Goal: Task Accomplishment & Management: Manage account settings

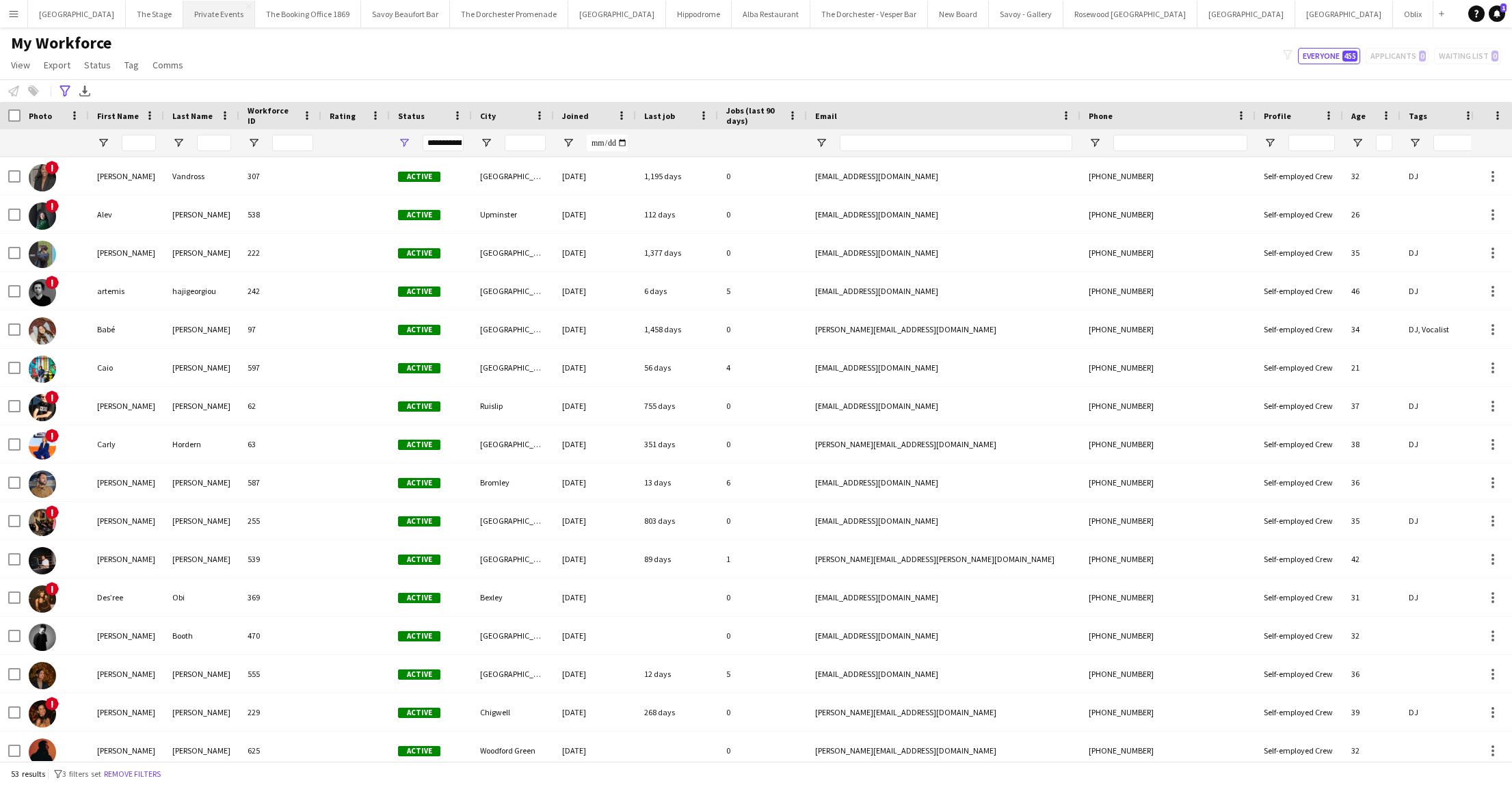
click at [220, 16] on button "Private Events Close" at bounding box center [219, 14] width 72 height 27
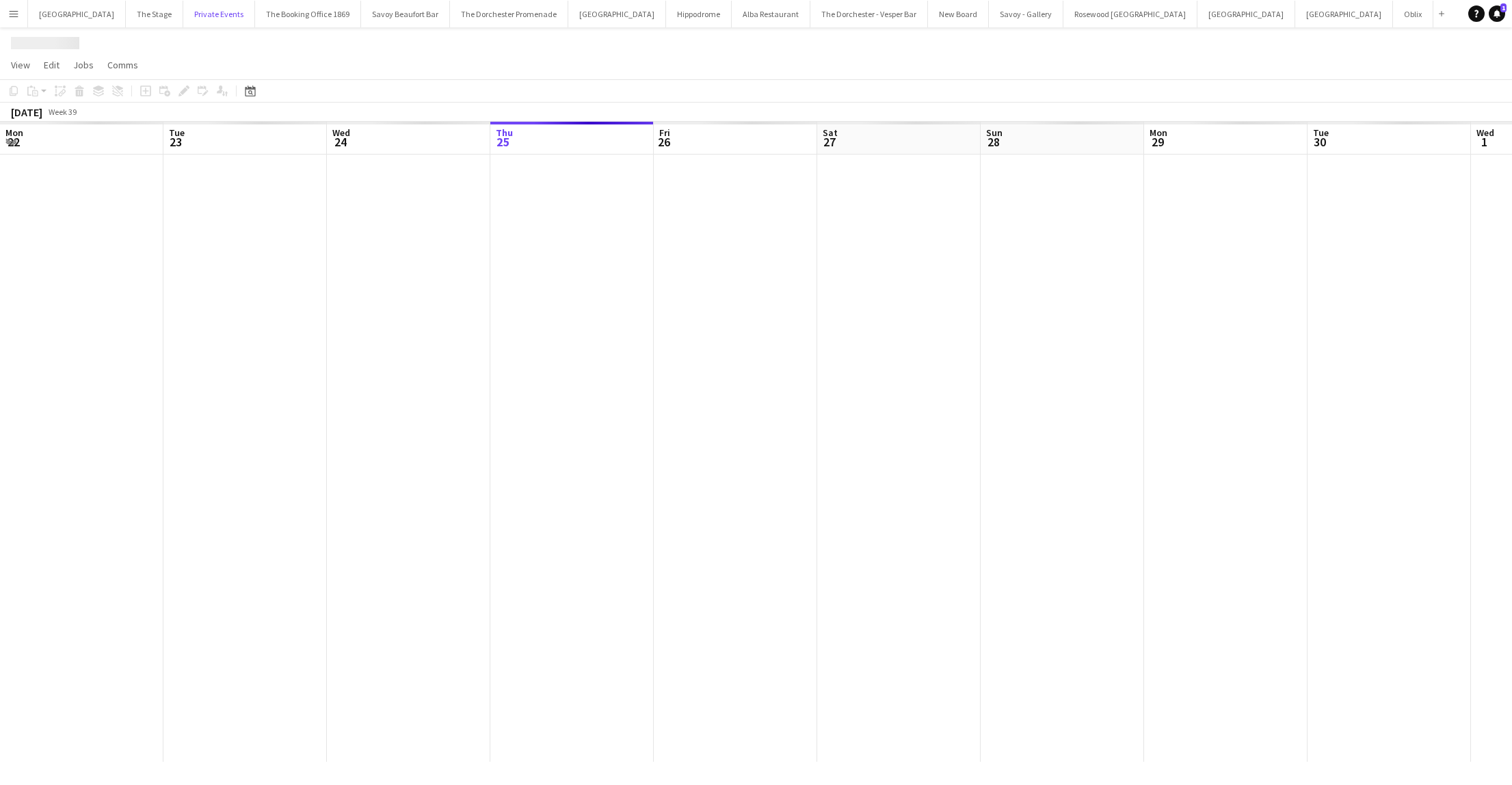
scroll to position [0, 327]
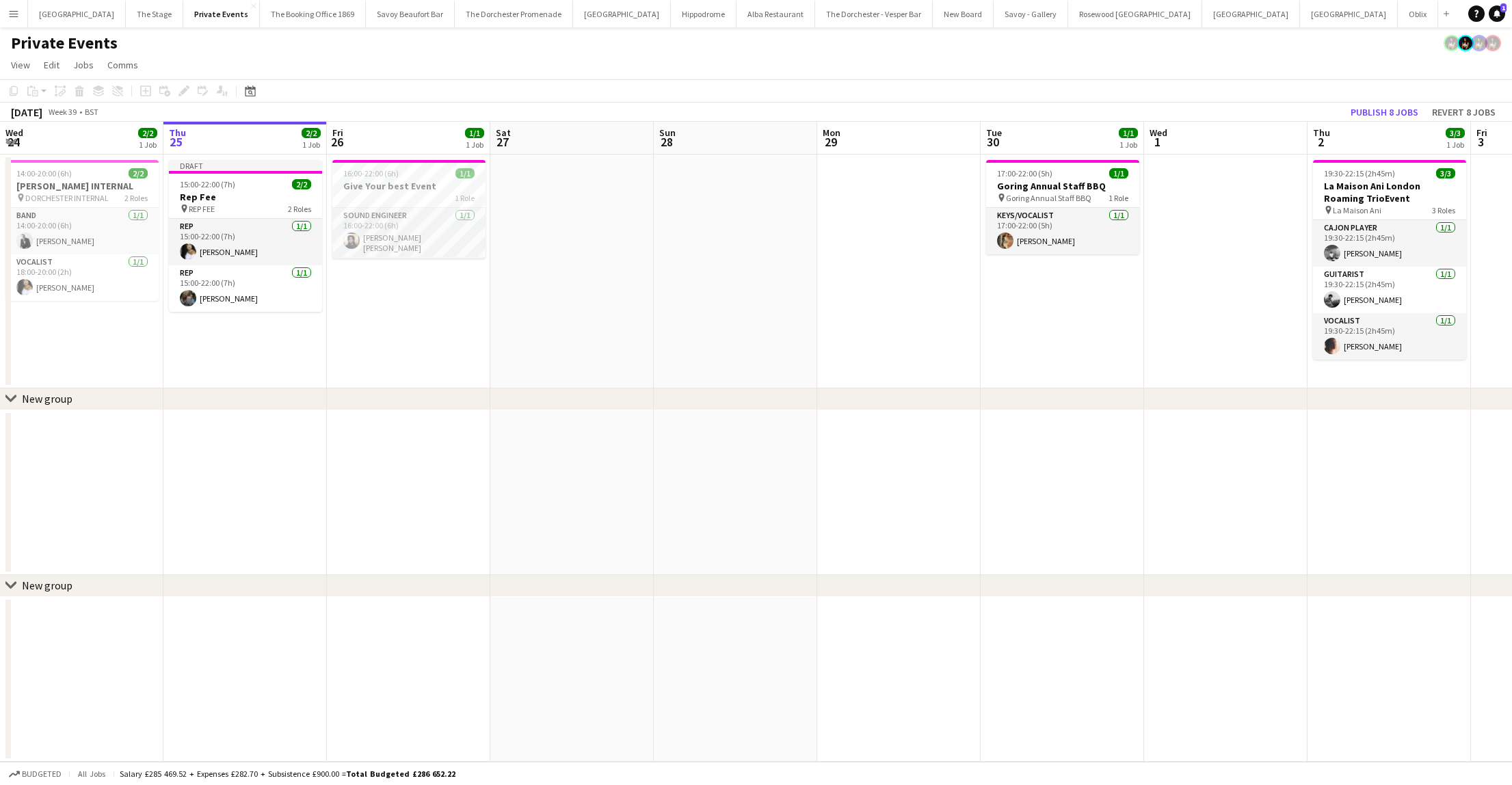
click at [236, 371] on app-date-cell "Draft 15:00-22:00 (7h) 2/2 Rep Fee pin REP FEE 2 Roles Rep [DATE] 15:00-22:00 (…" at bounding box center [245, 271] width 163 height 234
click at [142, 93] on icon "Add job" at bounding box center [145, 91] width 11 height 11
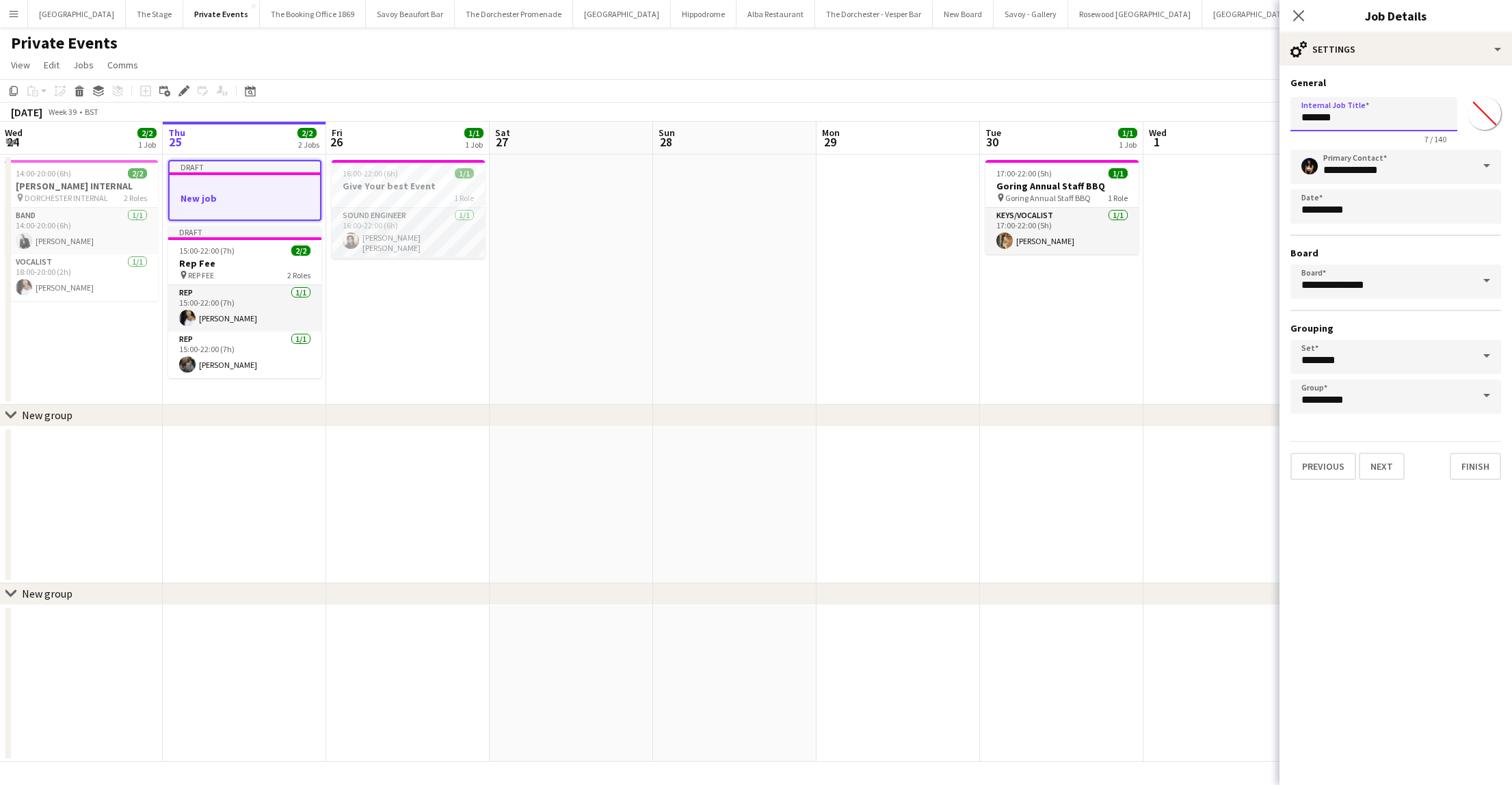
drag, startPoint x: 1355, startPoint y: 119, endPoint x: 1085, endPoint y: 143, distance: 271.1
click at [1085, 143] on body "Menu Boards Boards Boards All jobs Status Workforce Workforce My Workforce Recr…" at bounding box center [756, 392] width 1512 height 785
click at [1321, 122] on input "*******" at bounding box center [1374, 114] width 167 height 34
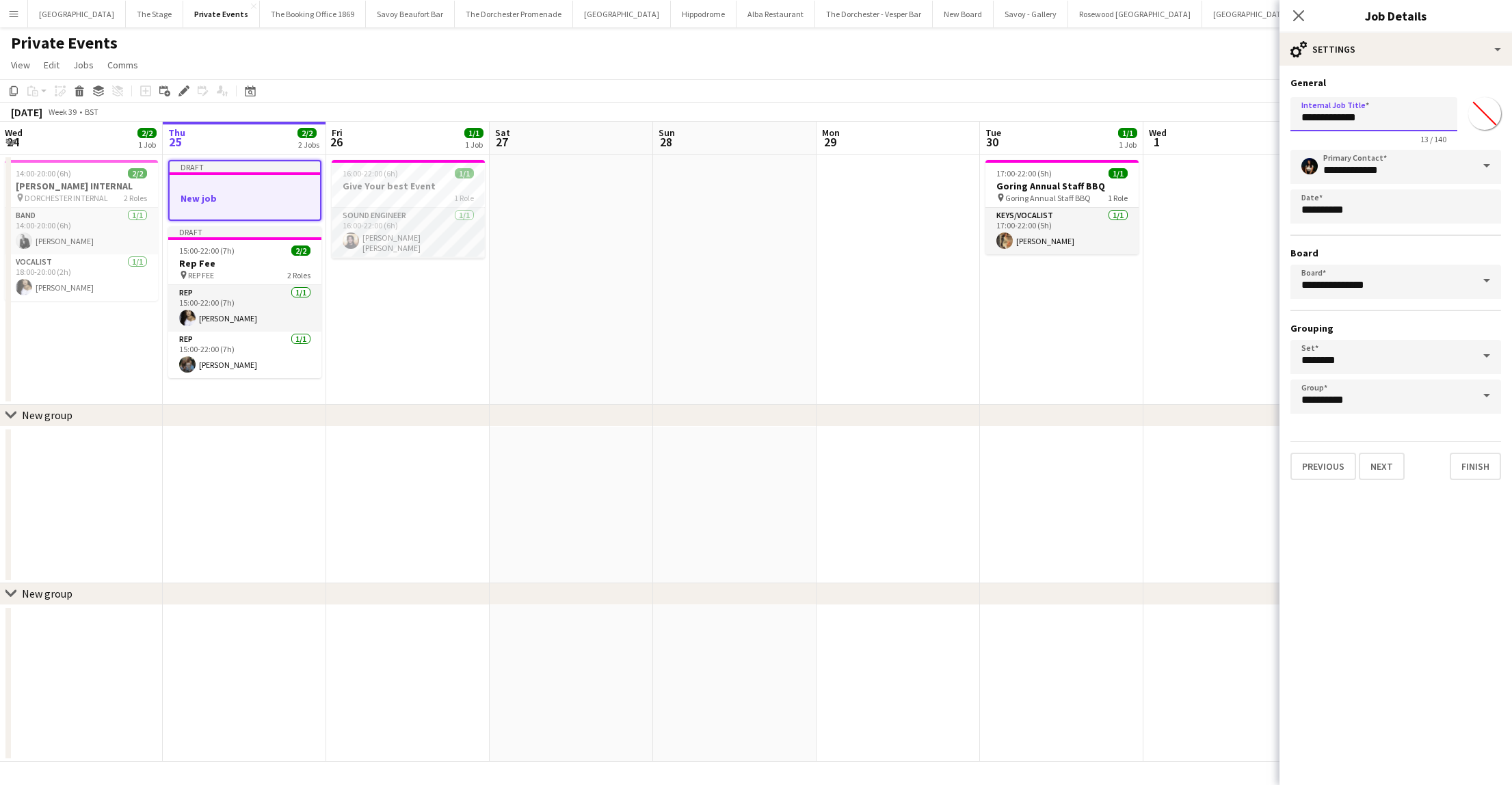
click at [1315, 119] on input "**********" at bounding box center [1374, 114] width 167 height 34
type input "**********"
click at [709, 321] on app-date-cell at bounding box center [735, 279] width 163 height 250
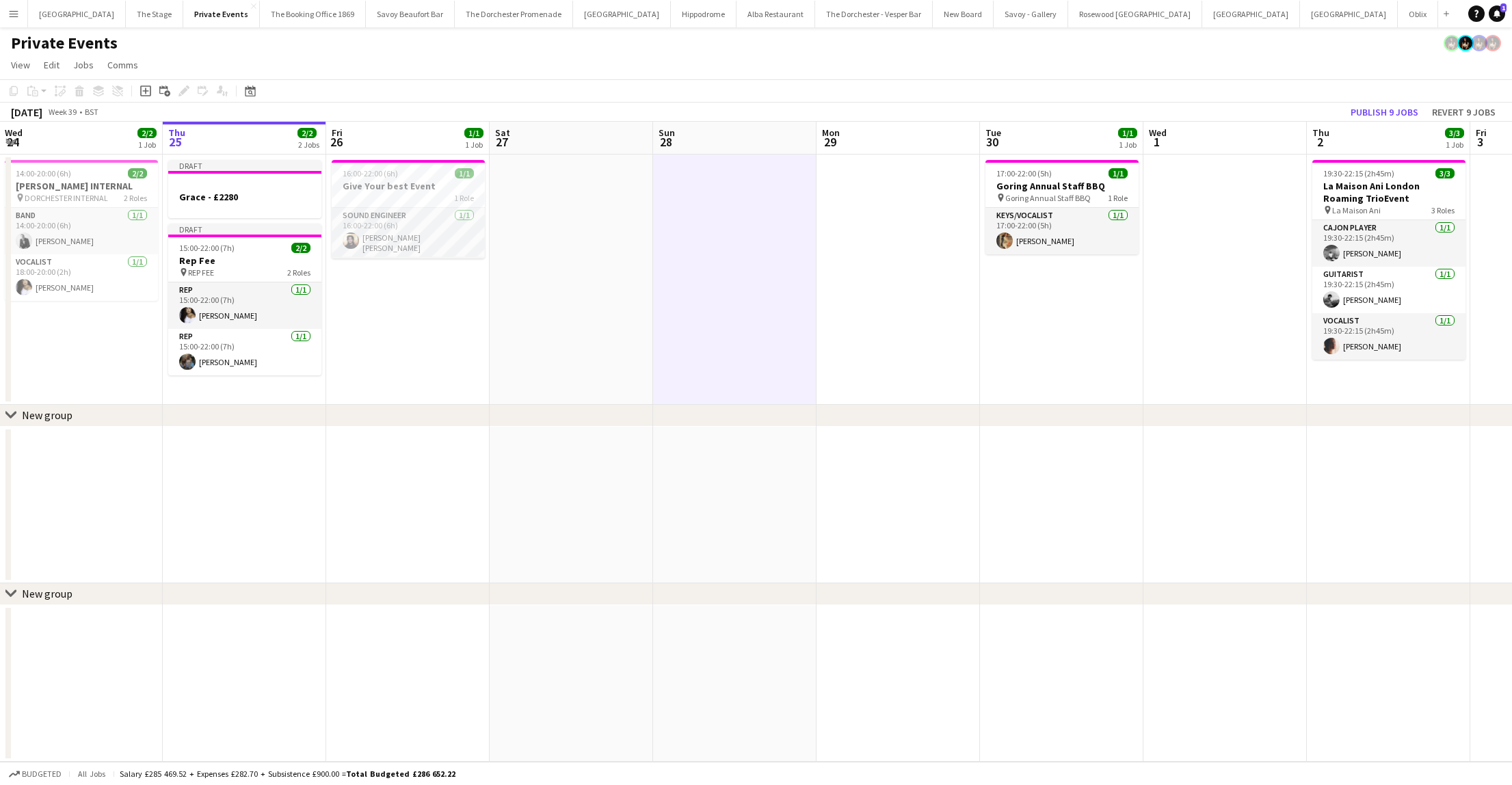
click at [242, 393] on app-date-cell "Draft Grace - £2280 Draft 15:00-22:00 (7h) 2/2 Rep Fee pin REP FEE 2 Roles Rep …" at bounding box center [244, 279] width 163 height 250
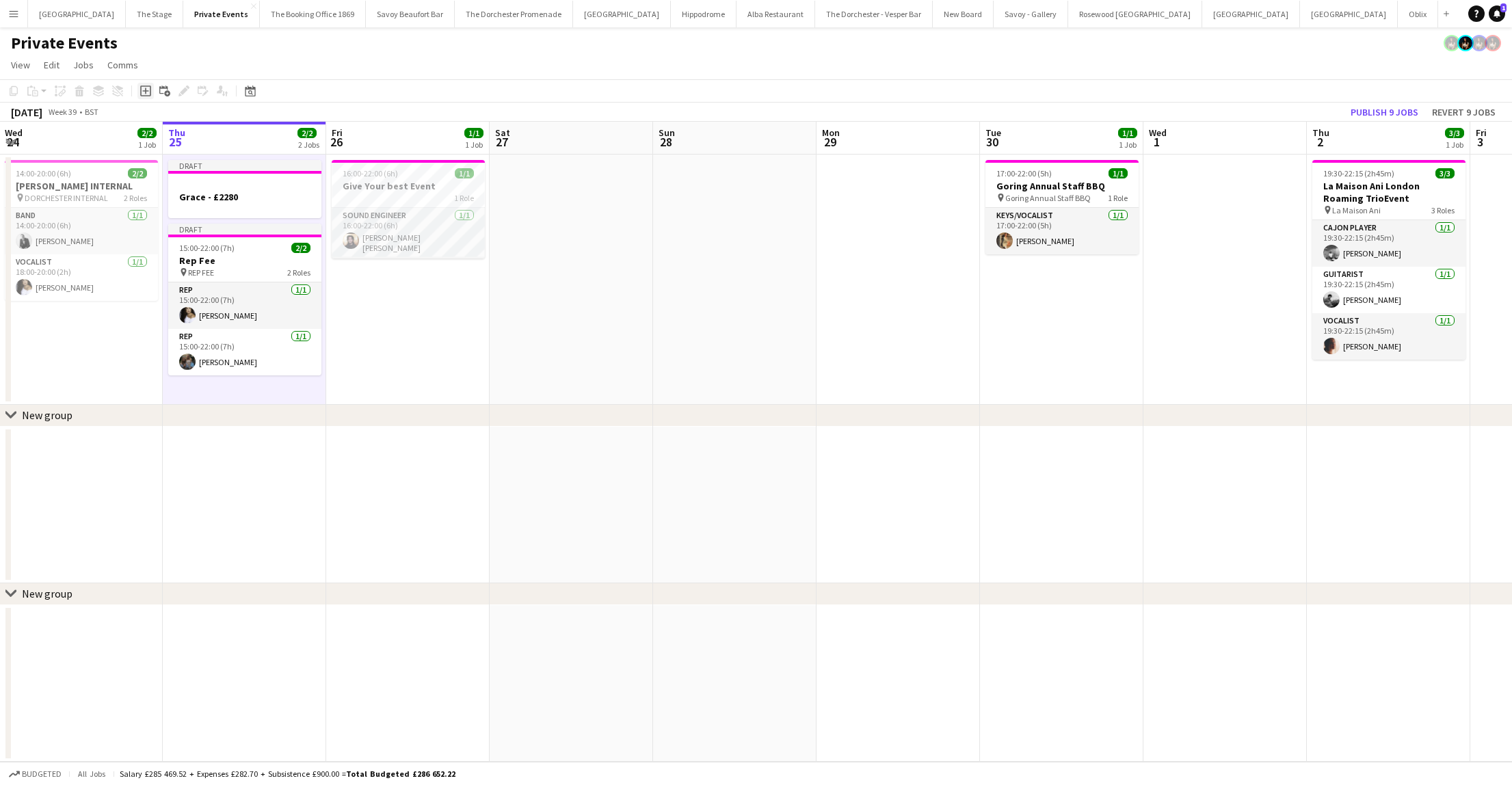
click at [145, 96] on div "Add job" at bounding box center [145, 91] width 16 height 16
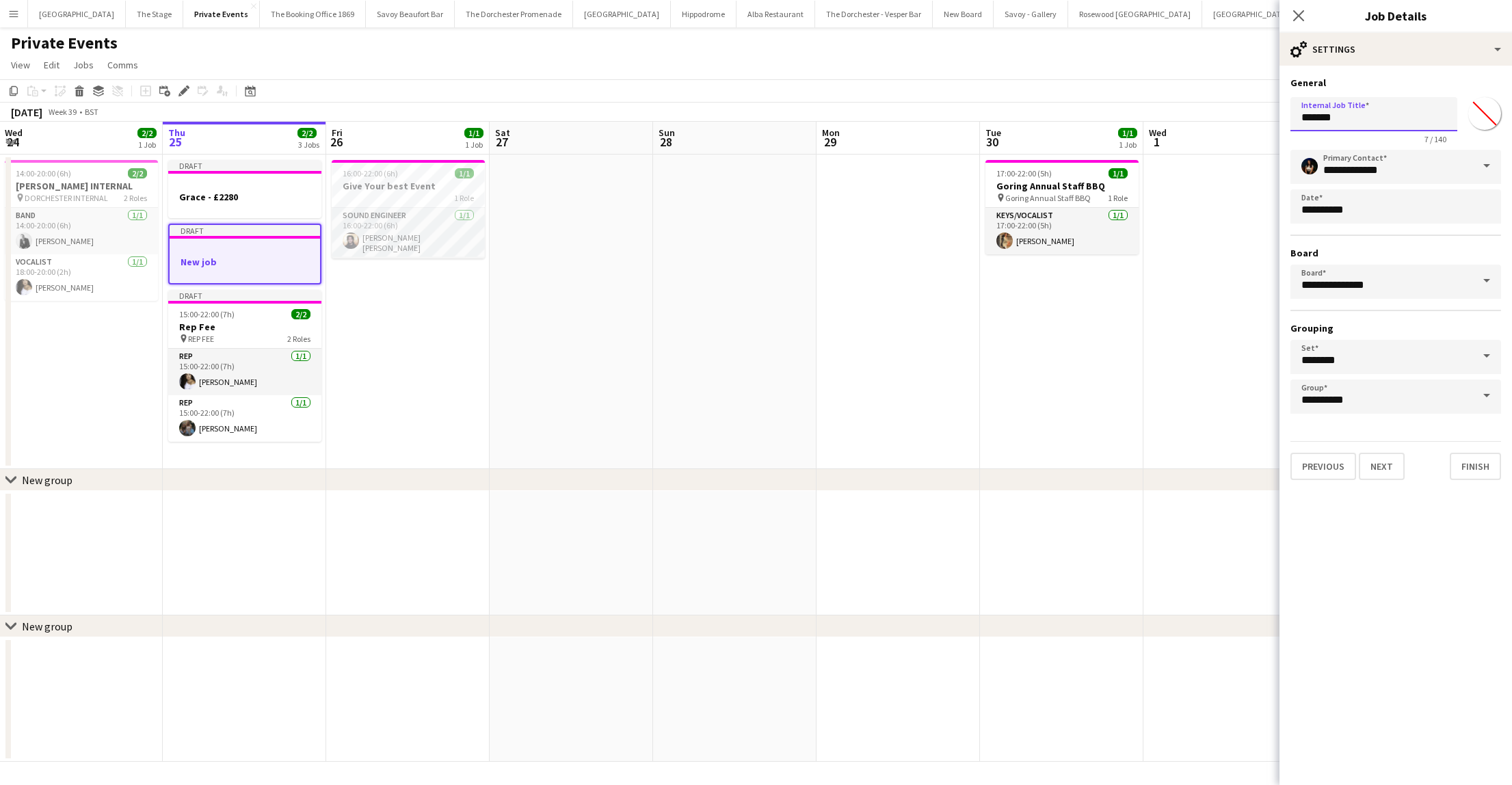
drag, startPoint x: 1361, startPoint y: 119, endPoint x: 1205, endPoint y: 119, distance: 156.0
click at [1204, 119] on body "Menu Boards Boards Boards All jobs Status Workforce Workforce My Workforce Recr…" at bounding box center [756, 392] width 1512 height 785
type input "**********"
click at [444, 401] on app-date-cell "16:00-22:00 (6h) 1/1 Give Your best Event 1 Role Sound Engineer [DATE] 16:00-22…" at bounding box center [408, 311] width 163 height 315
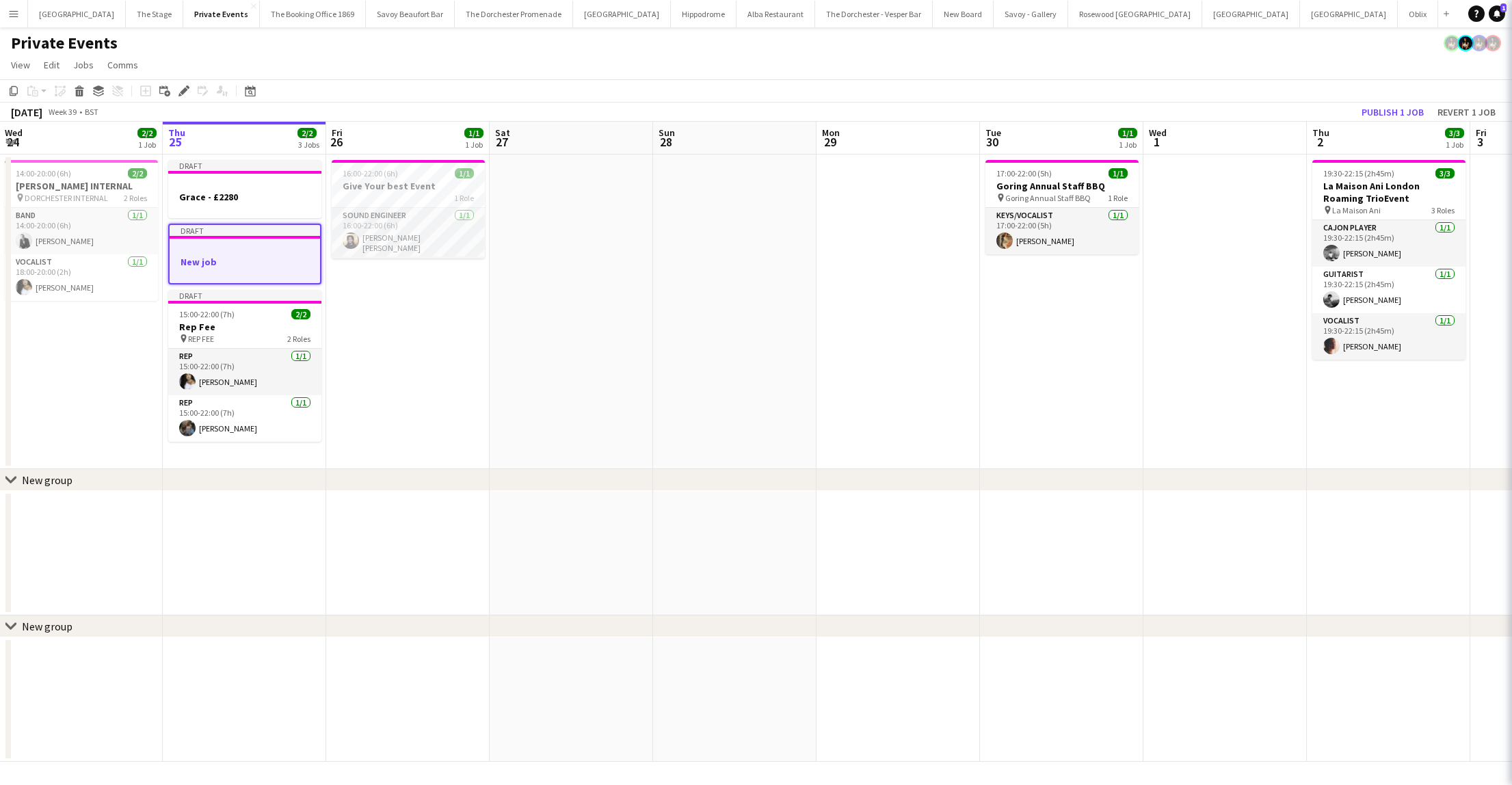
scroll to position [0, 328]
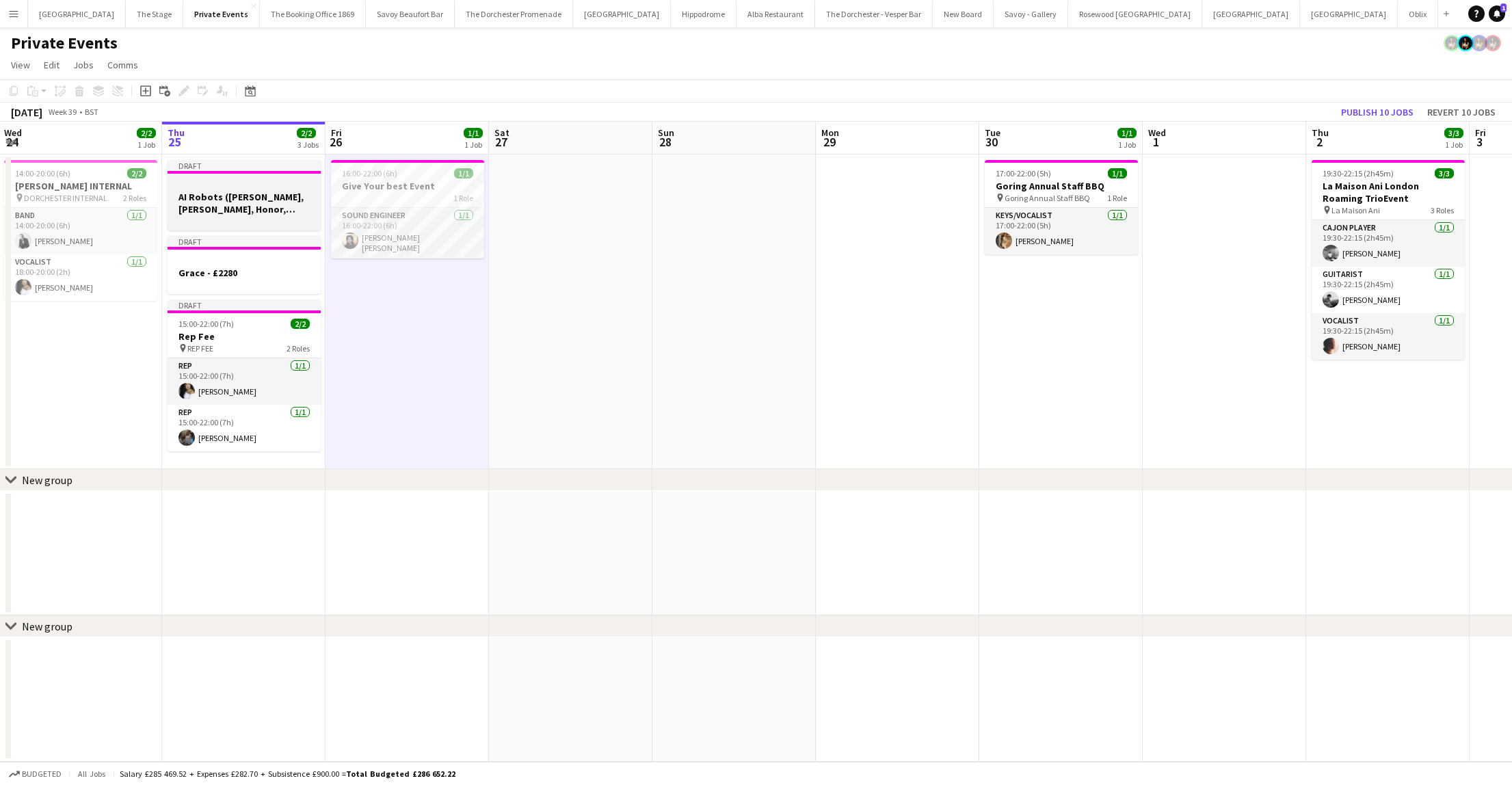
click at [224, 203] on h3 "AI Robots ([PERSON_NAME], [PERSON_NAME], Honor, [PERSON_NAME]) £300 per person" at bounding box center [244, 203] width 153 height 24
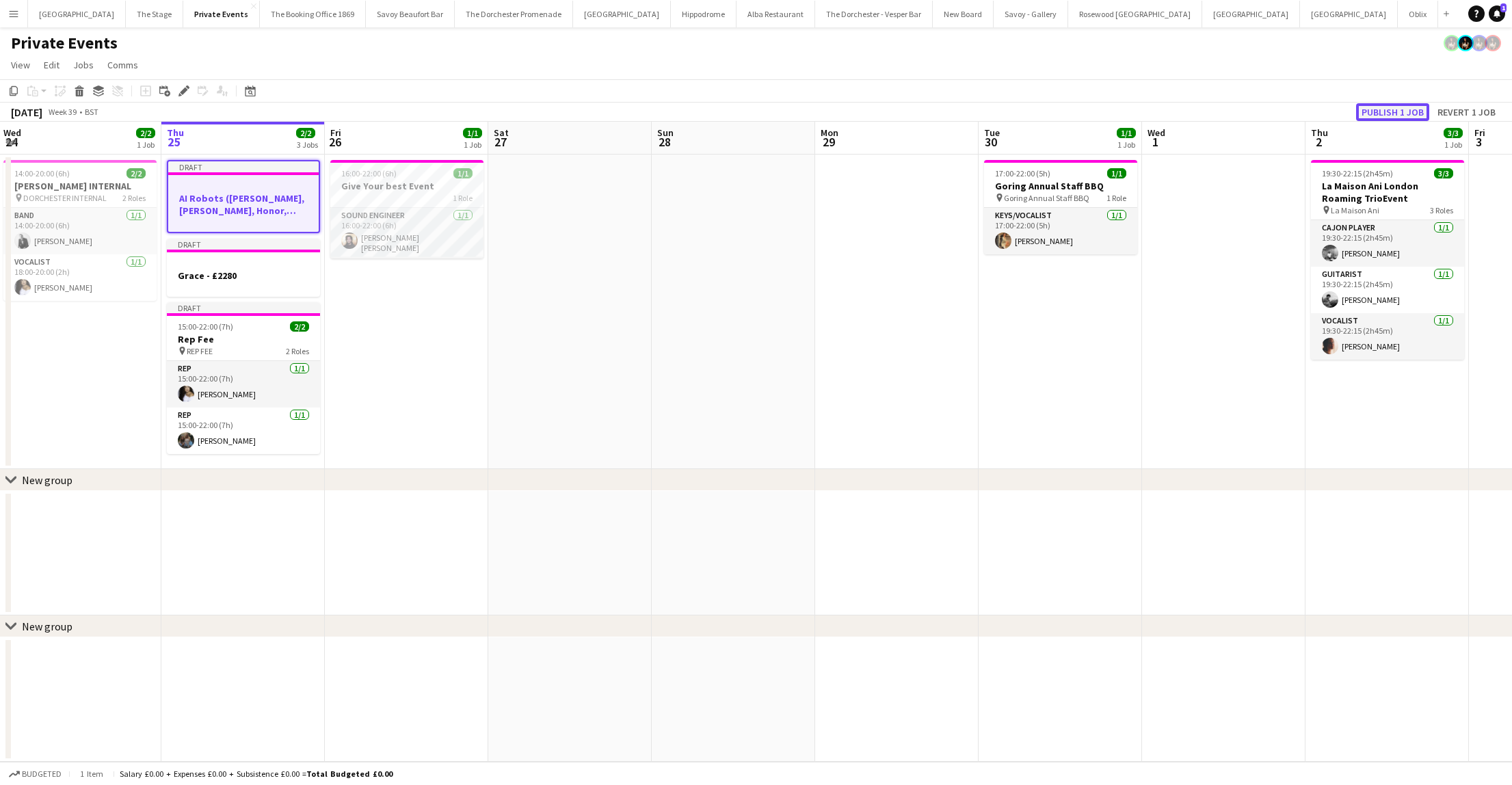
click at [1398, 106] on button "Publish 1 job" at bounding box center [1393, 112] width 74 height 18
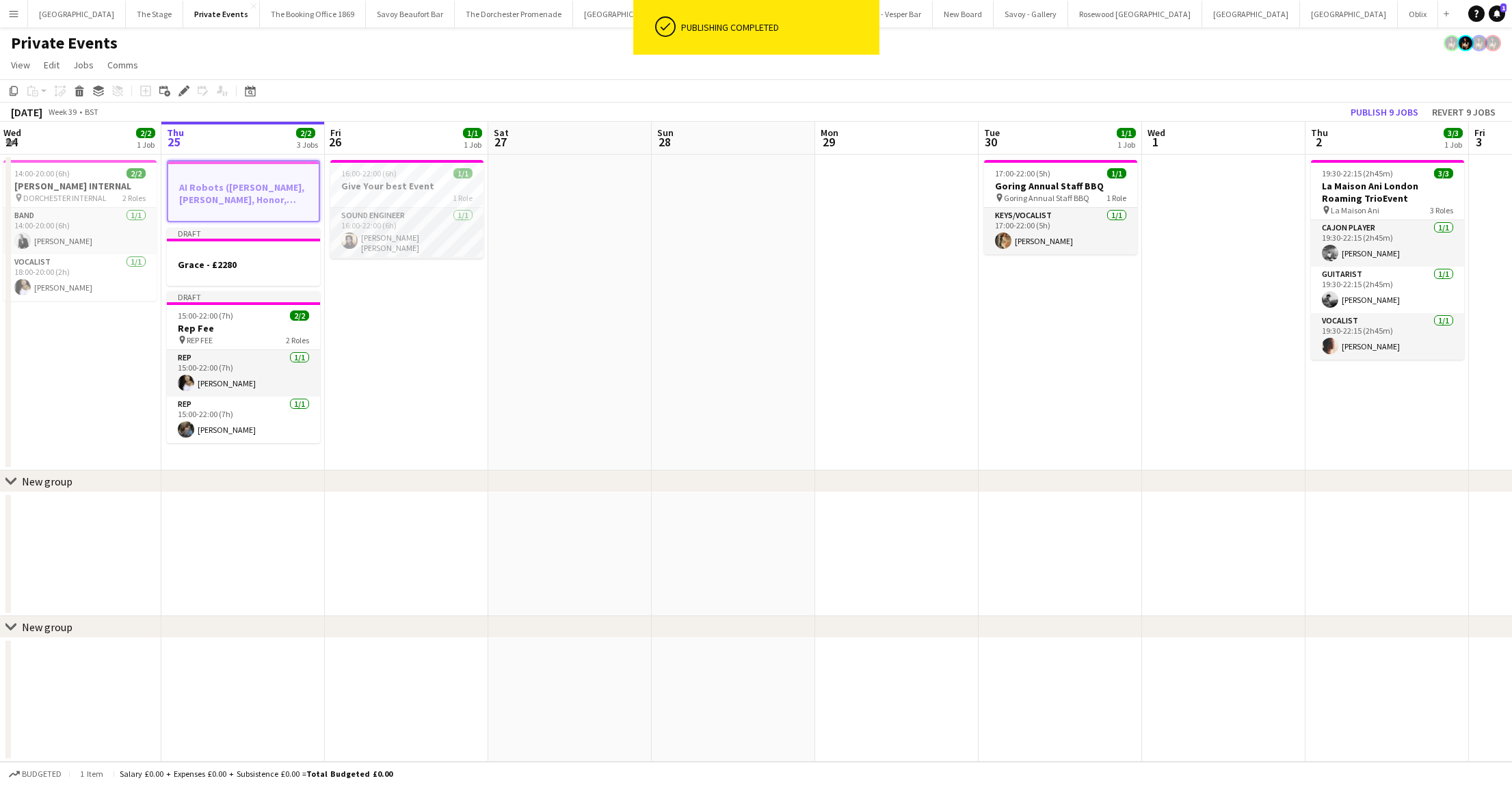
click at [254, 461] on app-date-cell "AI Robots ([PERSON_NAME], [PERSON_NAME], Honor, [PERSON_NAME]) £300 per person …" at bounding box center [243, 312] width 163 height 316
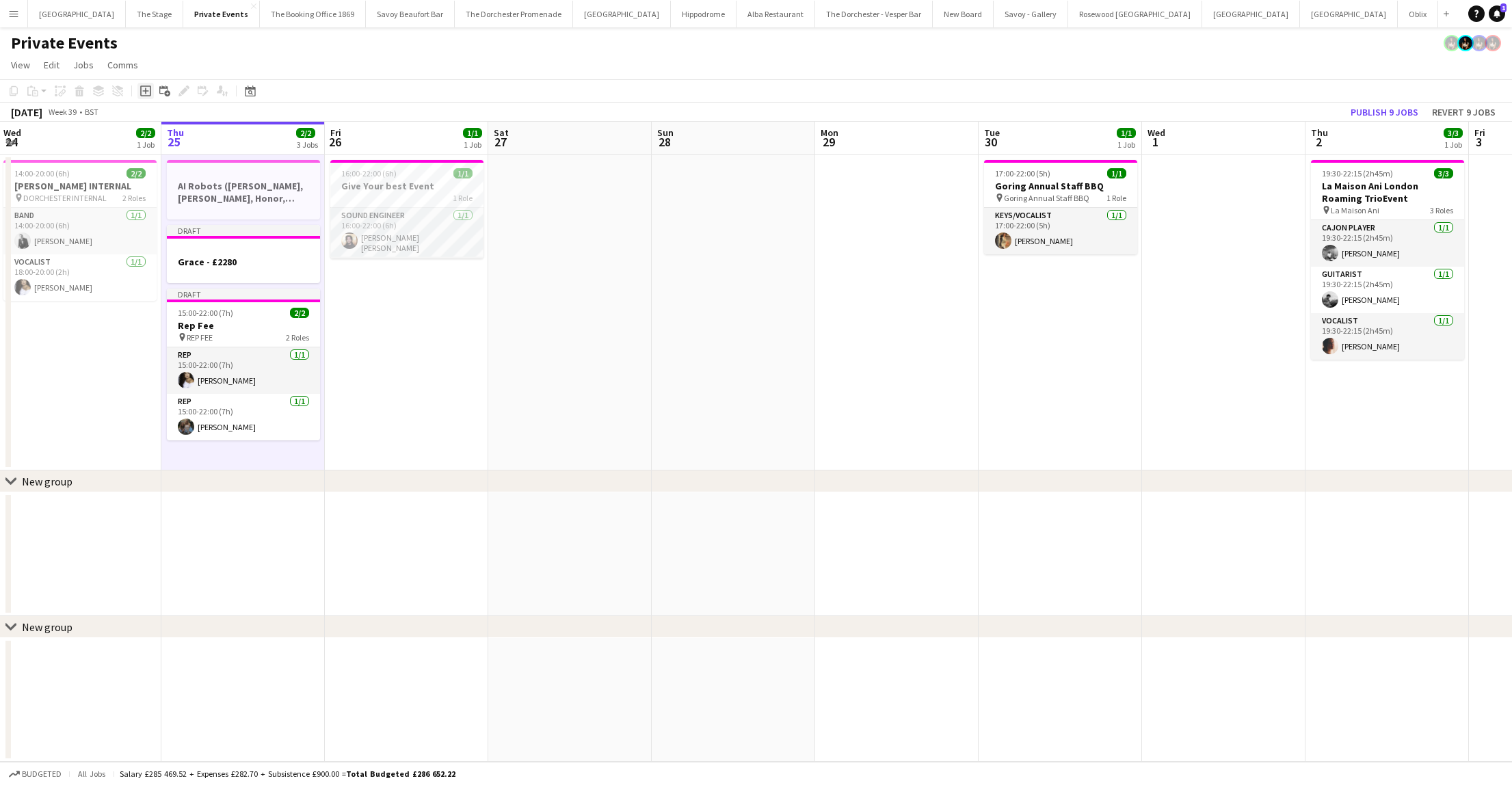
click at [144, 94] on icon "Add job" at bounding box center [145, 91] width 11 height 11
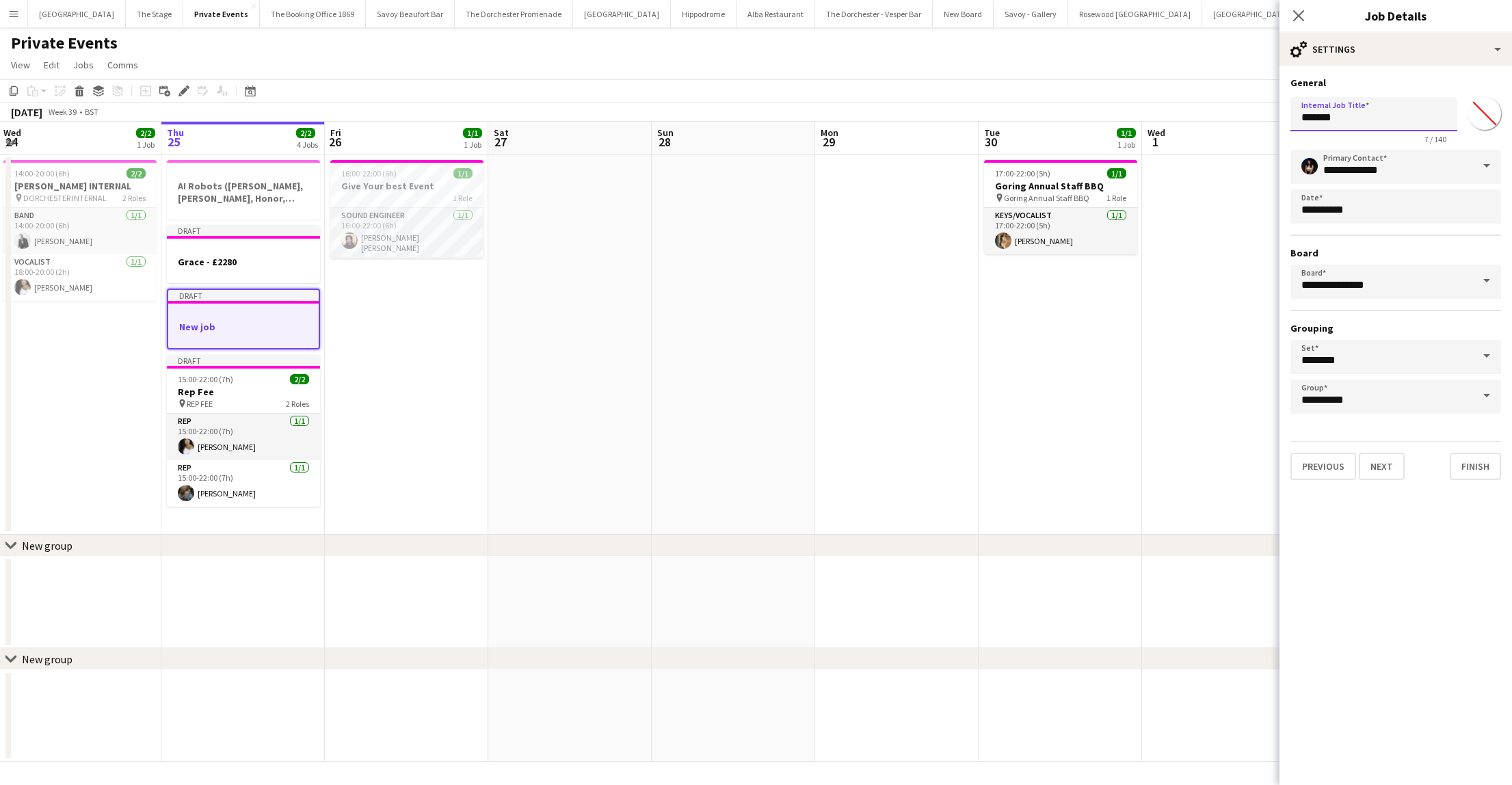
drag, startPoint x: 1410, startPoint y: 118, endPoint x: 1203, endPoint y: 133, distance: 207.5
click at [1203, 134] on body "Menu Boards Boards Boards All jobs Status Workforce Workforce My Workforce Recr…" at bounding box center [756, 392] width 1512 height 785
drag, startPoint x: 1351, startPoint y: 119, endPoint x: 1260, endPoint y: 119, distance: 91.0
click at [1259, 119] on body "Menu Boards Boards Boards All jobs Status Workforce Workforce My Workforce Recr…" at bounding box center [756, 392] width 1512 height 785
type input "**********"
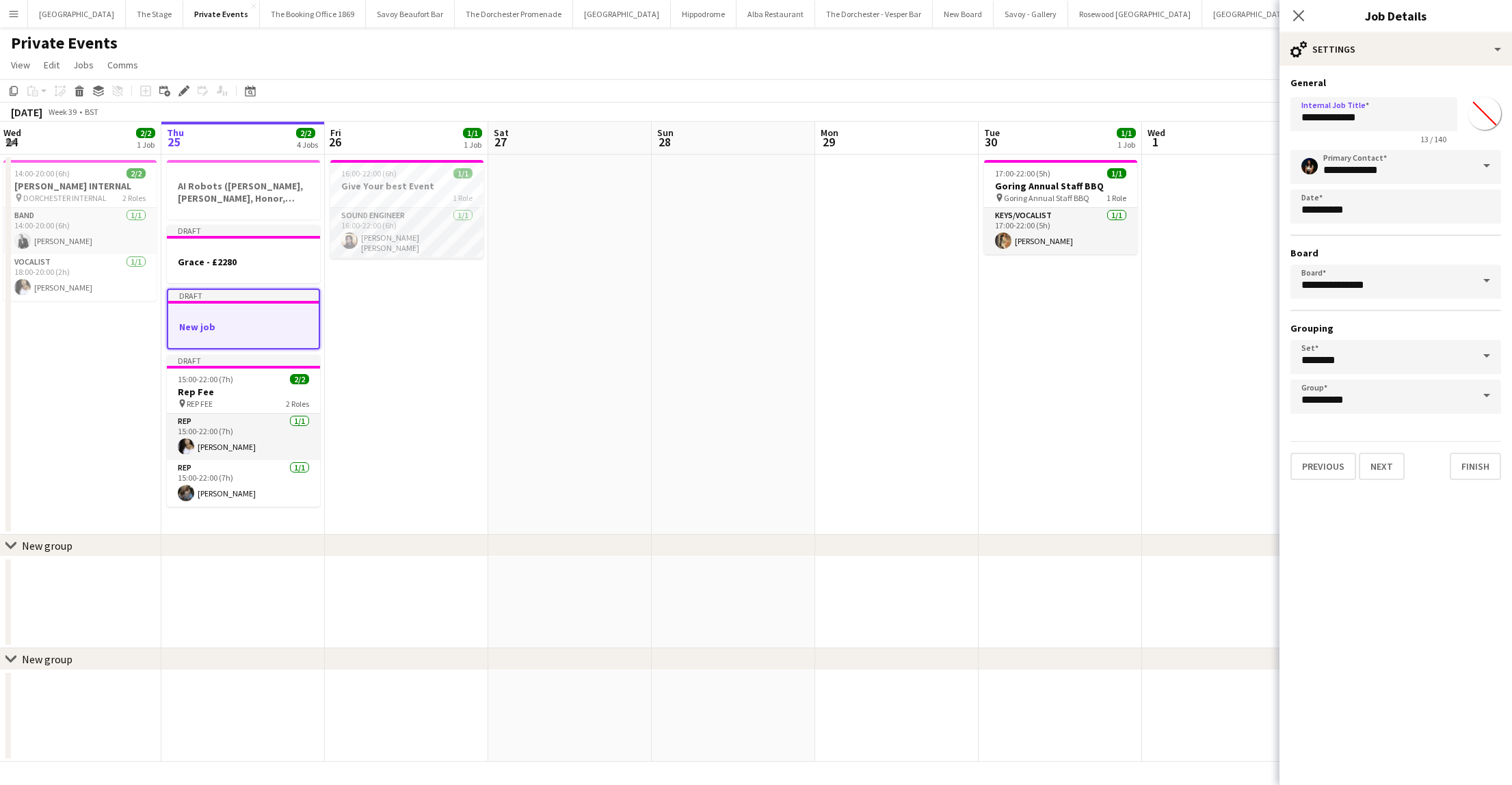
click at [255, 532] on app-date-cell "AI Robots ([PERSON_NAME], [PERSON_NAME], Honor, [PERSON_NAME]) £300 per person …" at bounding box center [243, 345] width 163 height 380
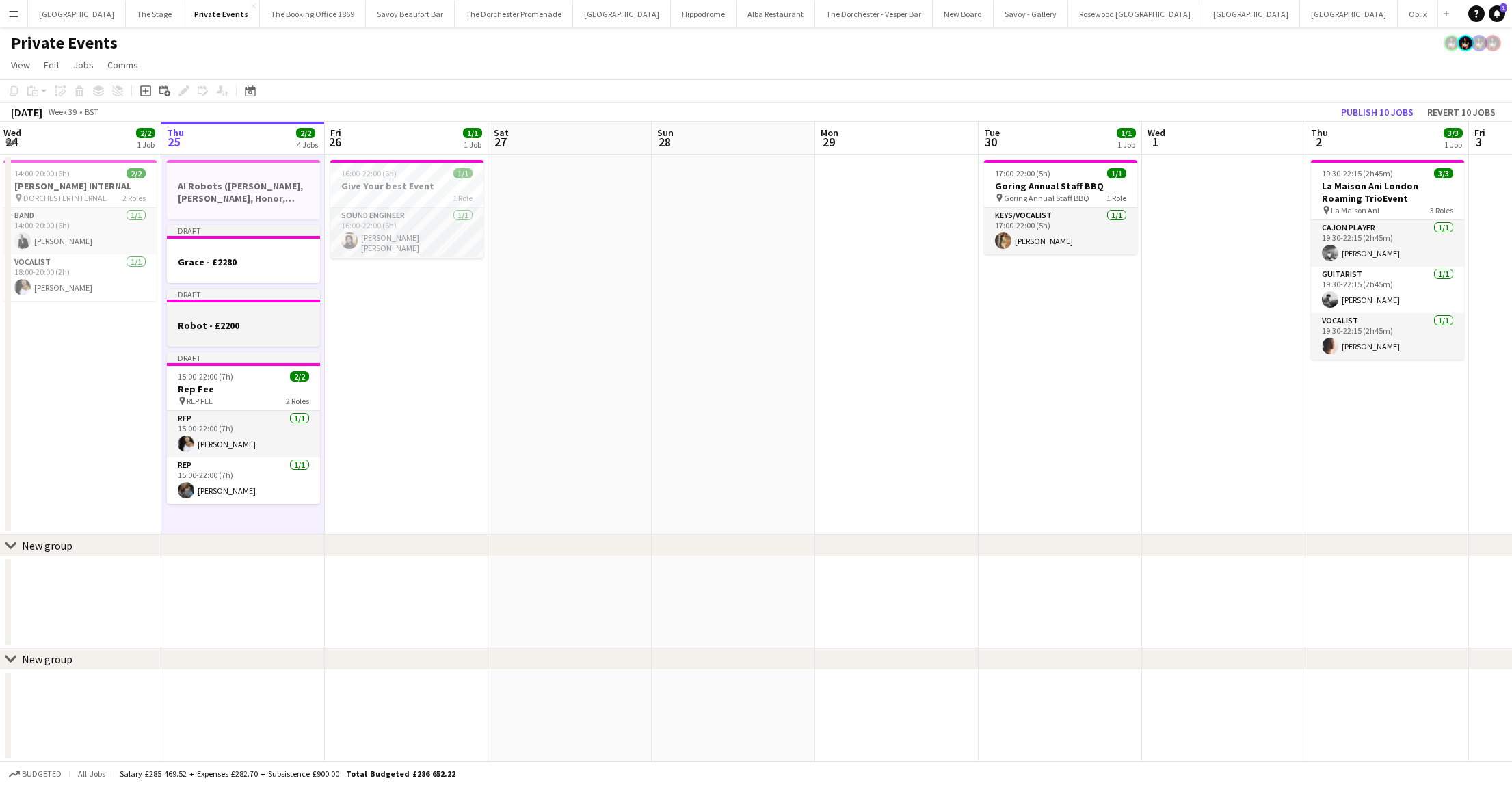
click at [244, 306] on app-job-card "Draft Robot - £2200" at bounding box center [243, 318] width 153 height 58
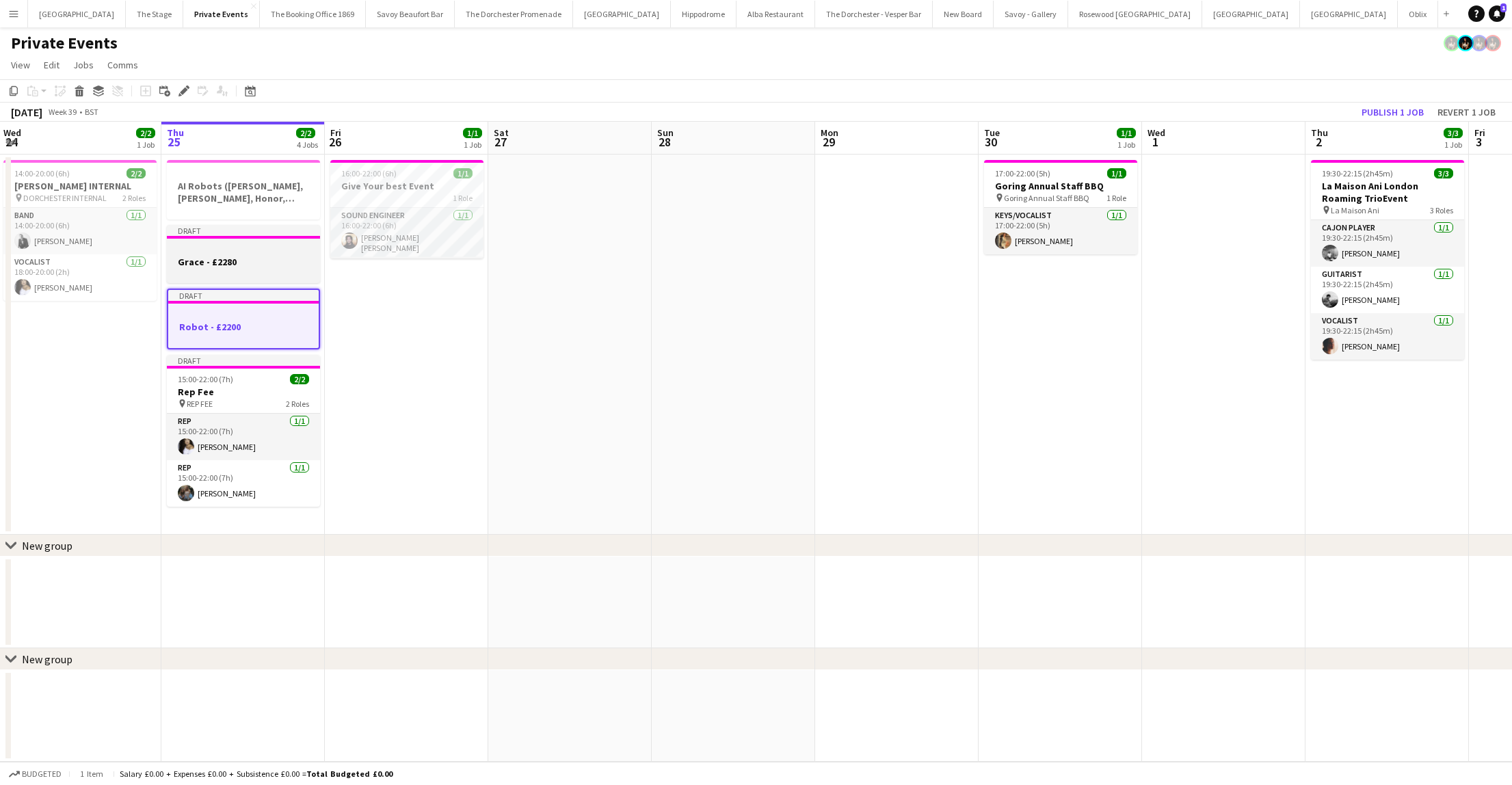
click at [240, 266] on h3 "Grace - £2280" at bounding box center [243, 262] width 153 height 13
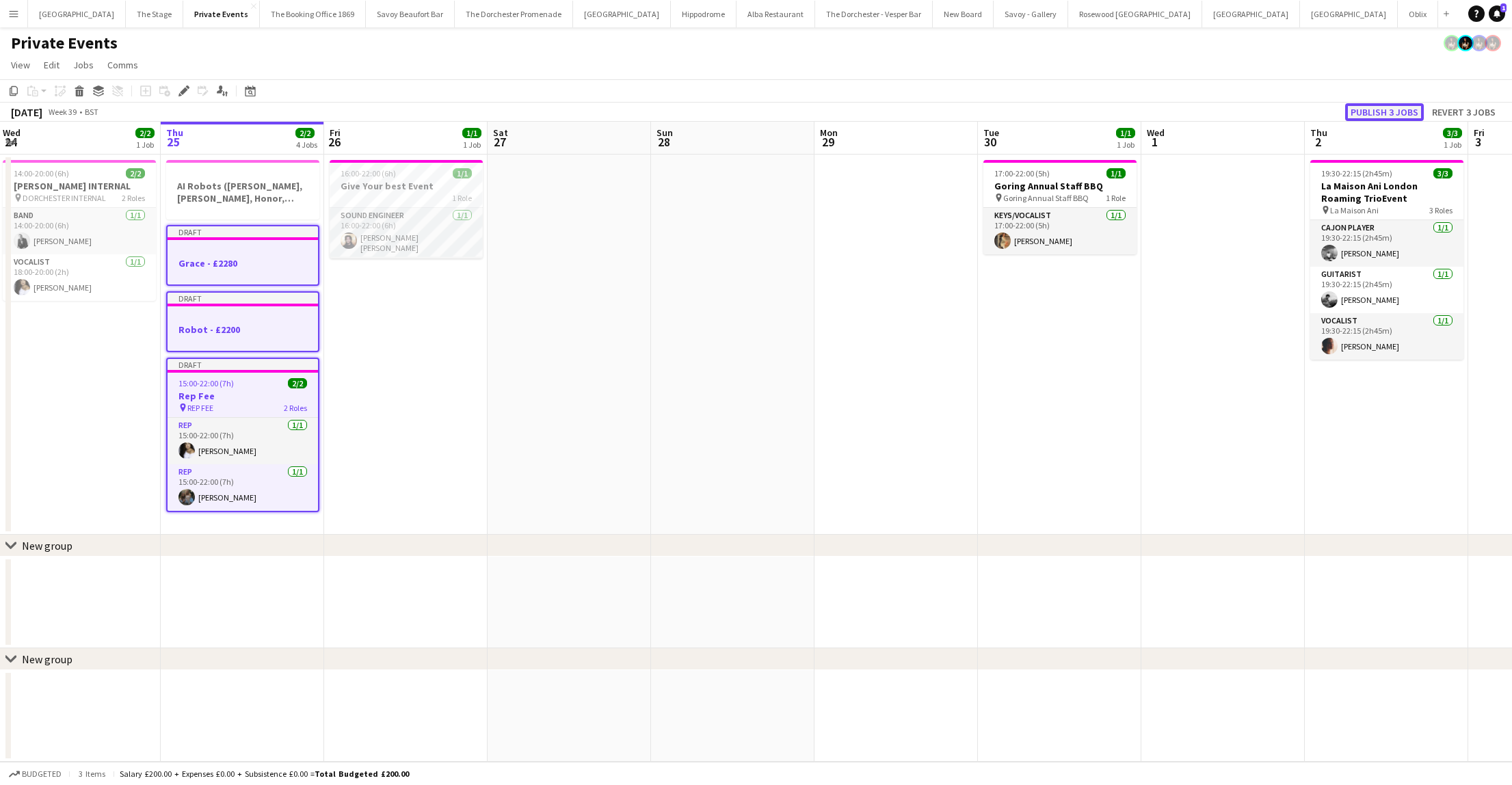
click at [1397, 114] on button "Publish 3 jobs" at bounding box center [1385, 112] width 79 height 18
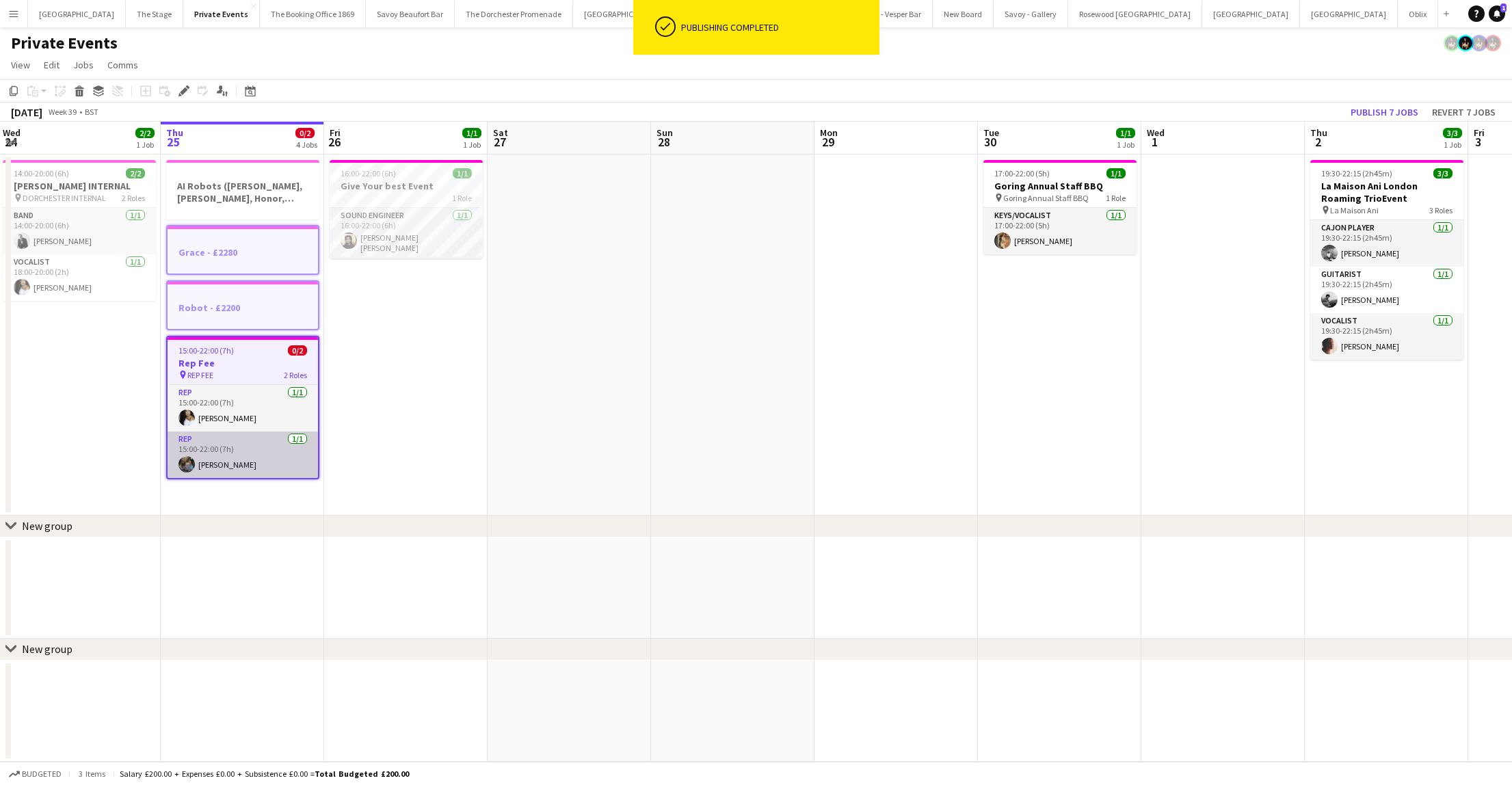
click at [234, 453] on app-card-role "Rep [DATE] 15:00-22:00 (7h) [PERSON_NAME]" at bounding box center [243, 455] width 151 height 47
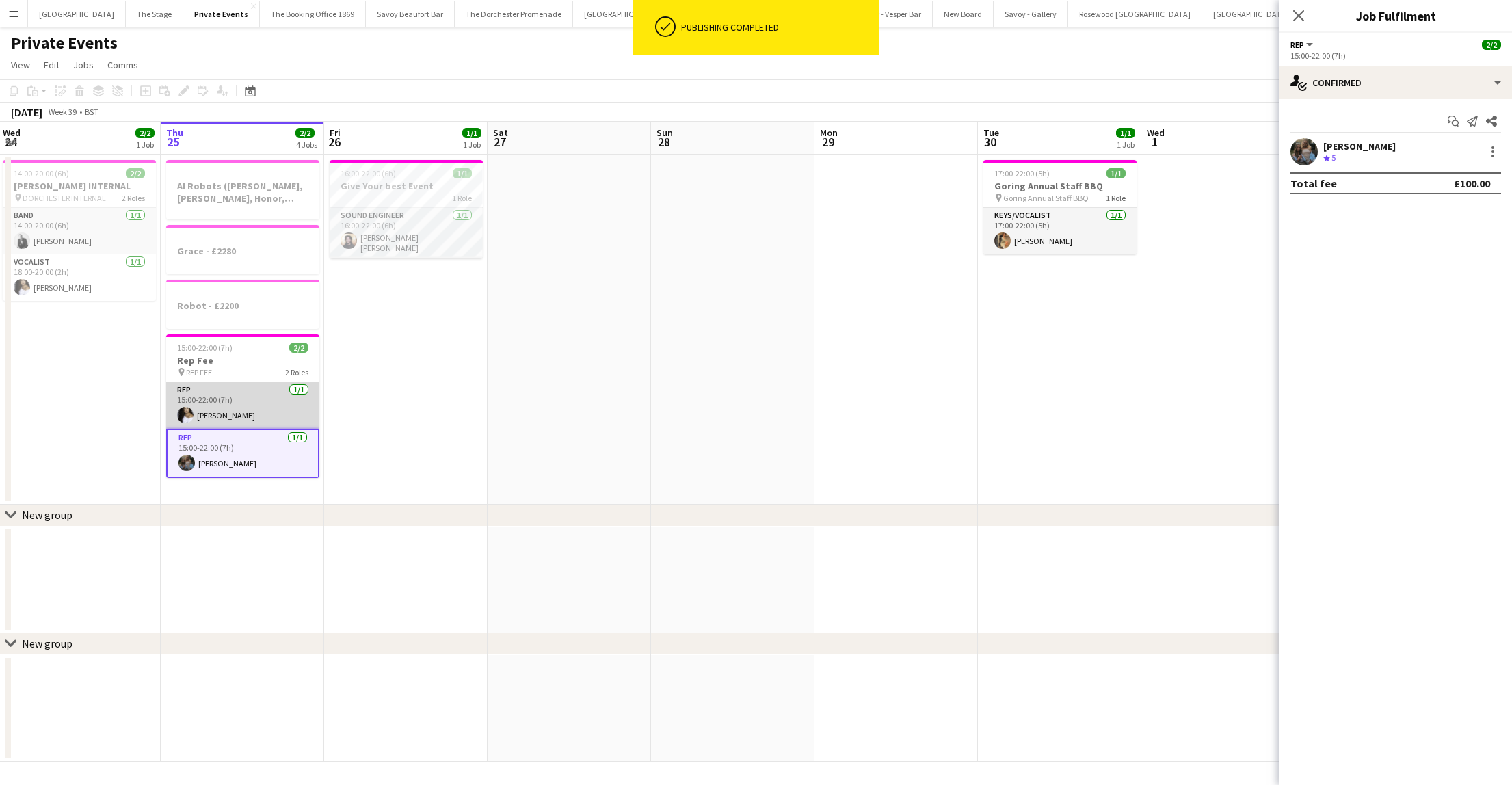
click at [237, 388] on app-card-role "Rep [DATE] 15:00-22:00 (7h) [PERSON_NAME]" at bounding box center [242, 406] width 153 height 47
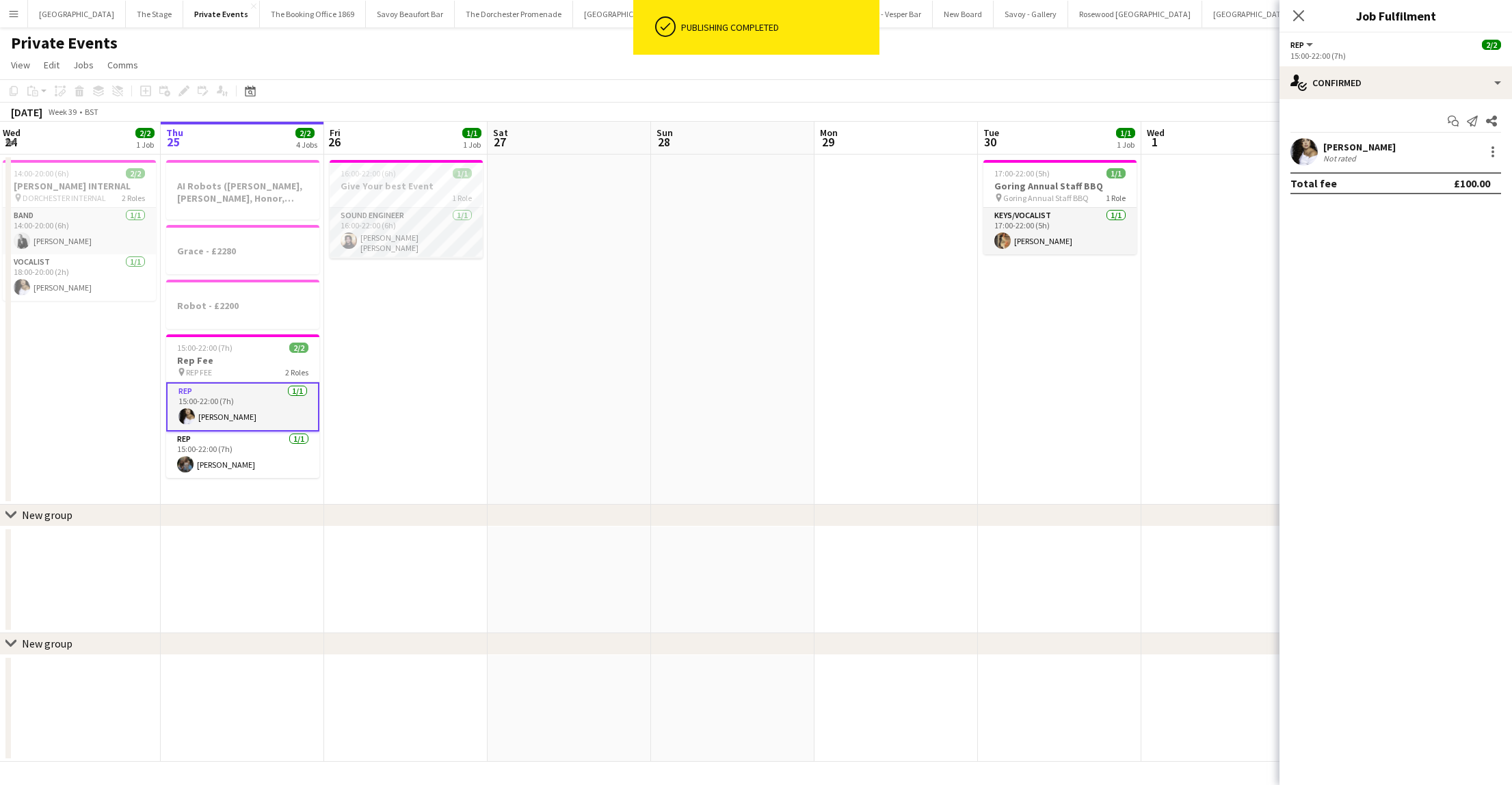
scroll to position [0, 330]
click at [249, 493] on app-date-cell "AI Robots ([PERSON_NAME], [PERSON_NAME], Honor, [PERSON_NAME]) £300 per person …" at bounding box center [241, 329] width 163 height 350
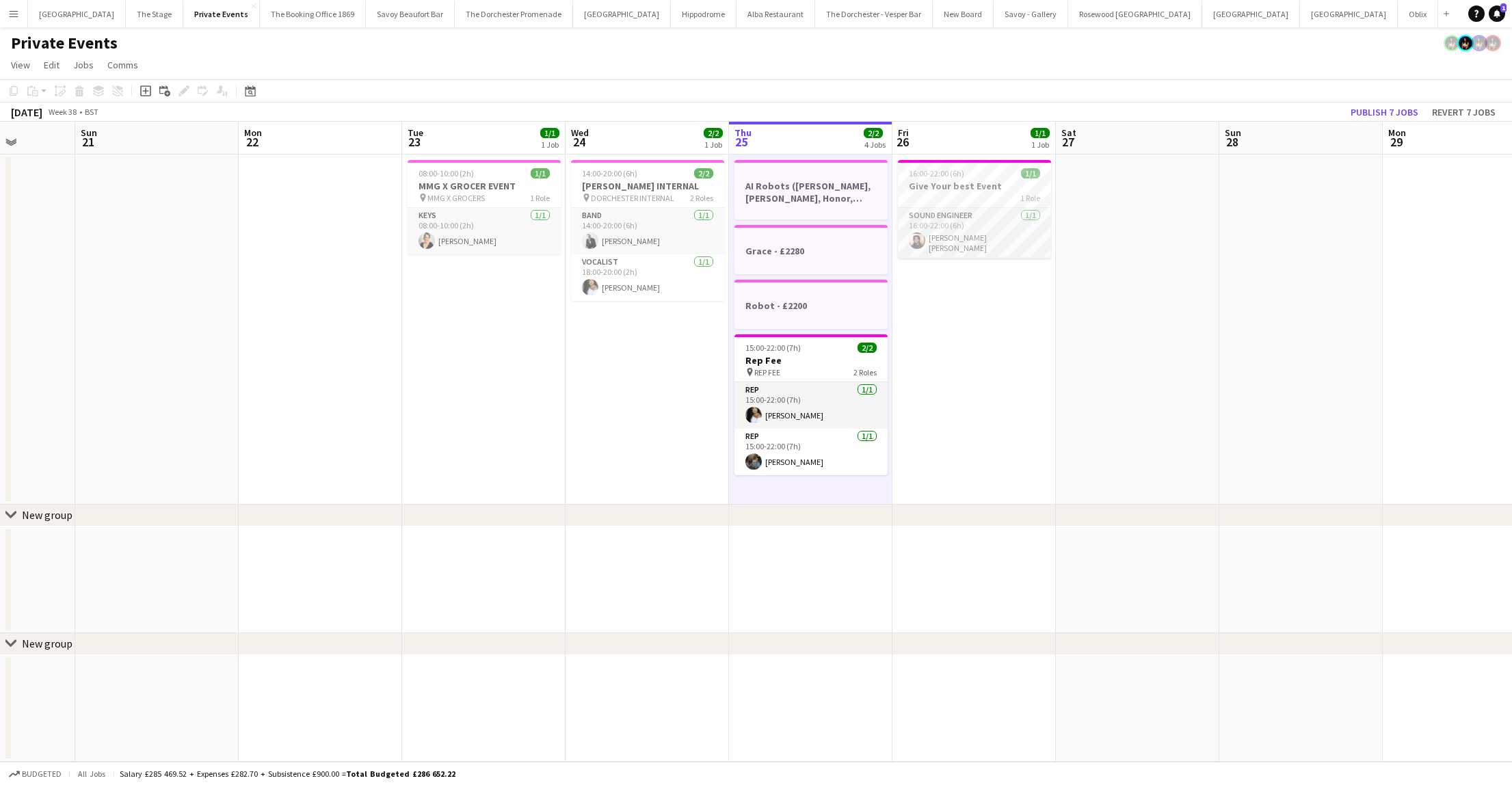
scroll to position [0, 576]
click at [953, 403] on app-date-cell "16:00-22:00 (6h) 1/1 Give Your best Event 1 Role Sound Engineer [DATE] 16:00-22…" at bounding box center [977, 329] width 163 height 350
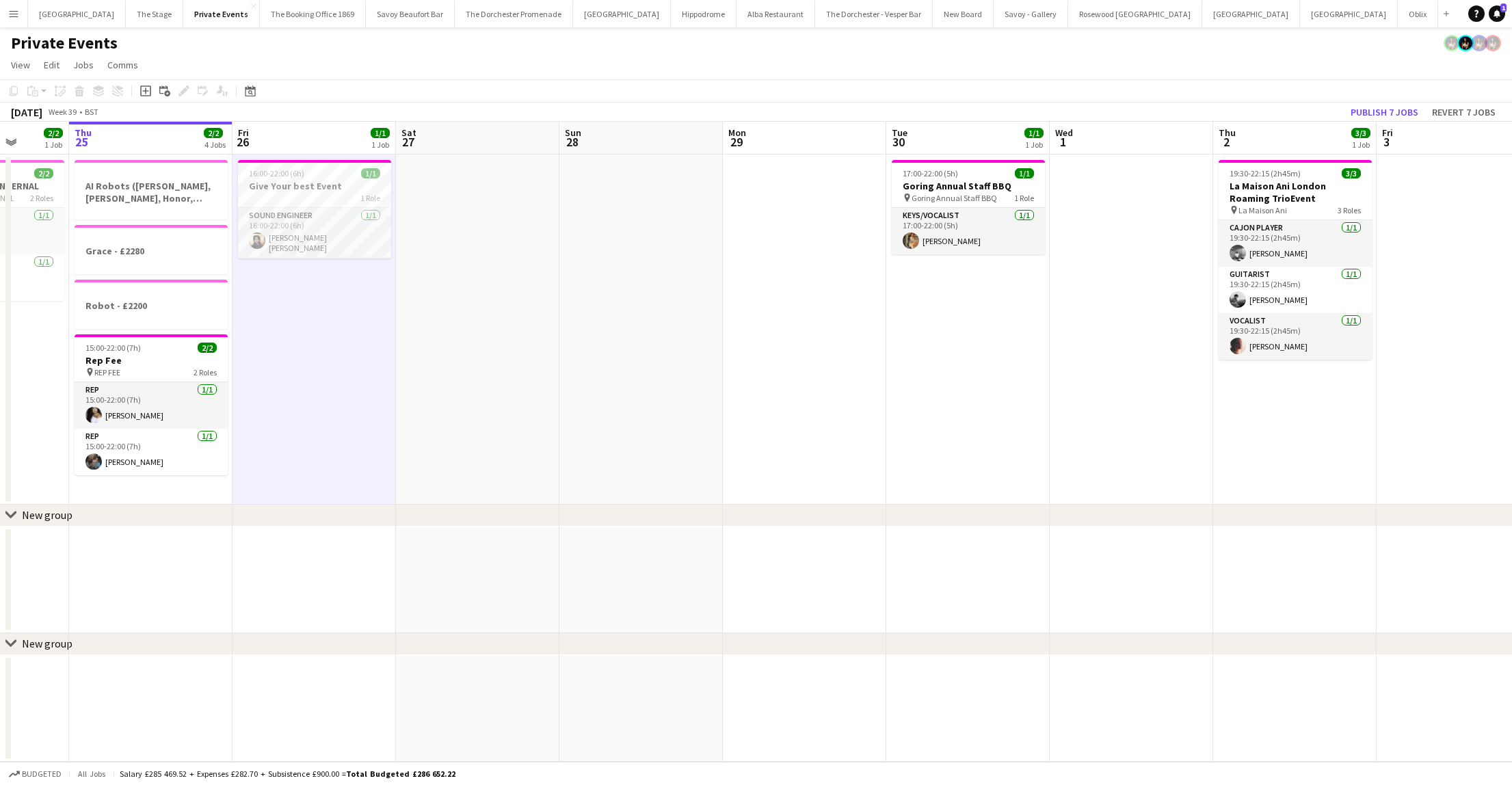
scroll to position [0, 645]
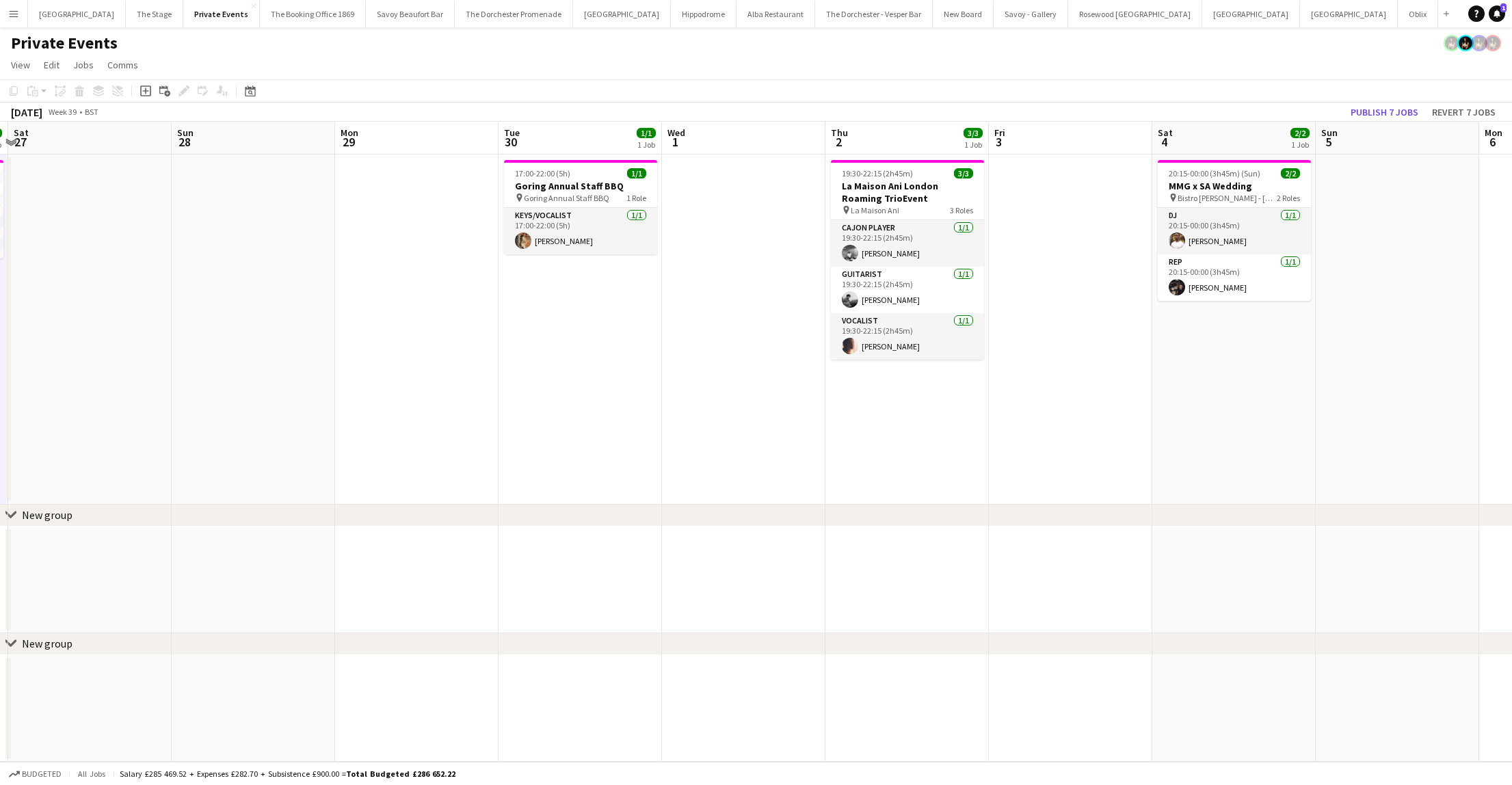
click at [556, 387] on app-date-cell "17:00-22:00 (5h) 1/1 Goring Annual Staff BBQ pin Goring Annual Staff BBQ 1 Role…" at bounding box center [581, 329] width 163 height 350
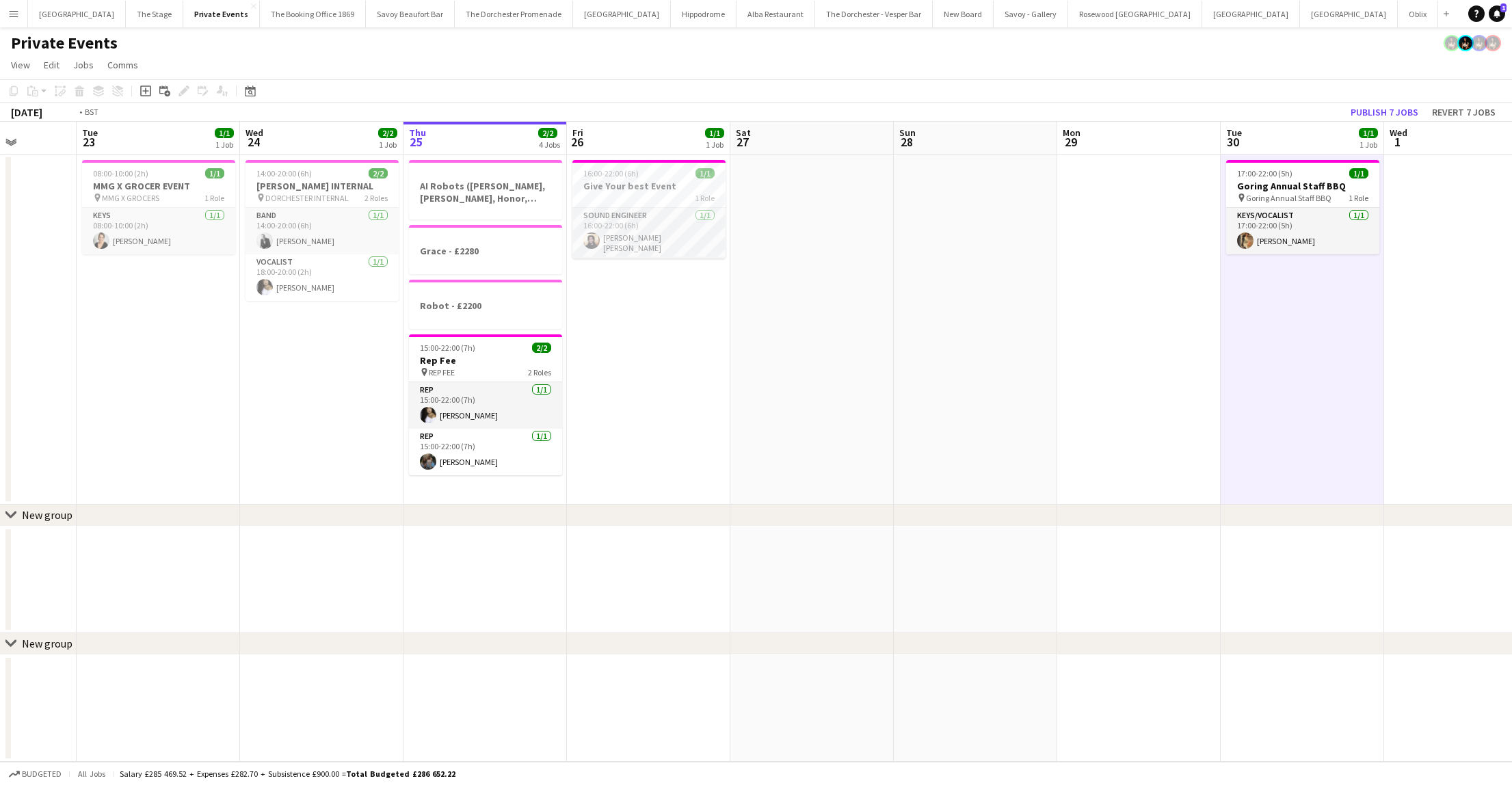
scroll to position [0, 315]
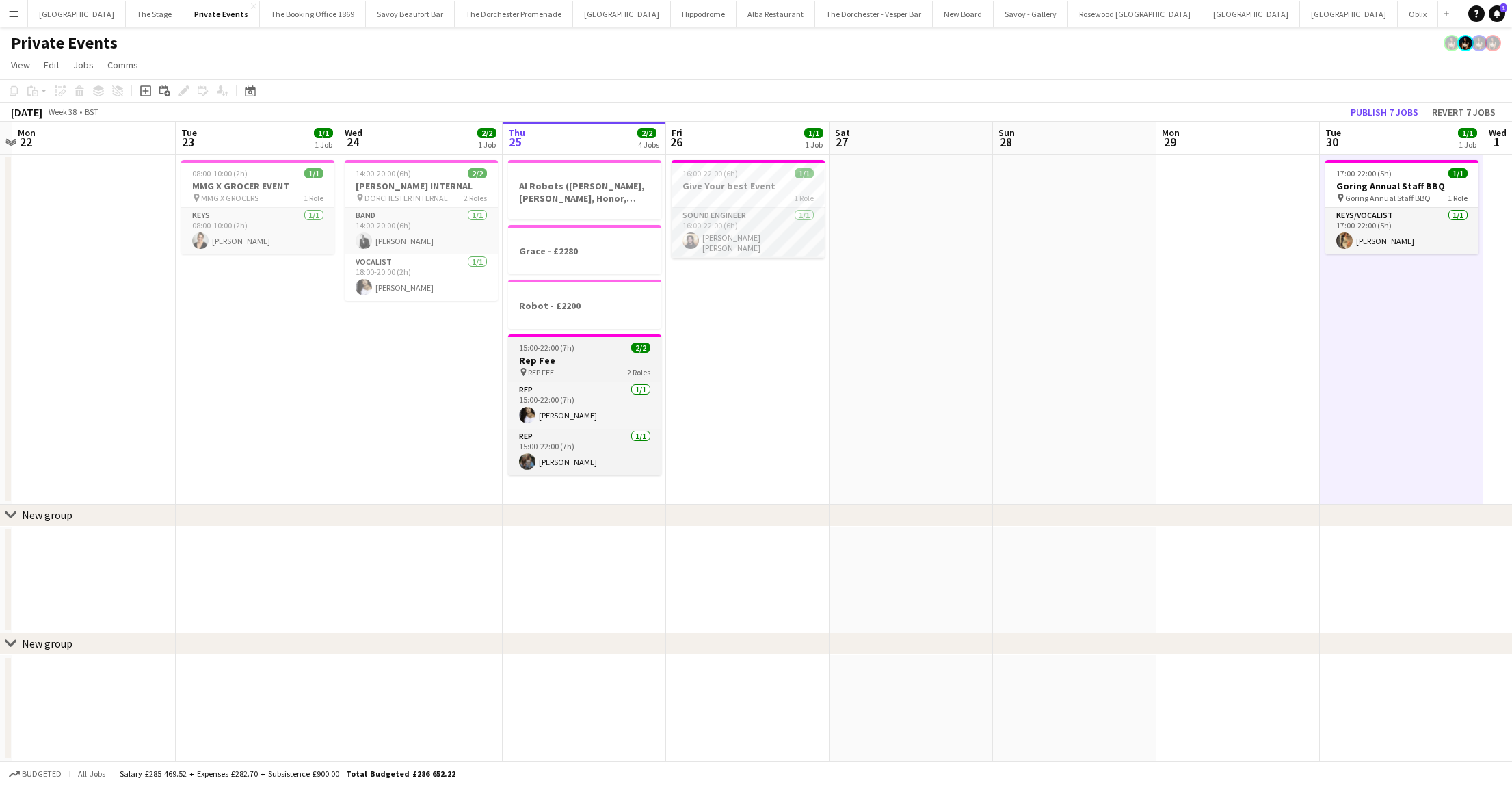
click at [581, 366] on app-job-card "15:00-22:00 (7h) 2/2 Rep Fee pin REP FEE 2 Roles Rep [DATE] 15:00-22:00 (7h) [P…" at bounding box center [584, 405] width 153 height 141
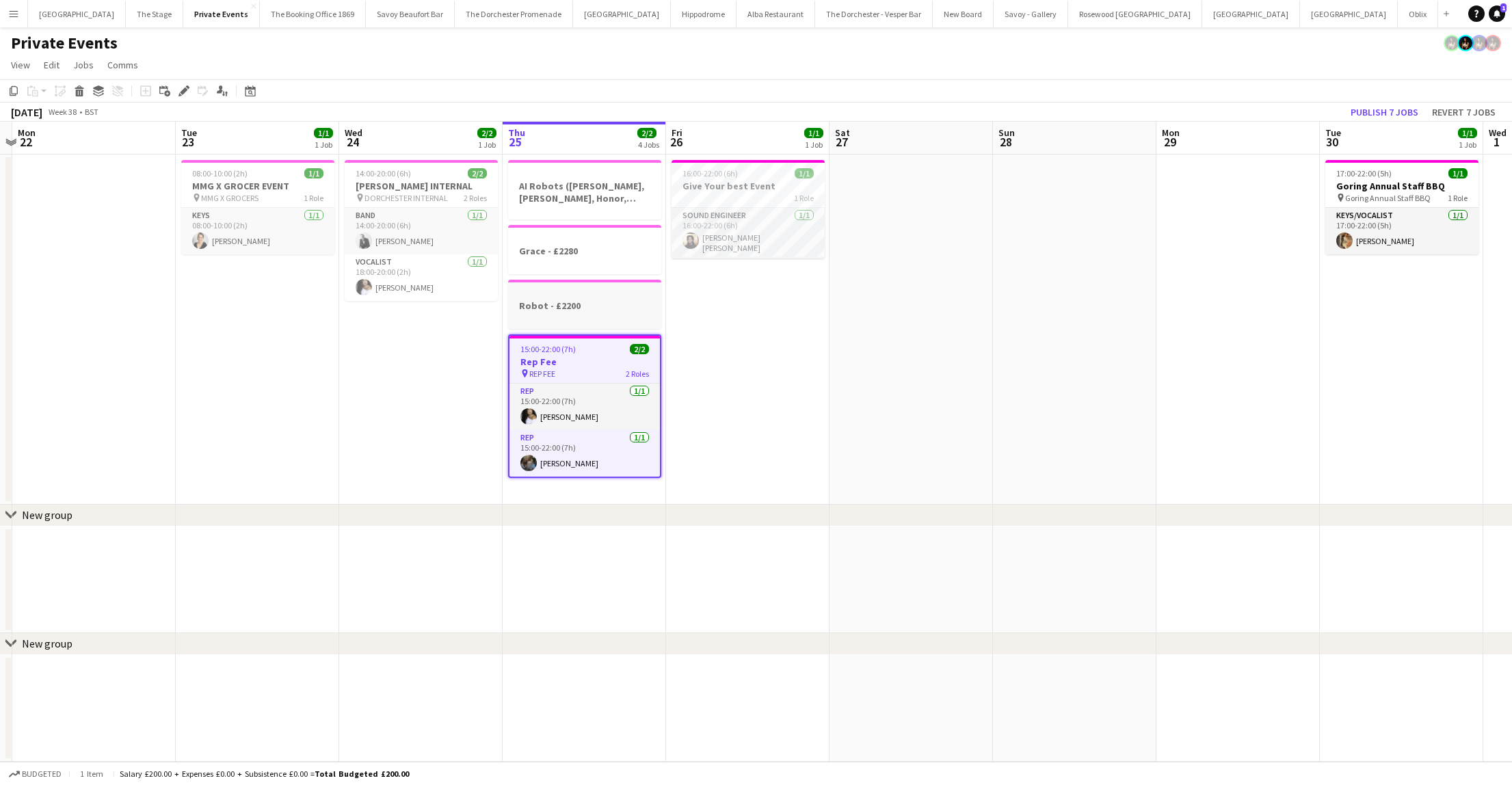
click at [566, 320] on div at bounding box center [584, 318] width 153 height 11
click at [545, 246] on h3 "Grace - £2280" at bounding box center [584, 251] width 153 height 13
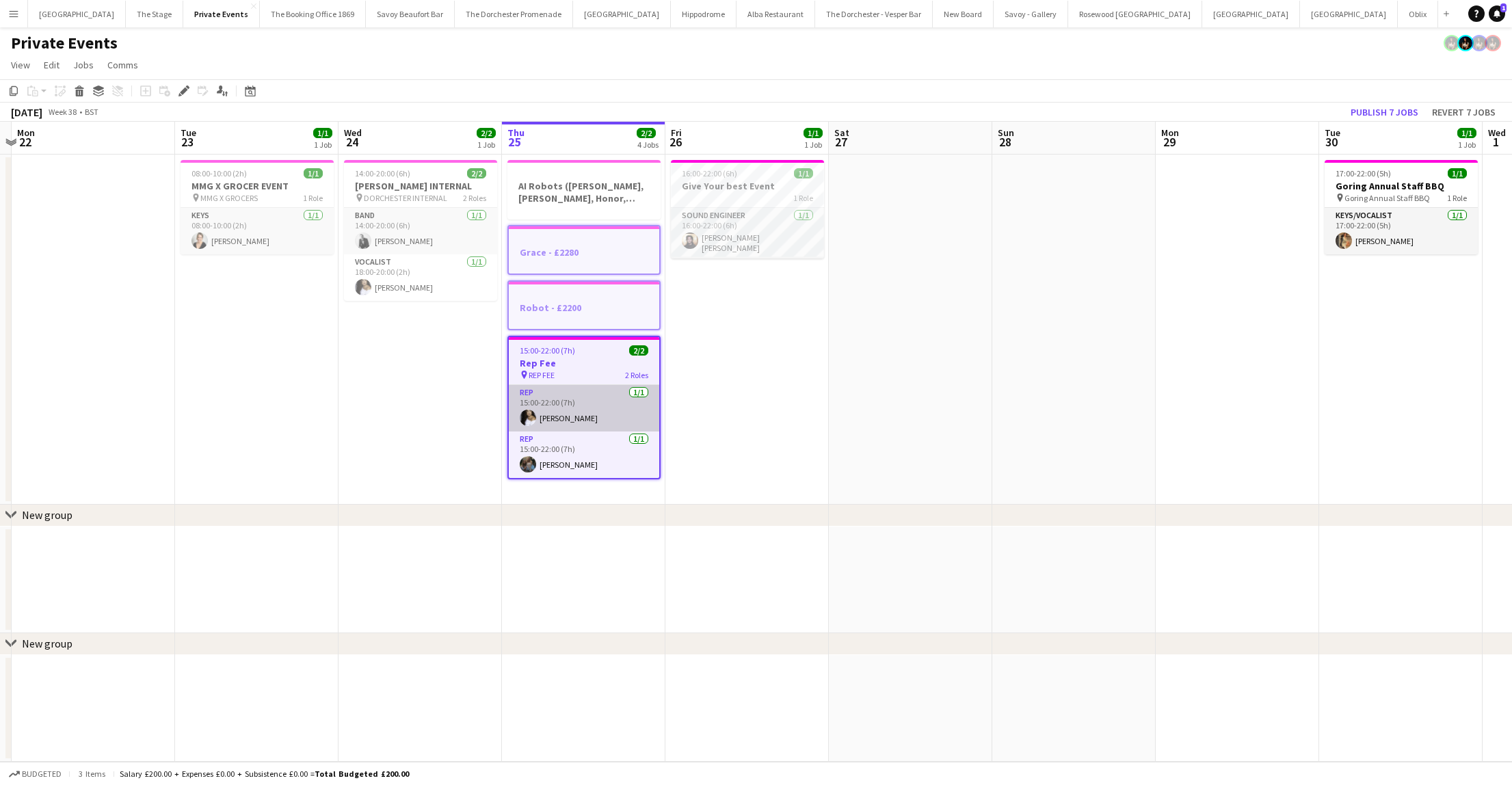
click at [549, 431] on app-card-role "Rep [DATE] 15:00-22:00 (7h) [PERSON_NAME]" at bounding box center [584, 408] width 151 height 47
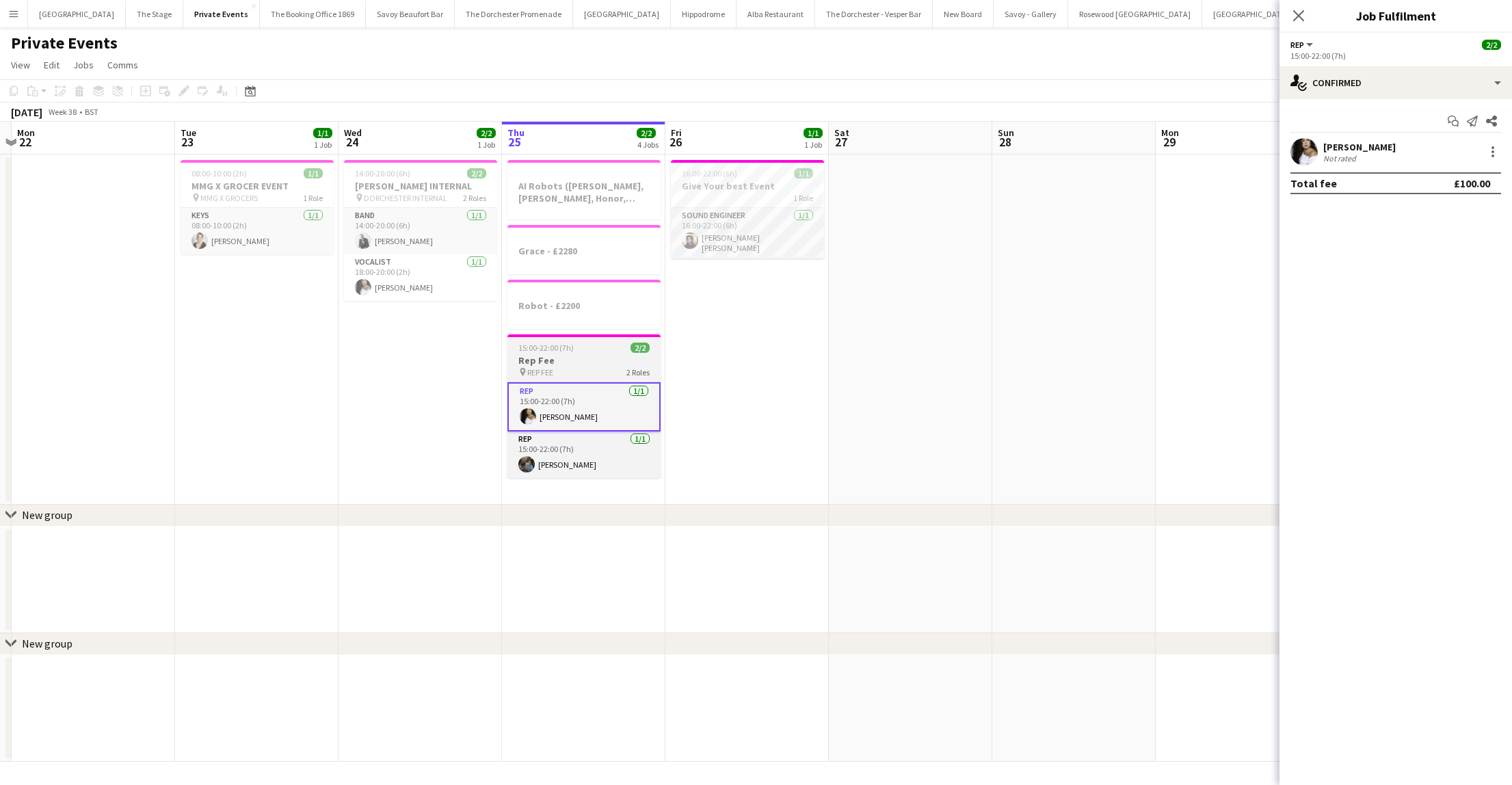
click at [555, 364] on h3 "Rep Fee" at bounding box center [583, 361] width 153 height 13
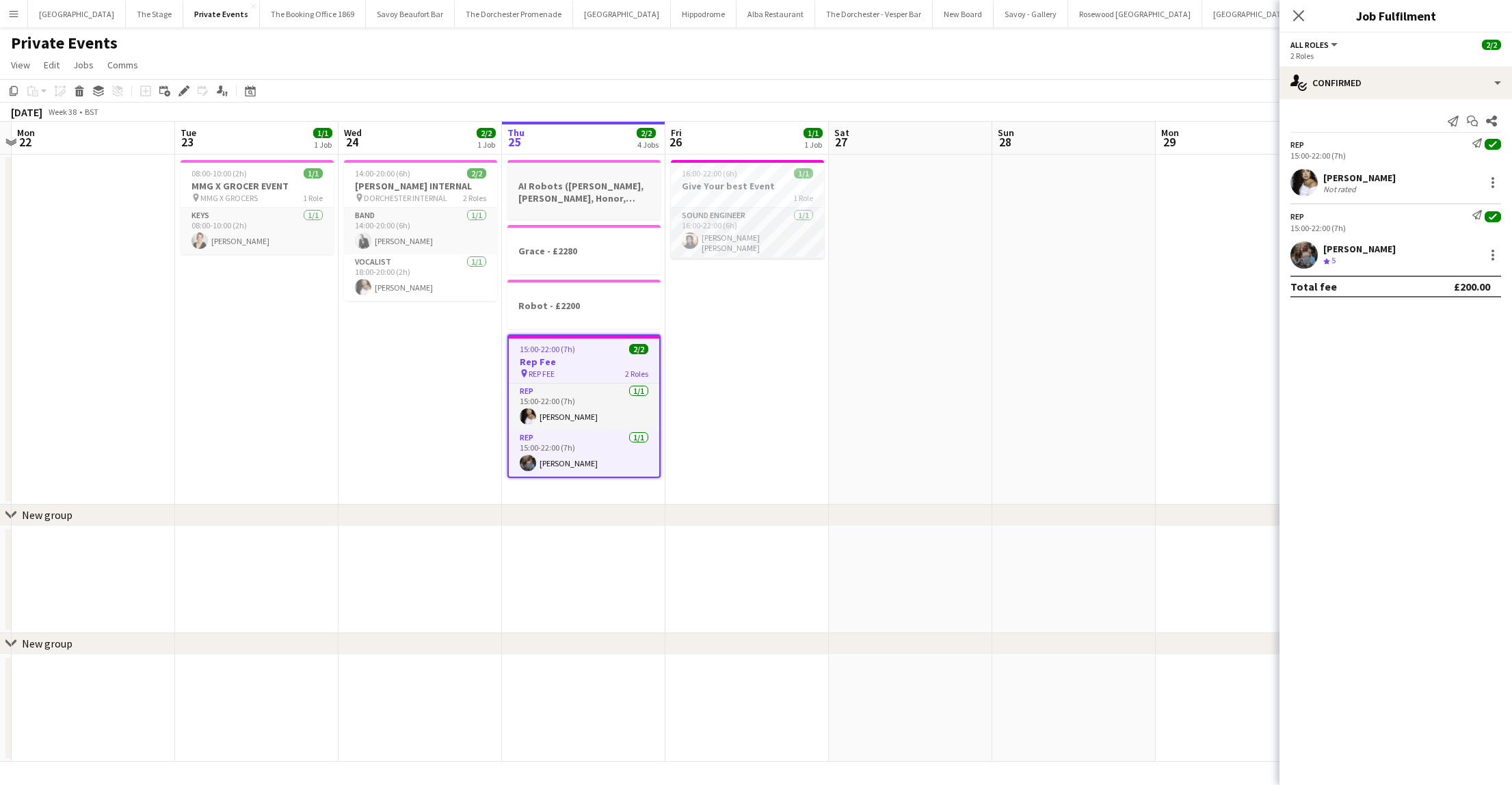
click at [556, 189] on h3 "AI Robots ([PERSON_NAME], [PERSON_NAME], Honor, [PERSON_NAME]) £300 per person" at bounding box center [583, 191] width 153 height 24
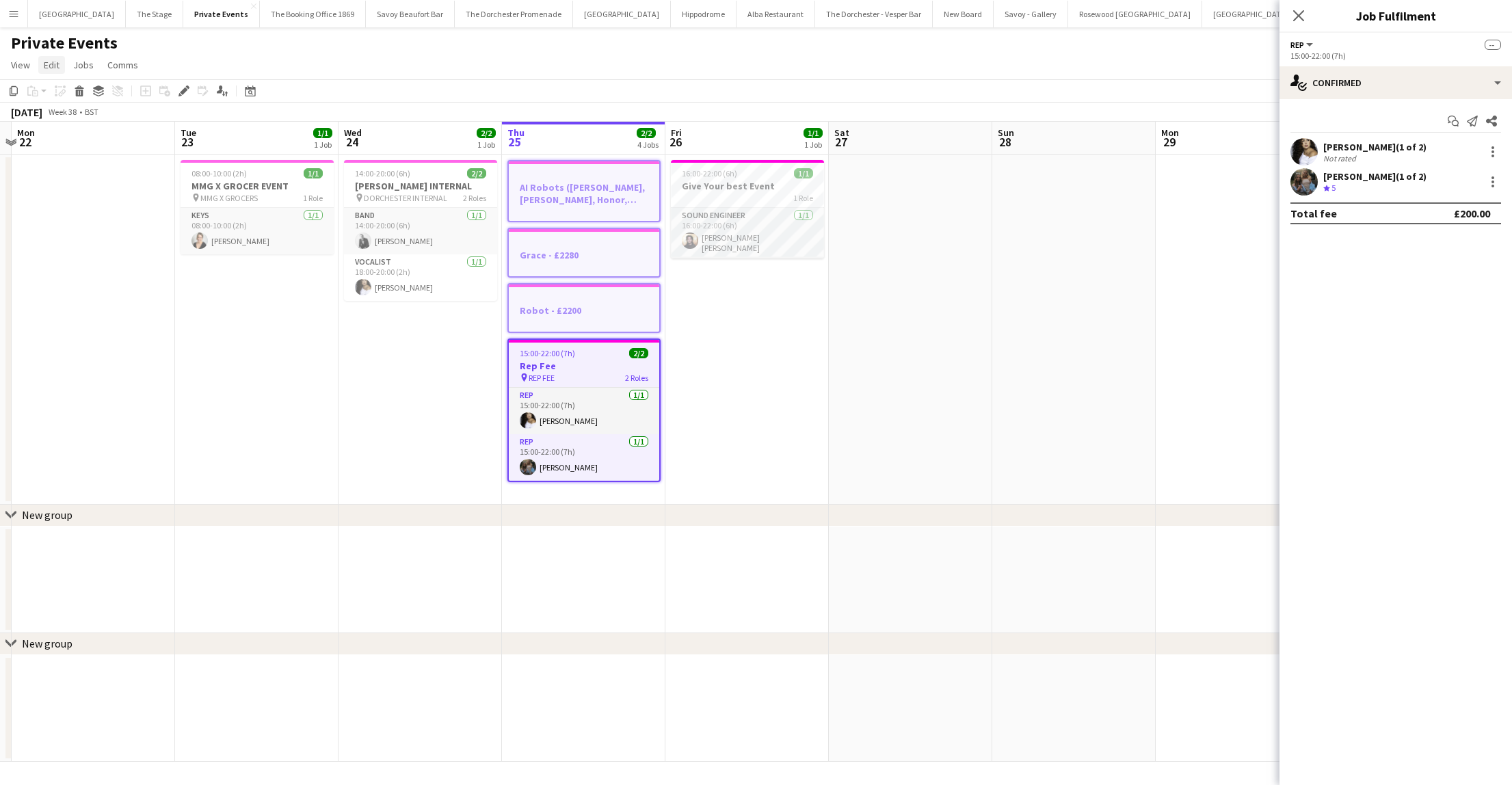
click at [45, 65] on span "Edit" at bounding box center [52, 65] width 16 height 13
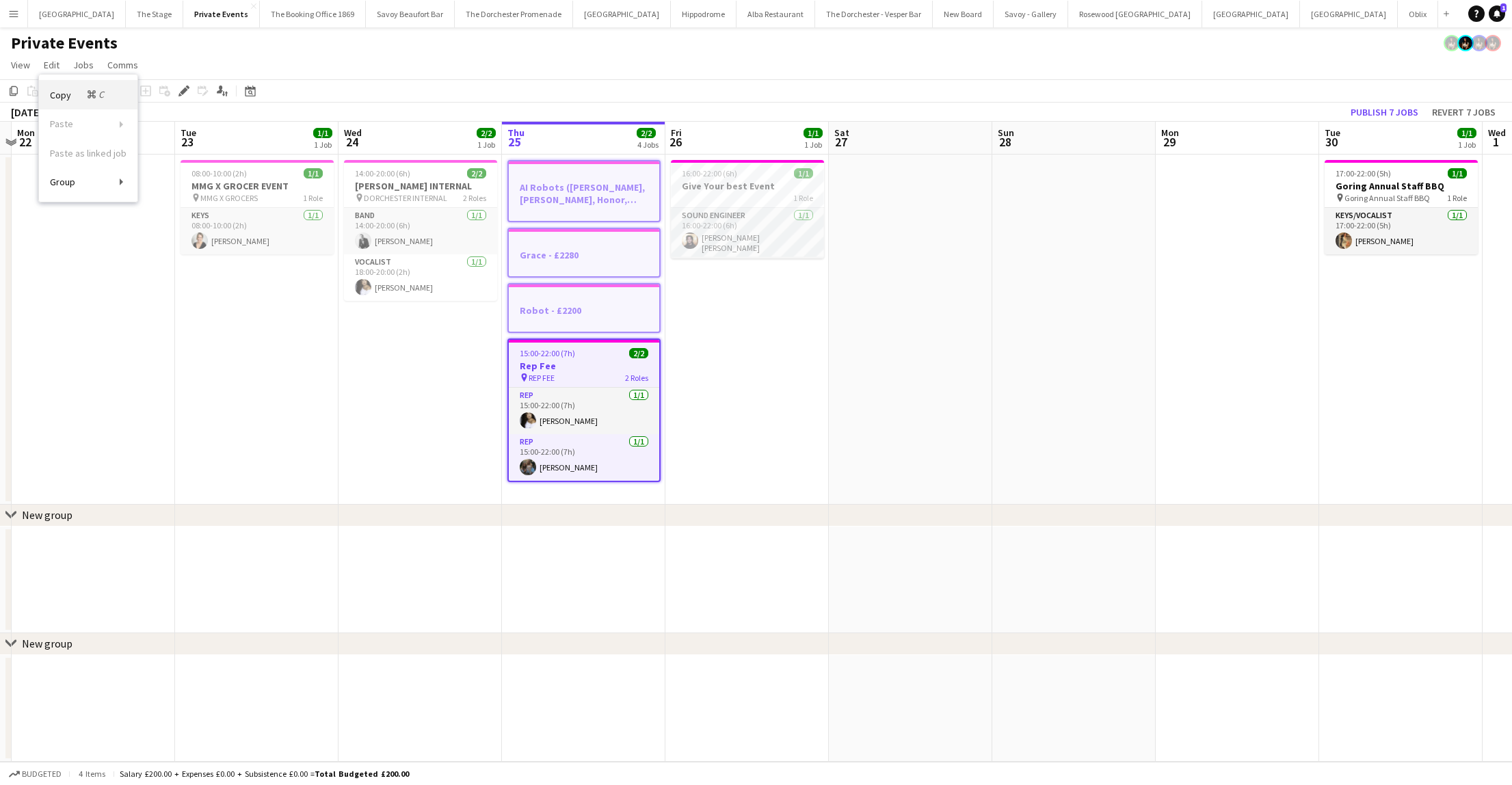
click at [56, 87] on link "Copy Command C" at bounding box center [88, 94] width 99 height 30
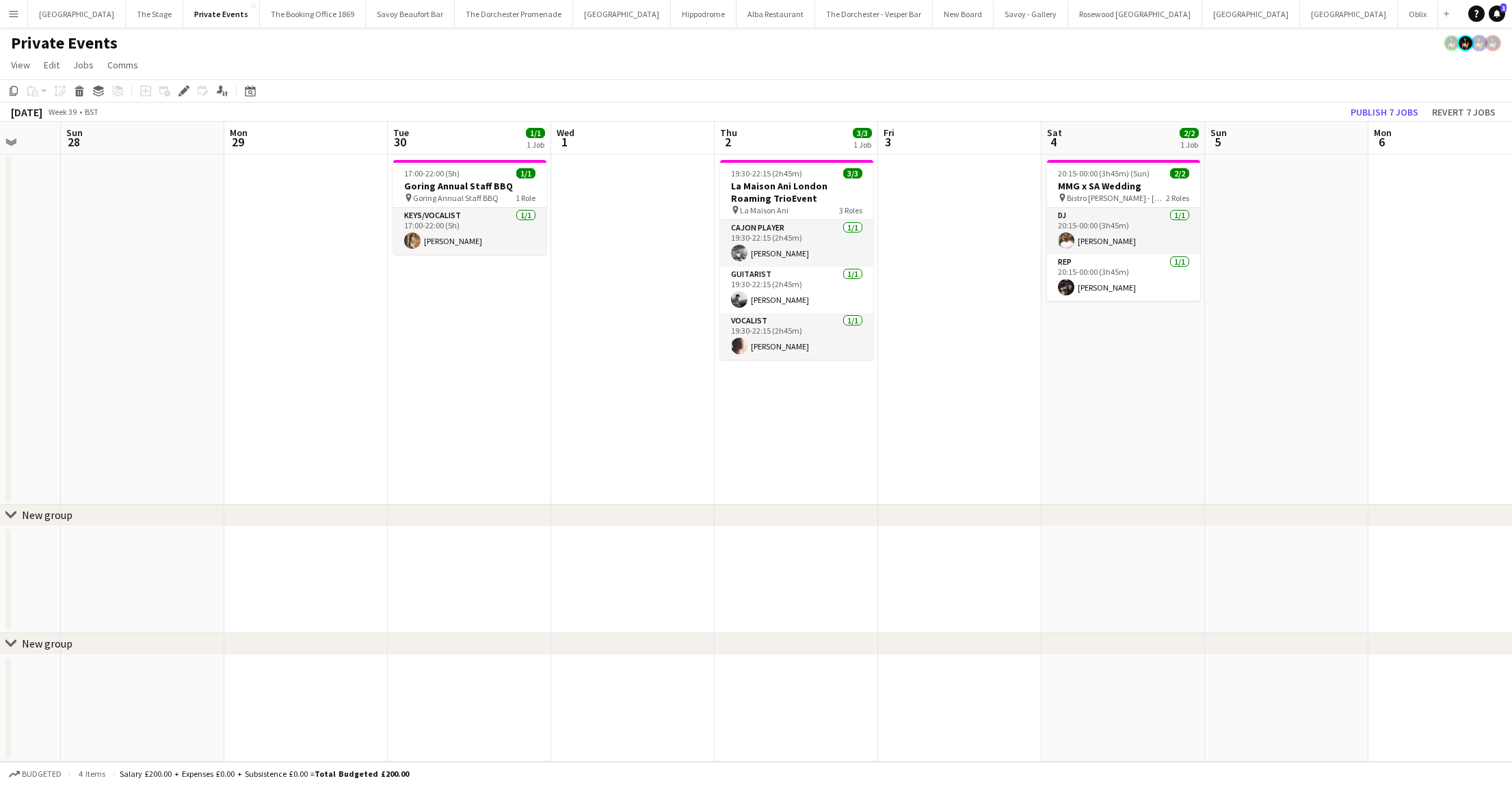
scroll to position [0, 591]
click at [440, 379] on app-date-cell "17:00-22:00 (5h) 1/1 Goring Annual Staff BBQ pin Goring Annual Staff BBQ 1 Role…" at bounding box center [471, 329] width 163 height 350
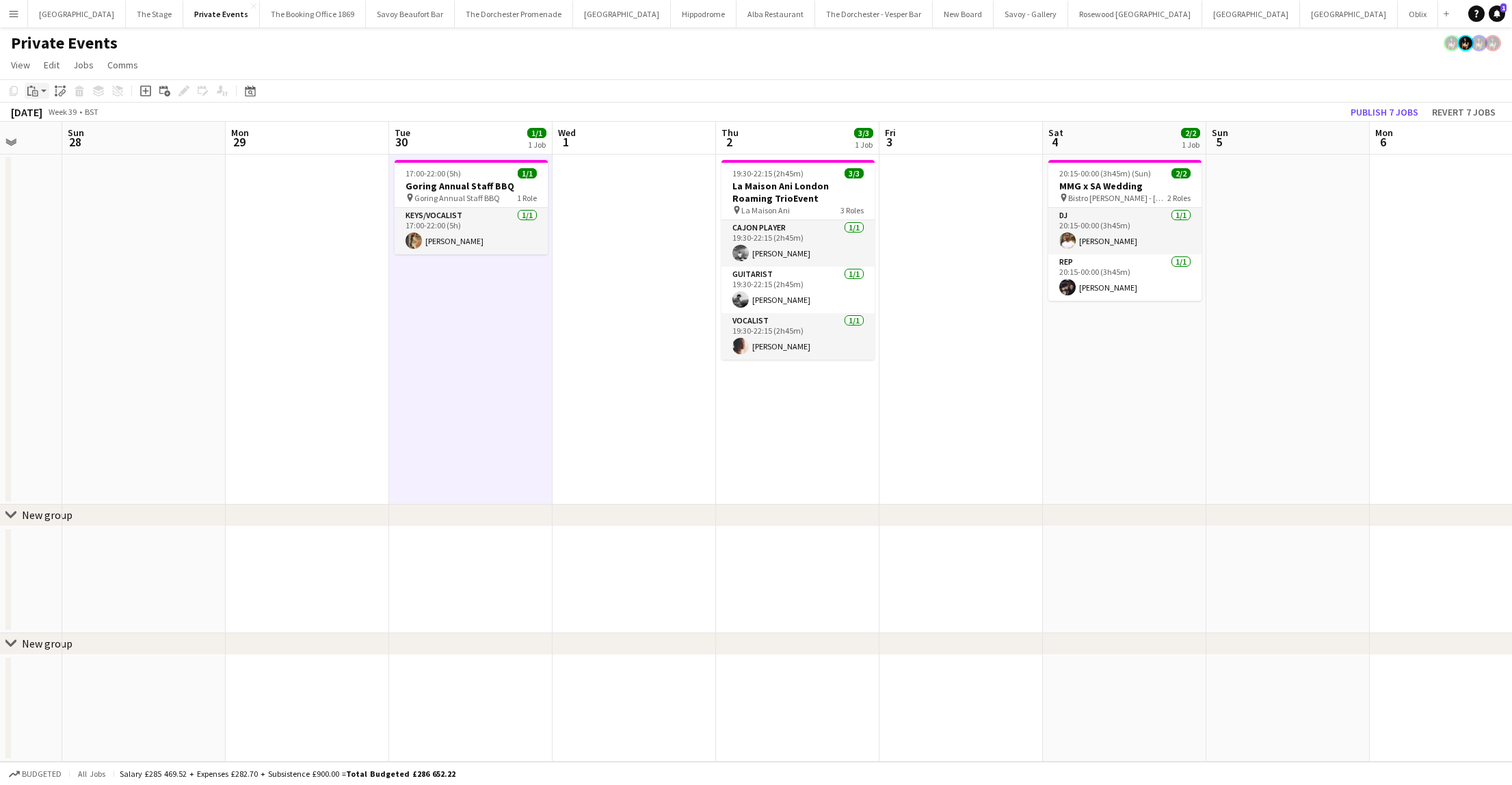
click at [39, 94] on div "Paste" at bounding box center [32, 91] width 16 height 16
click at [45, 117] on link "Paste Command V" at bounding box center [90, 117] width 108 height 13
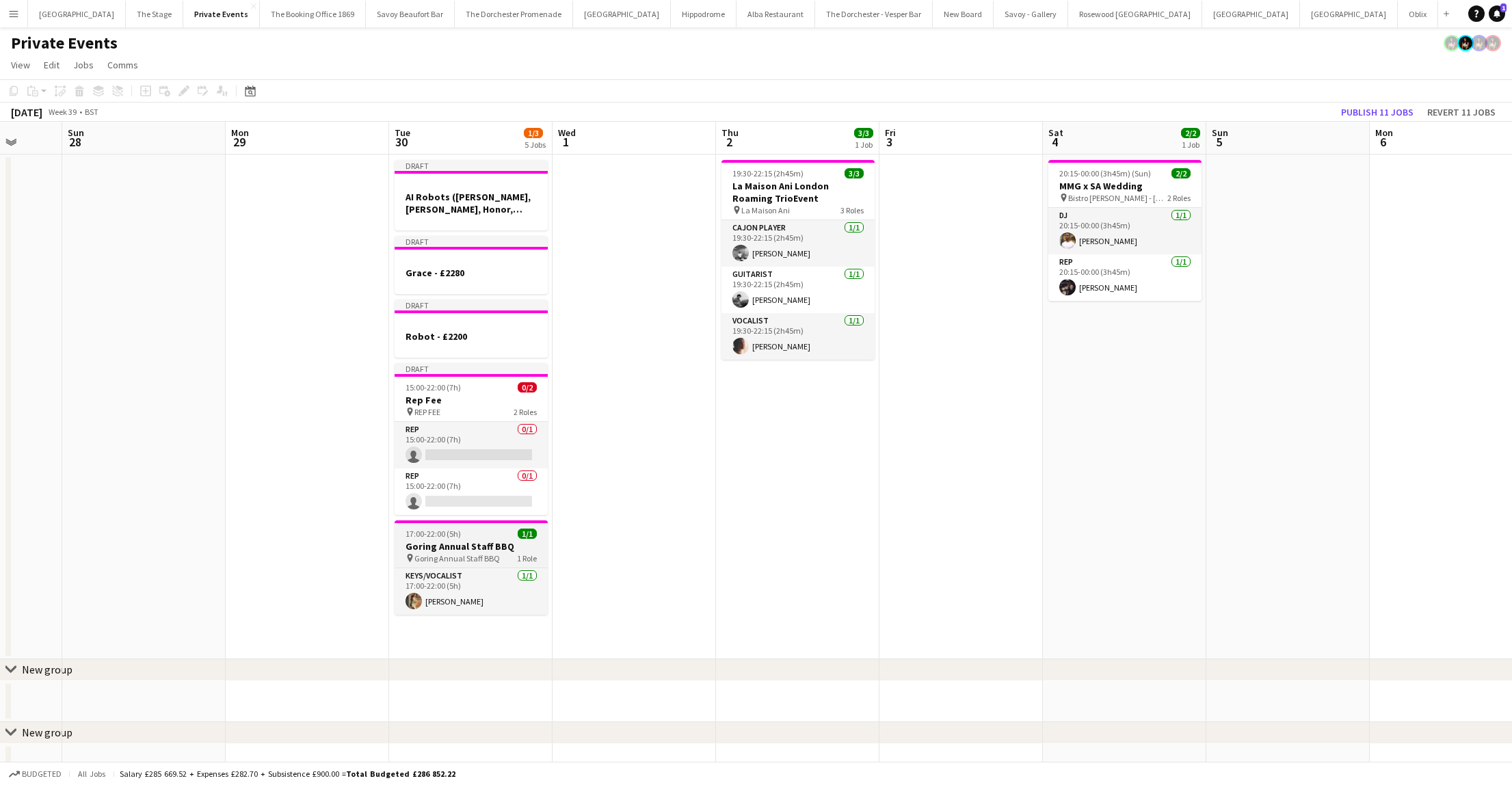
click at [435, 541] on h3 "Goring Annual Staff BBQ" at bounding box center [471, 546] width 153 height 13
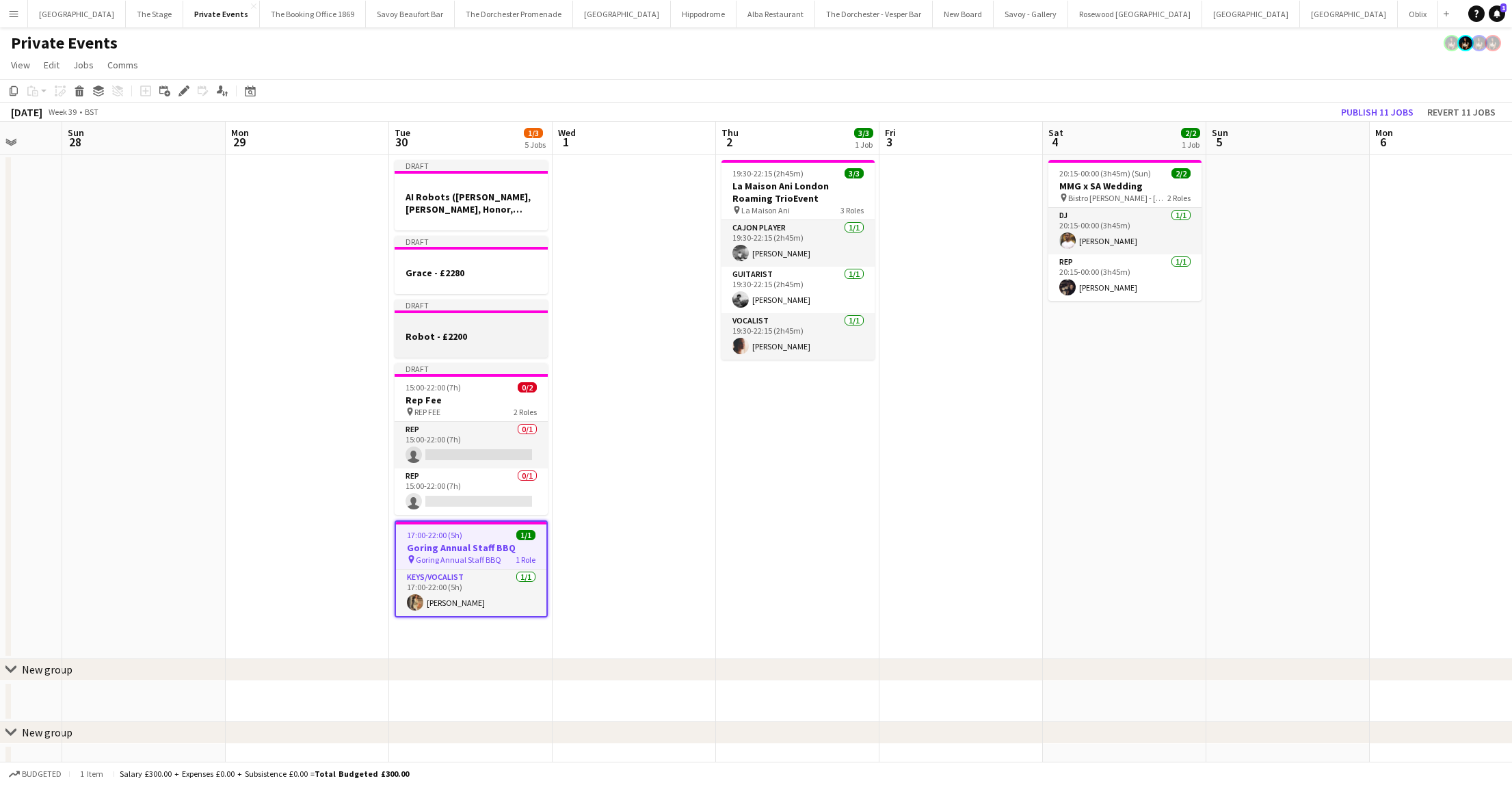
click at [415, 315] on app-job-card "Draft Robot - £2200" at bounding box center [471, 328] width 153 height 58
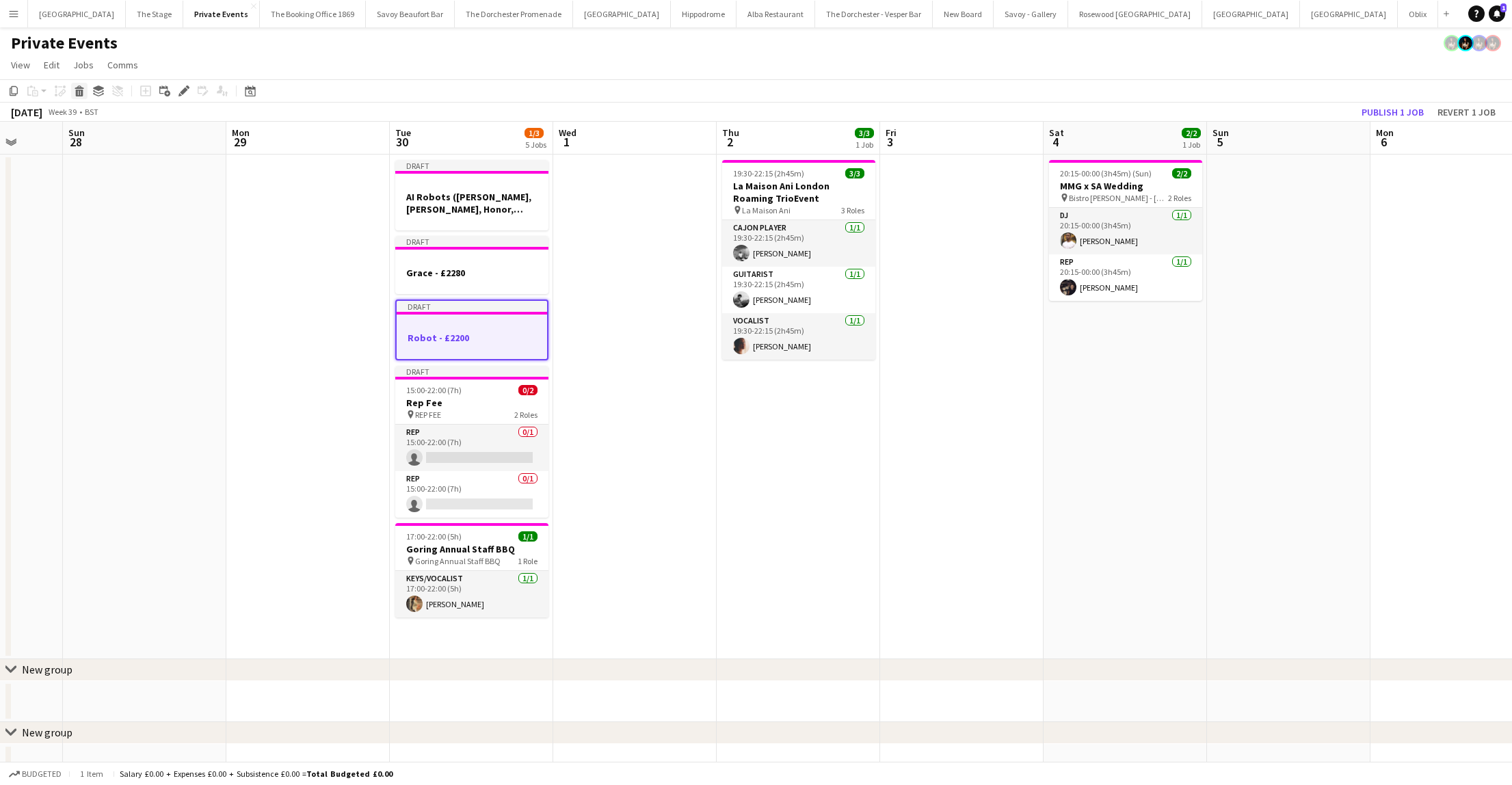
click at [84, 100] on app-toolbar "Copy Paste Paste Command V Paste with crew Command Shift V Paste linked Job [GE…" at bounding box center [756, 91] width 1512 height 23
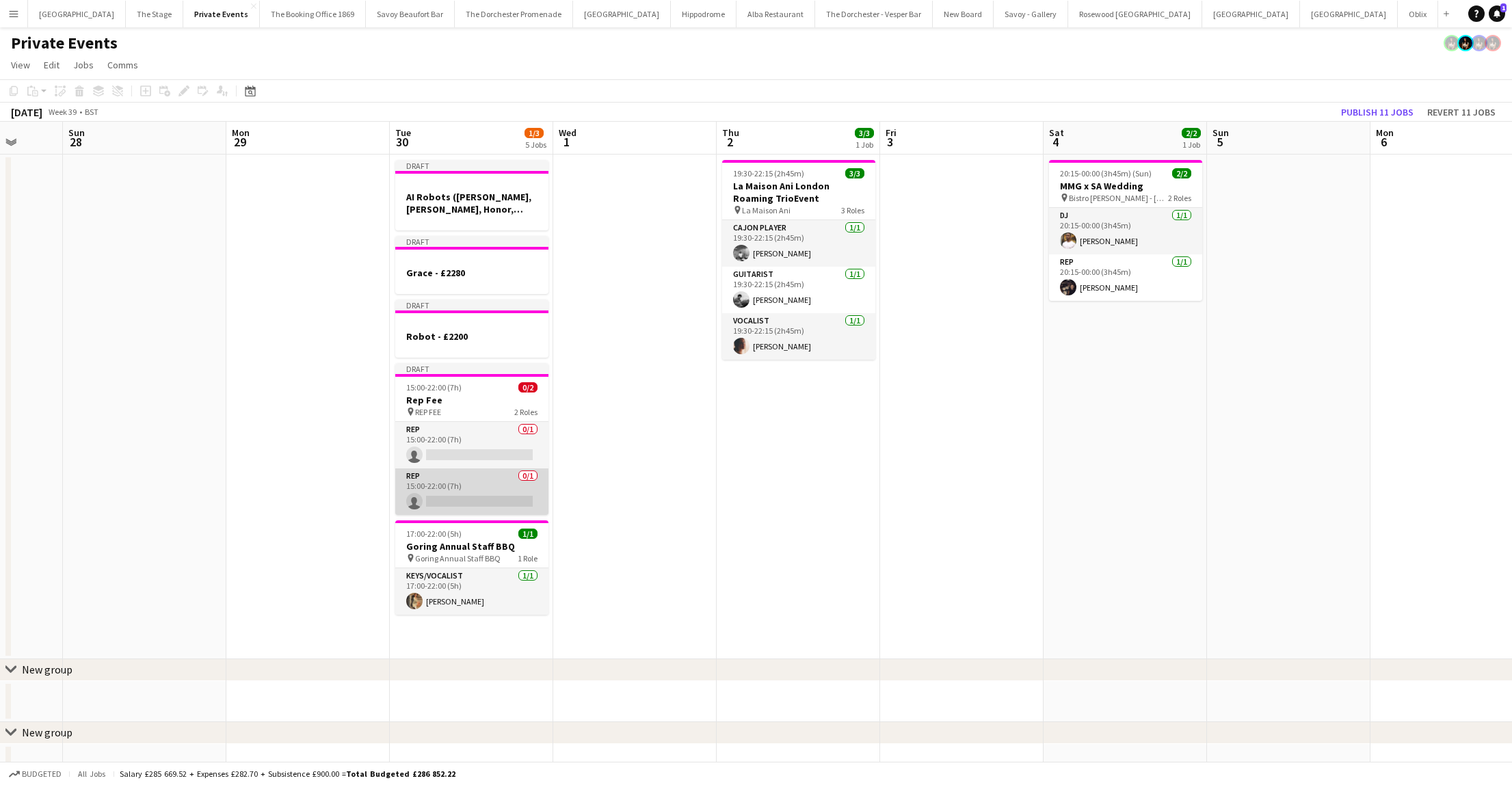
click at [444, 506] on app-card-role "Rep 0/1 15:00-22:00 (7h) single-neutral-actions" at bounding box center [471, 492] width 153 height 47
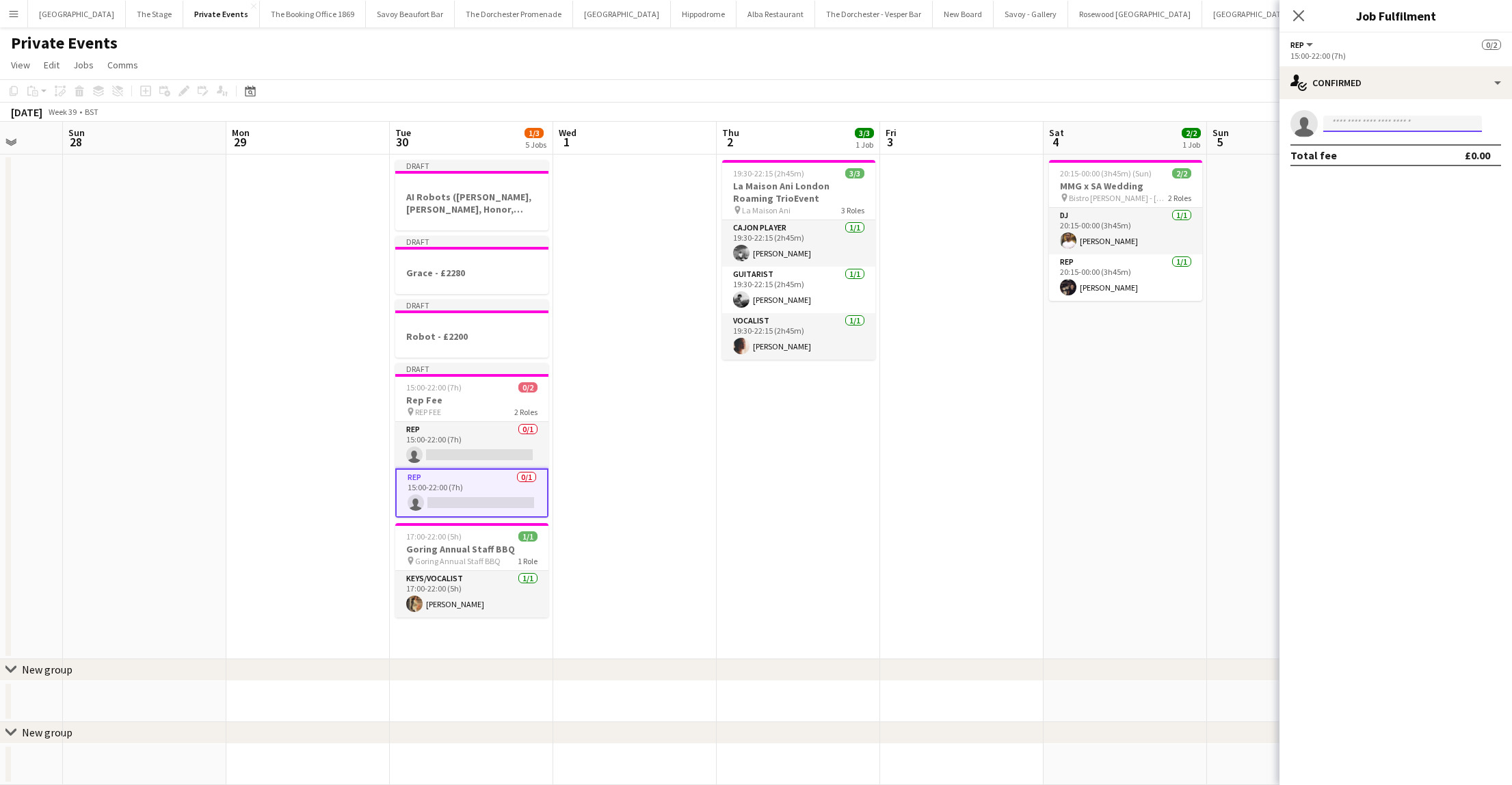
click at [1390, 125] on input at bounding box center [1403, 124] width 159 height 16
type input "*****"
click at [1384, 196] on span "[PHONE_NUMBER]" at bounding box center [1403, 198] width 136 height 11
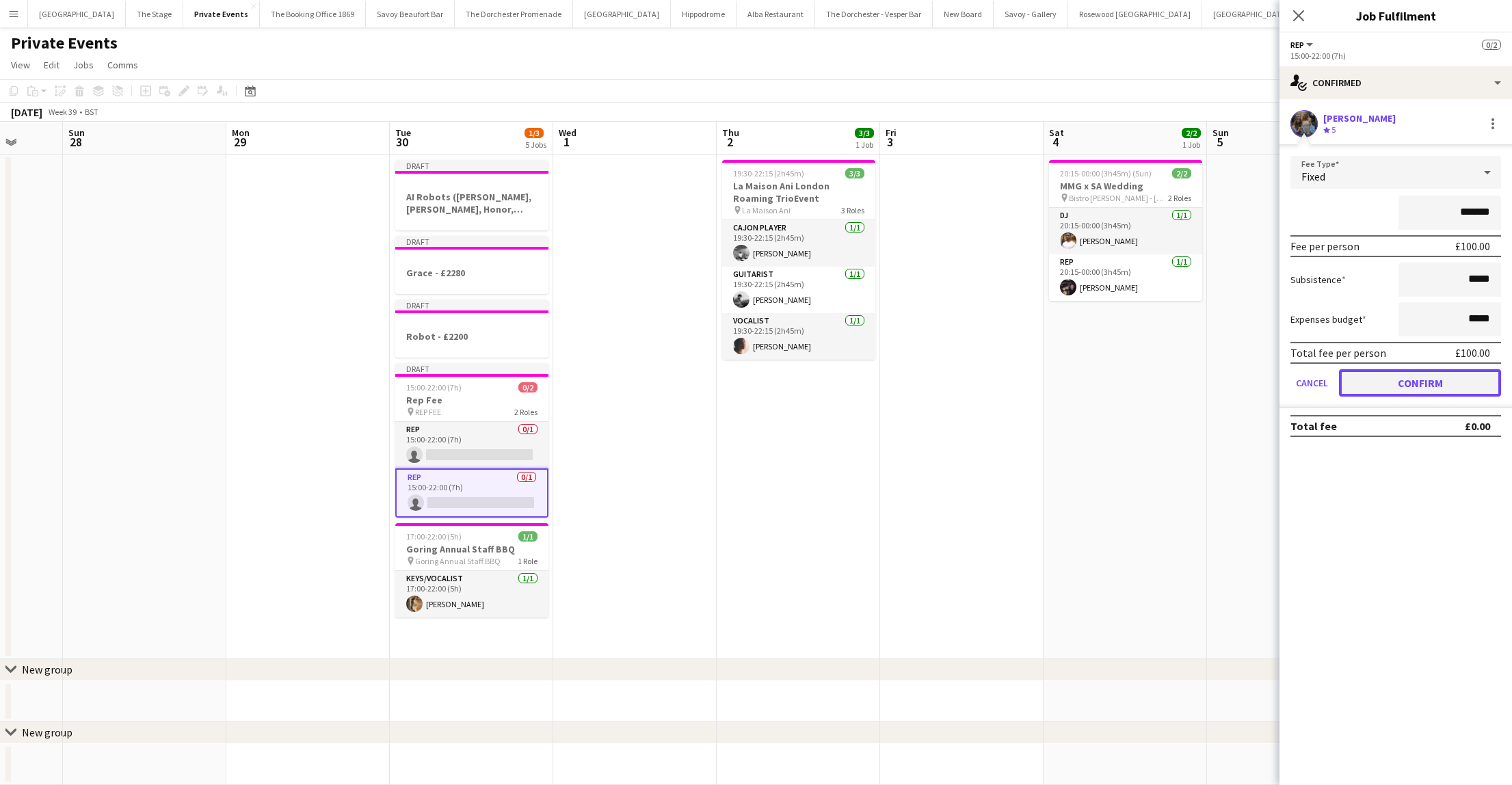
click at [1352, 388] on button "Confirm" at bounding box center [1420, 383] width 162 height 27
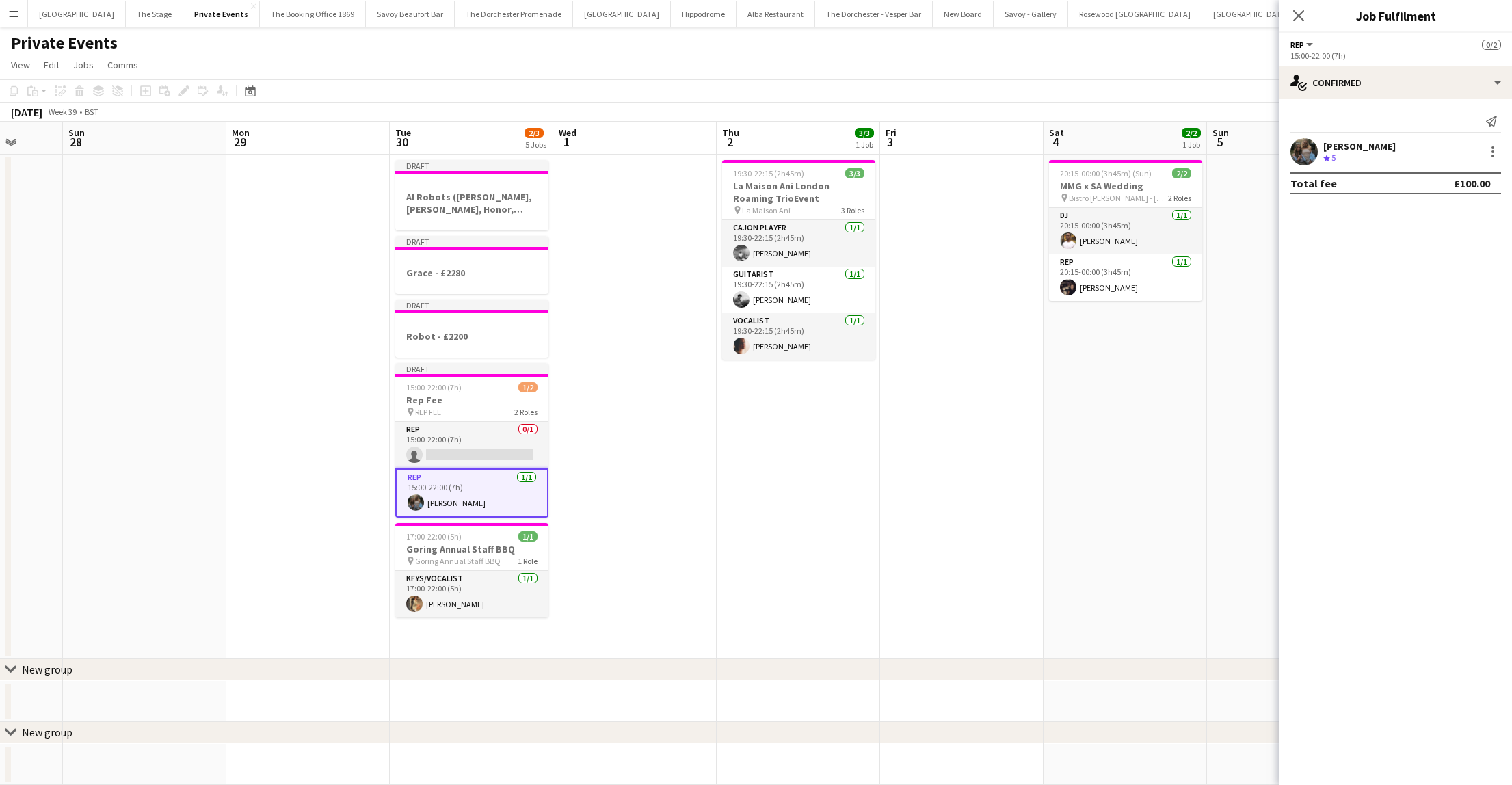
click at [509, 636] on app-date-cell "Draft AI Robots ([PERSON_NAME], [PERSON_NAME], Honor, [PERSON_NAME]) £300 per p…" at bounding box center [471, 406] width 163 height 504
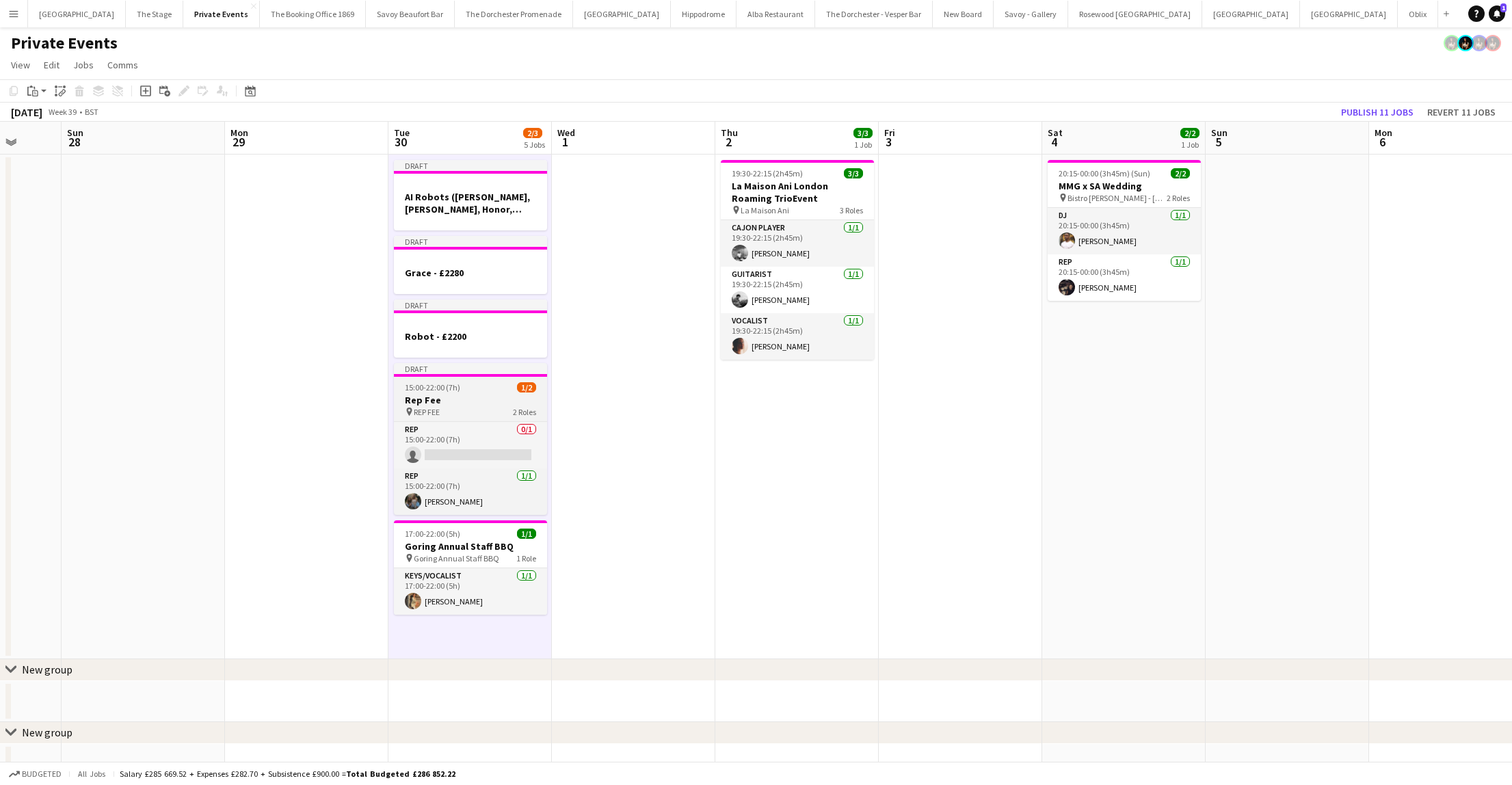
click at [439, 401] on h3 "Rep Fee" at bounding box center [470, 400] width 153 height 13
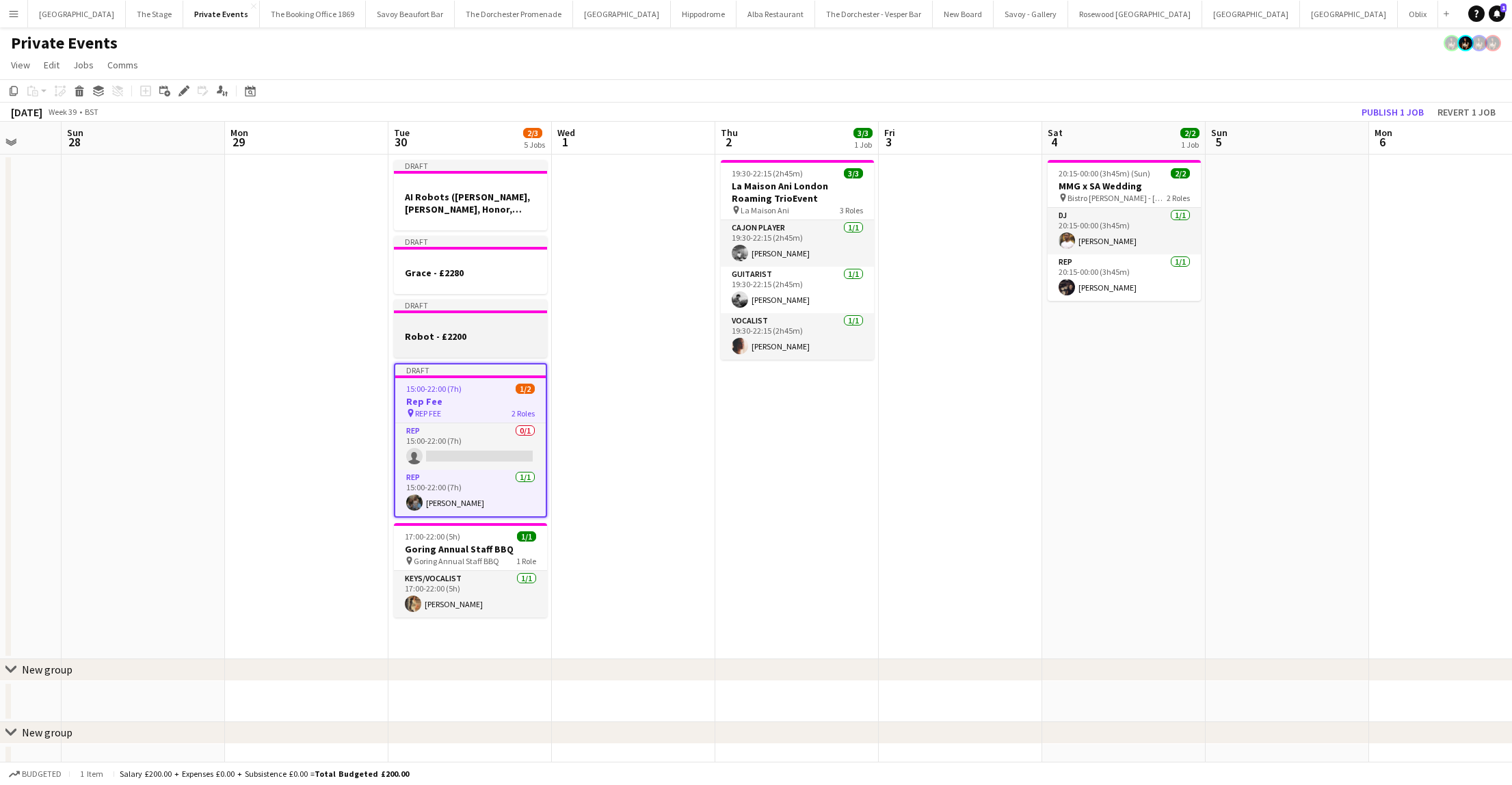
click at [432, 347] on div at bounding box center [470, 348] width 153 height 11
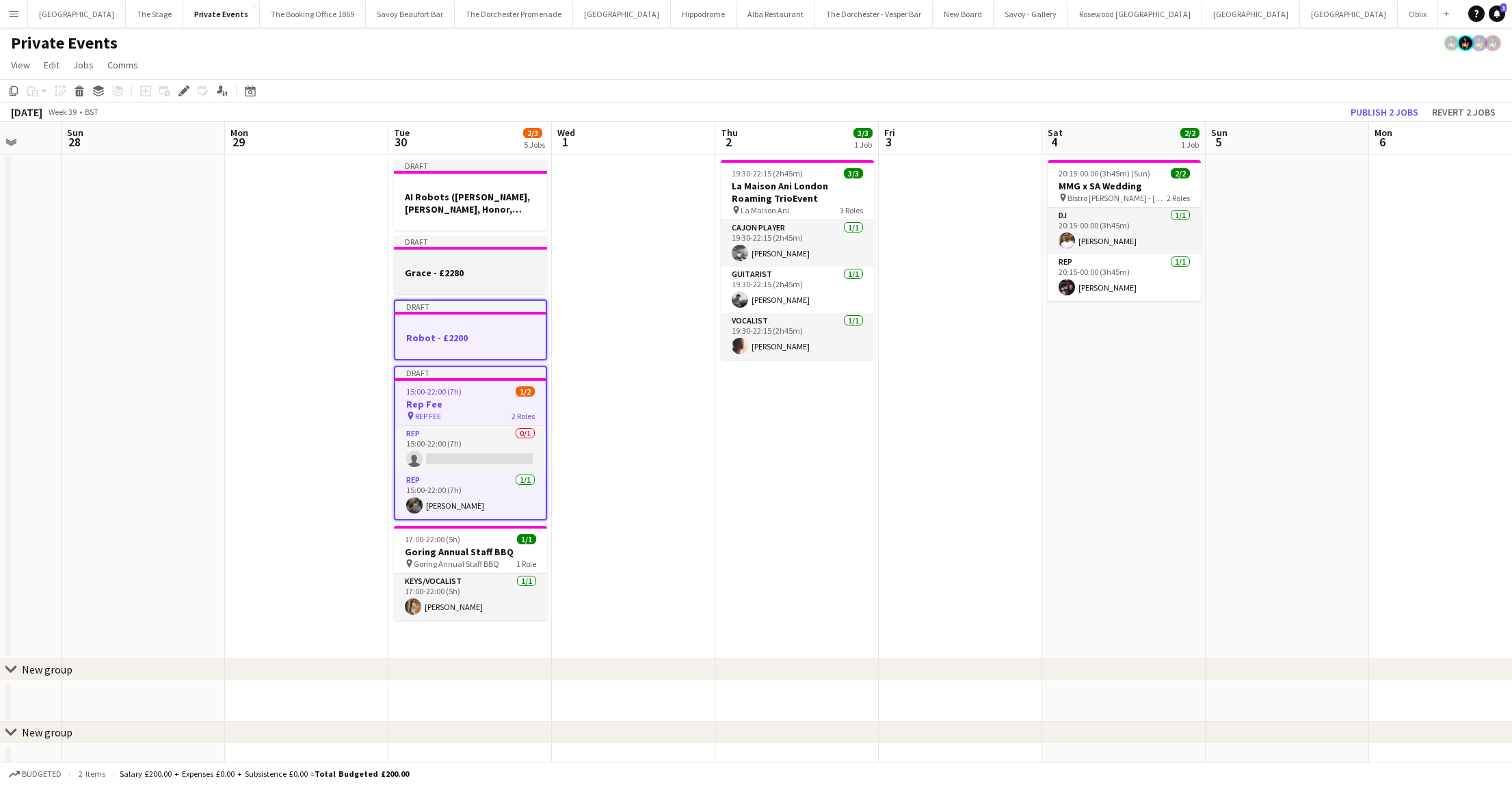
click at [427, 273] on h3 "Grace - £2280" at bounding box center [470, 273] width 153 height 13
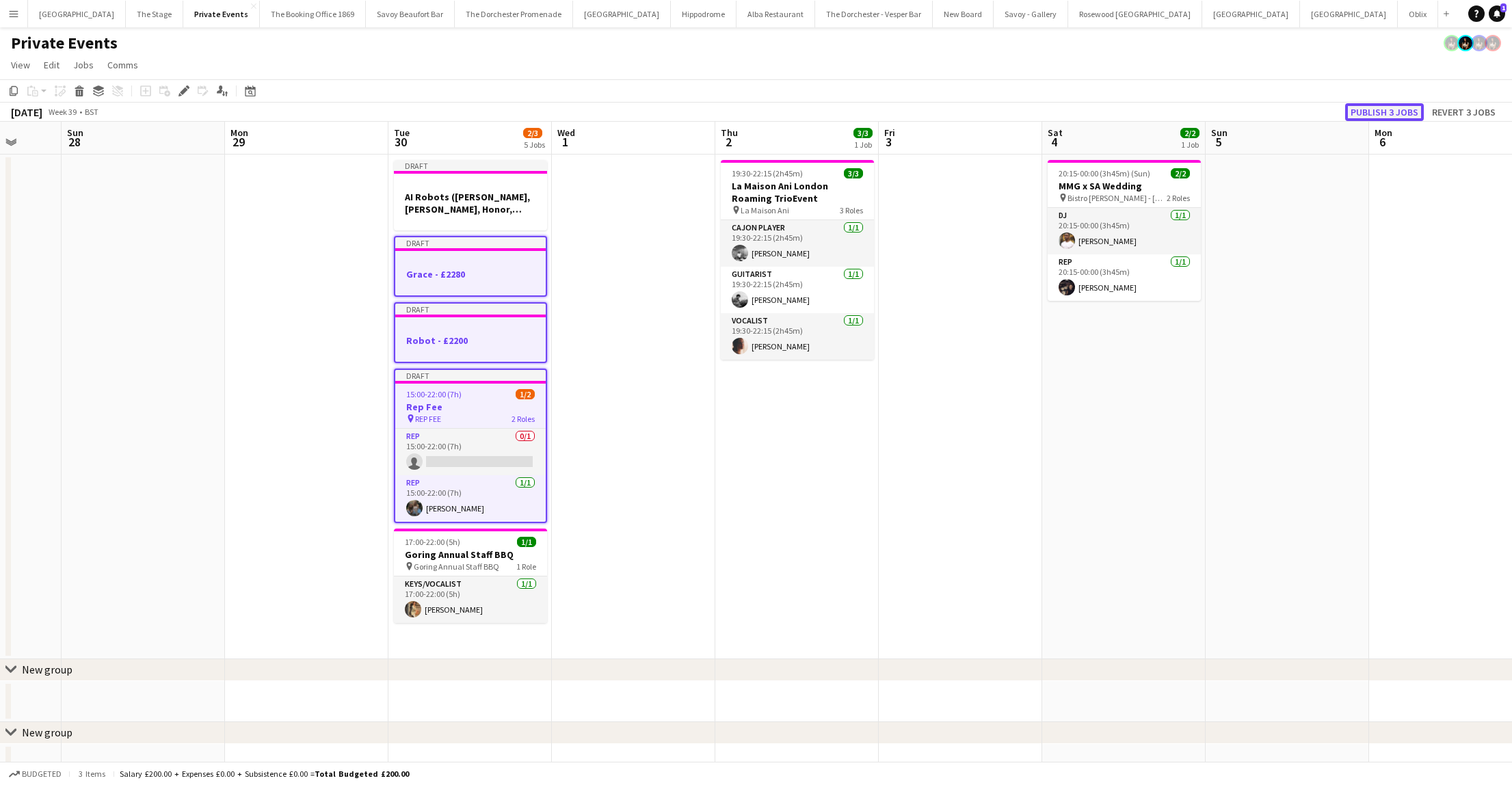
click at [1383, 117] on button "Publish 3 jobs" at bounding box center [1385, 112] width 79 height 18
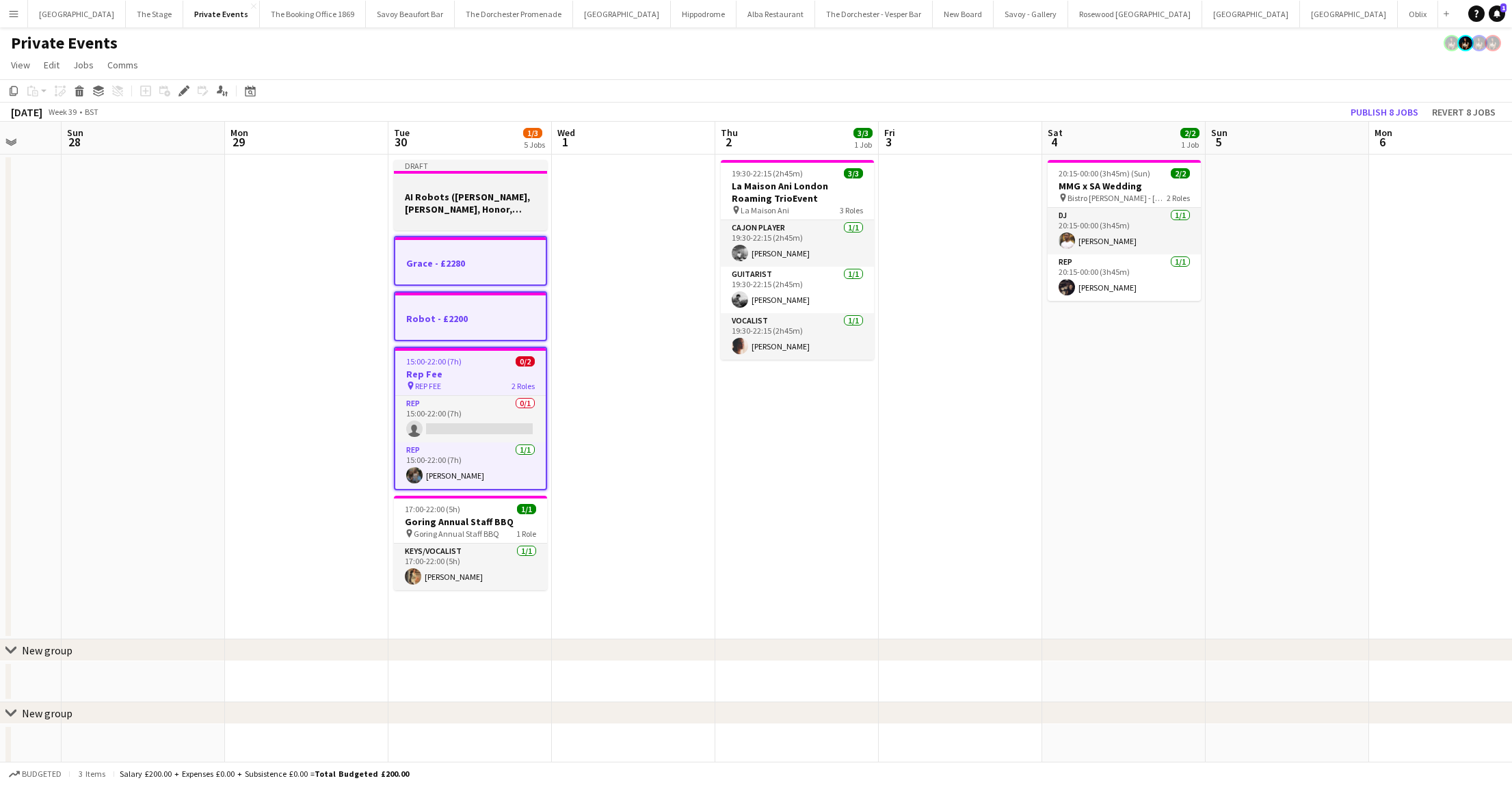
click at [437, 205] on h3 "AI Robots ([PERSON_NAME], [PERSON_NAME], Honor, [PERSON_NAME]) £300 per person" at bounding box center [470, 203] width 153 height 24
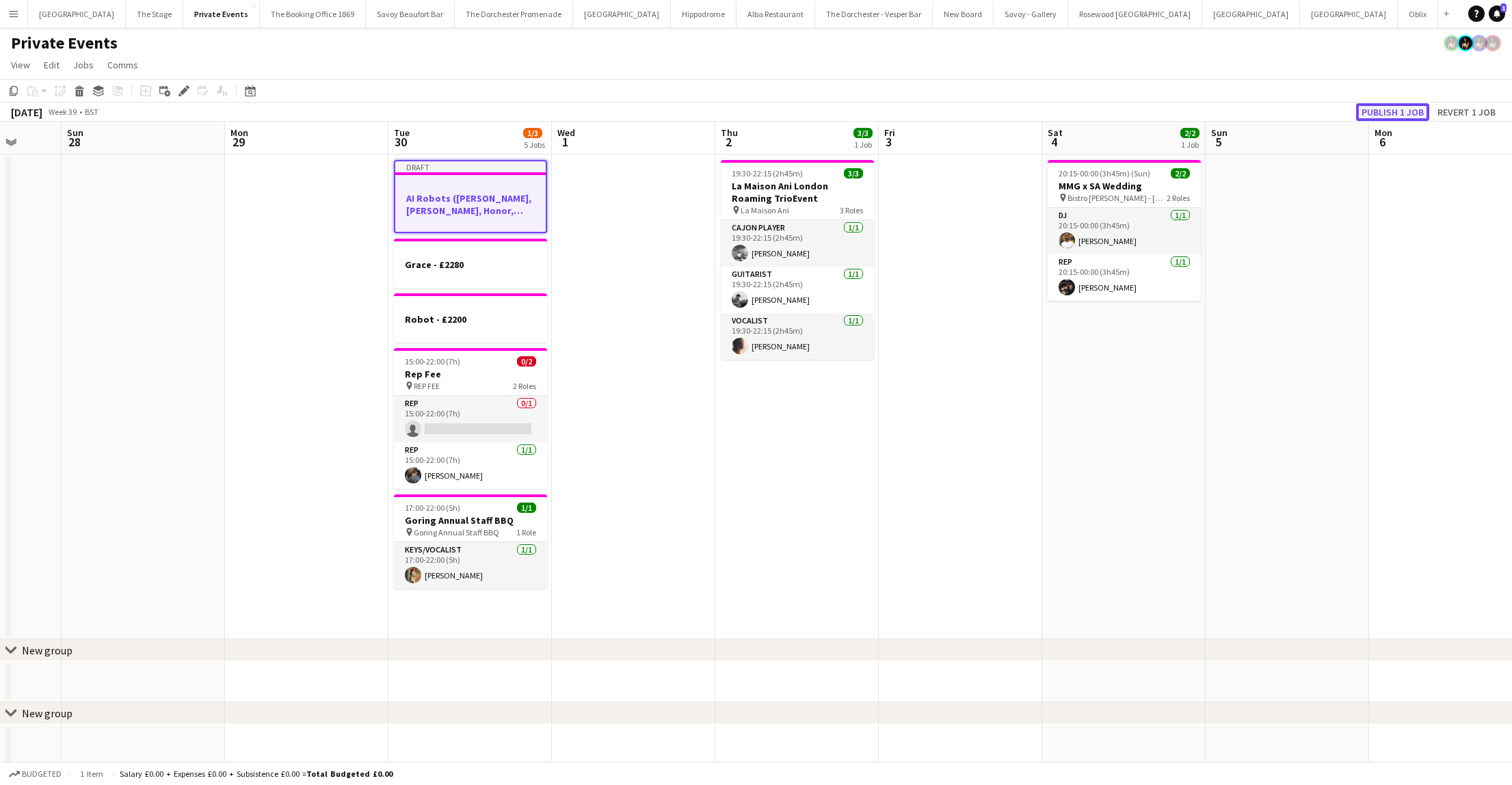
click at [1402, 119] on button "Publish 1 job" at bounding box center [1393, 112] width 74 height 18
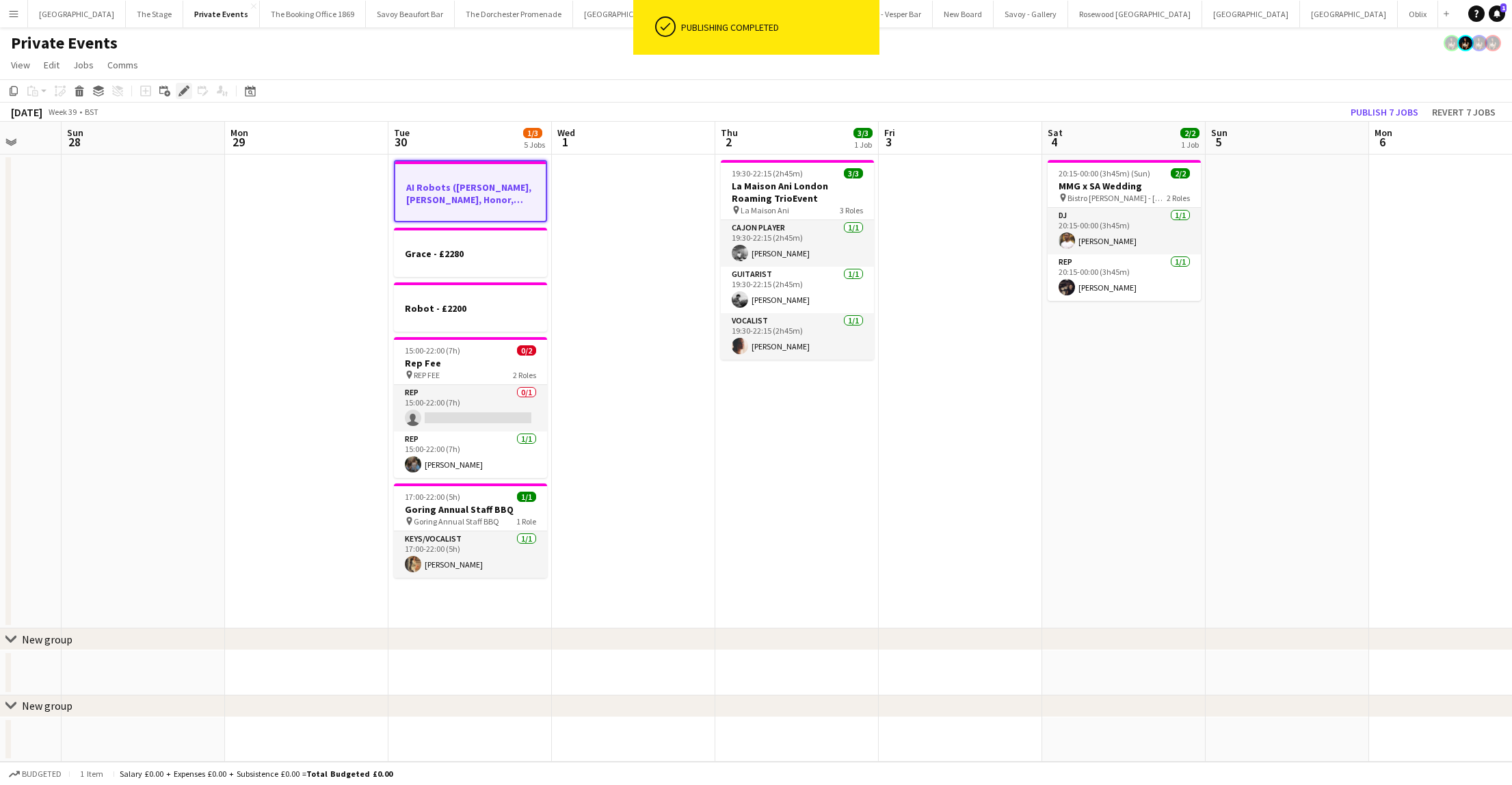
click at [182, 92] on icon at bounding box center [183, 92] width 7 height 7
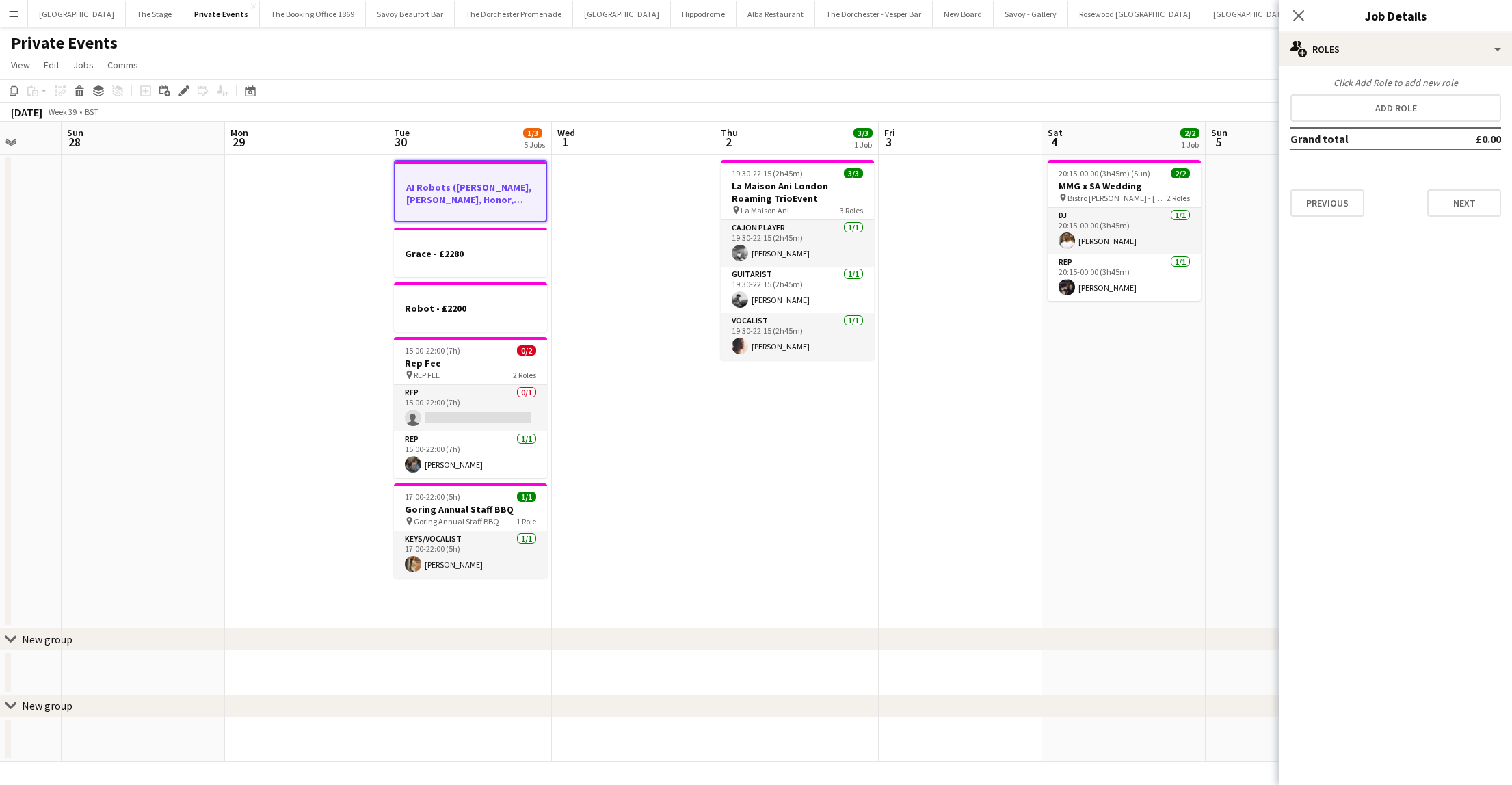
click at [458, 210] on div at bounding box center [470, 211] width 151 height 11
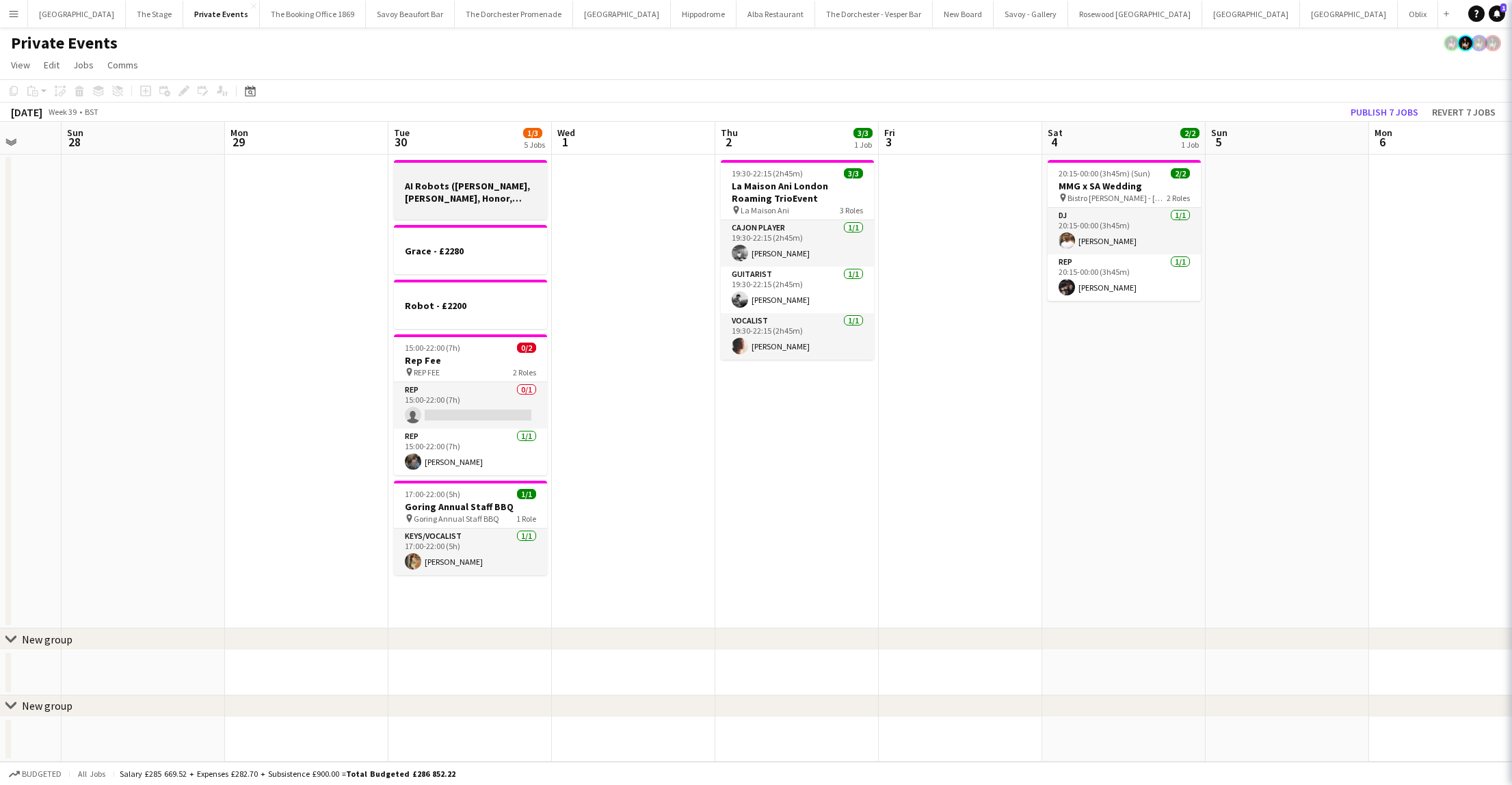
click at [458, 210] on div at bounding box center [470, 210] width 153 height 11
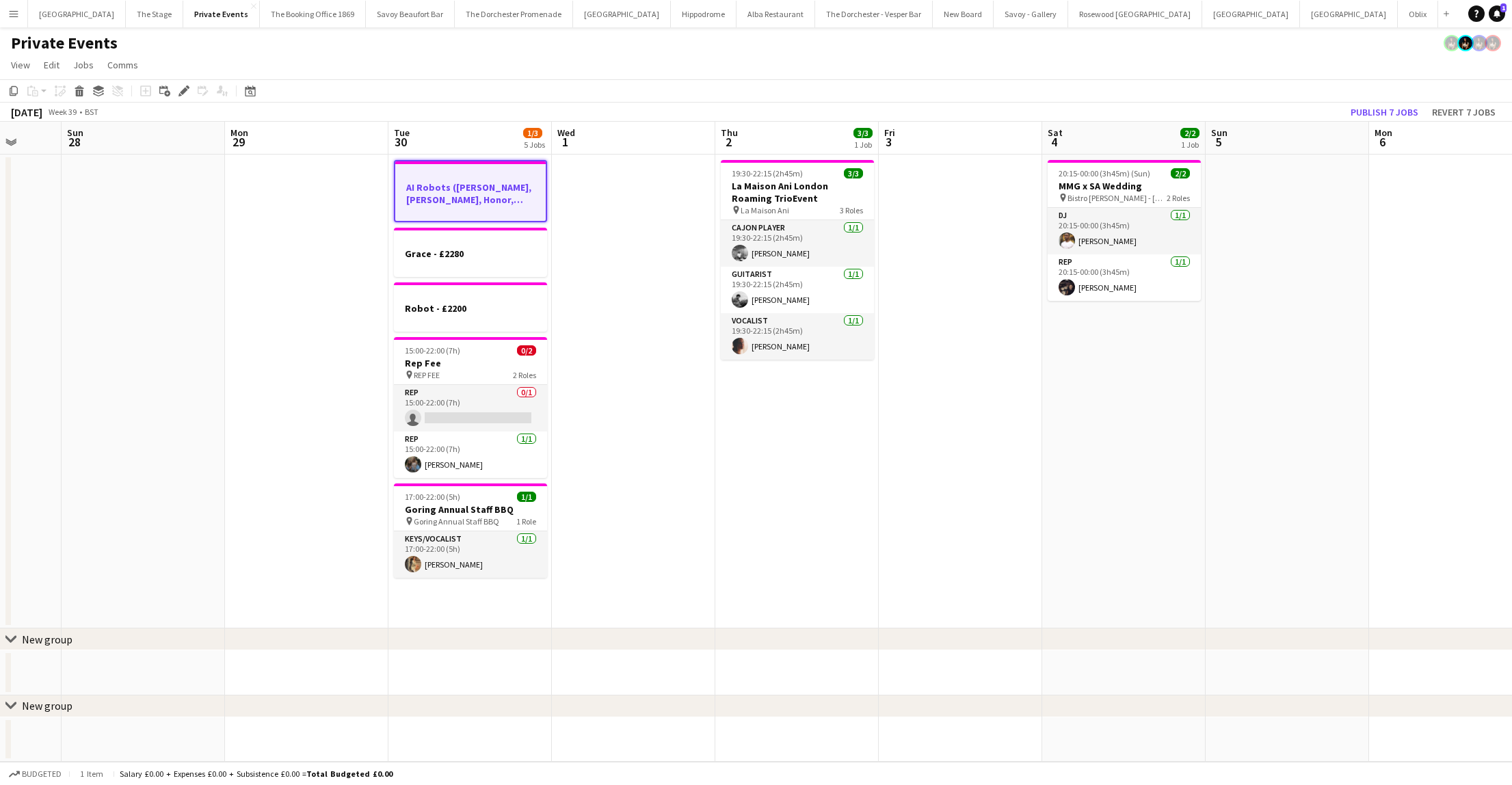
click at [447, 200] on h3 "AI Robots ([PERSON_NAME], [PERSON_NAME], Honor, [PERSON_NAME]) £300 per person" at bounding box center [470, 193] width 151 height 24
click at [447, 200] on h3 "AI Robots ([PERSON_NAME], [PERSON_NAME], Honor, [PERSON_NAME]) £300 per person" at bounding box center [469, 191] width 153 height 24
click at [187, 92] on icon "Edit" at bounding box center [184, 91] width 11 height 11
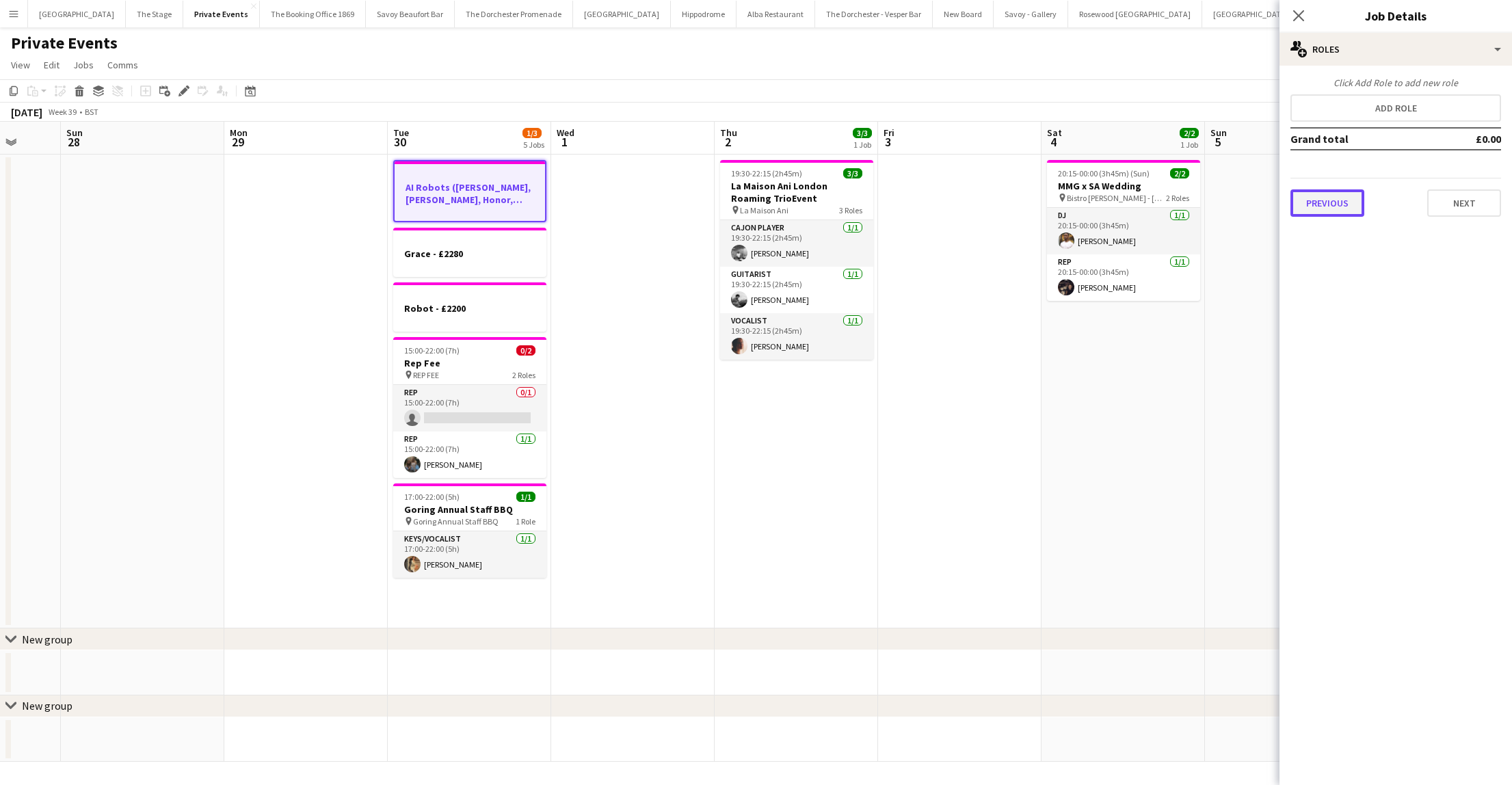
click at [1333, 205] on button "Previous" at bounding box center [1327, 203] width 74 height 27
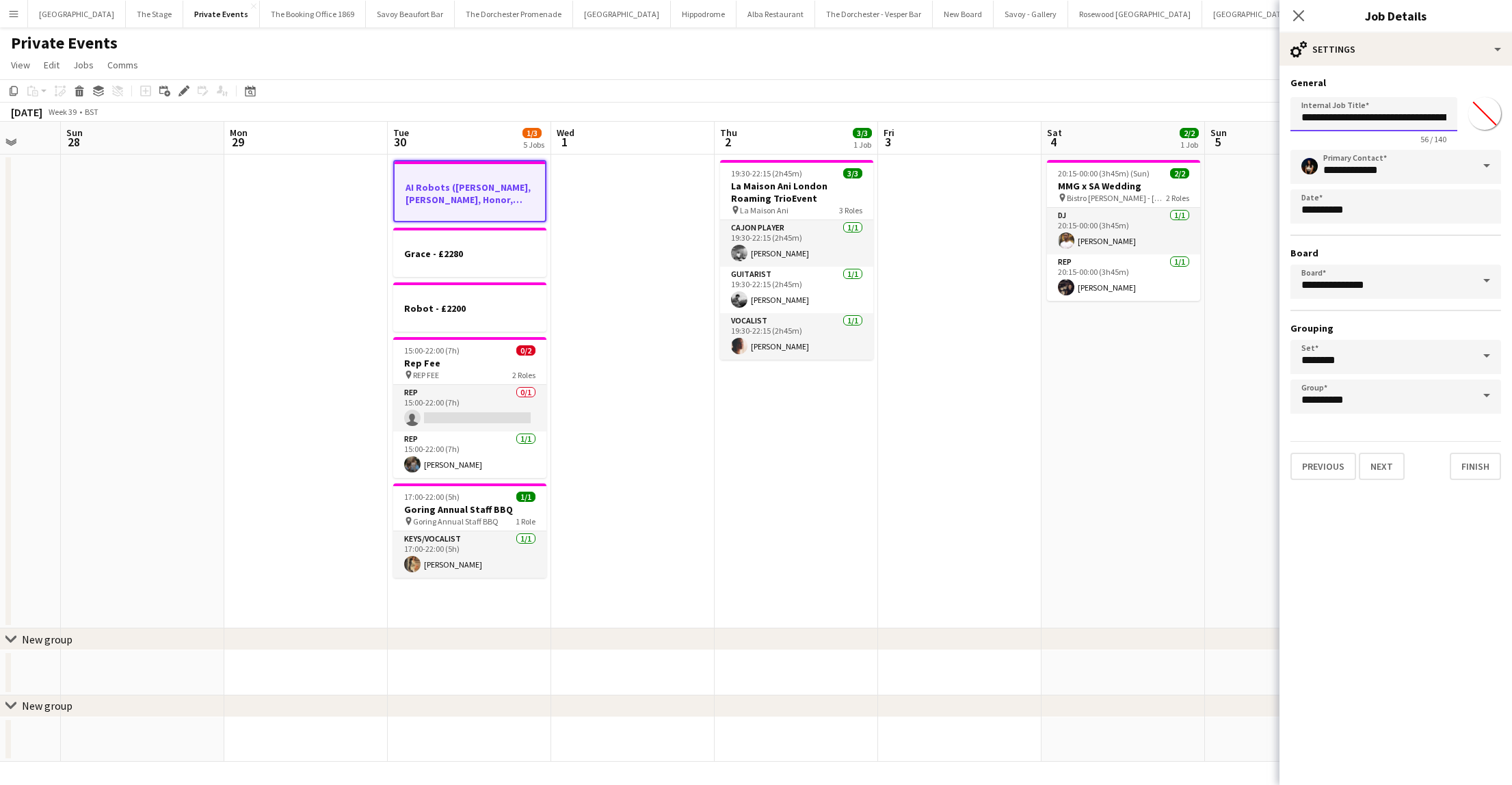
click at [1359, 113] on input "**********" at bounding box center [1374, 114] width 167 height 34
click at [1405, 117] on input "**********" at bounding box center [1374, 114] width 167 height 34
click at [1426, 118] on input "**********" at bounding box center [1374, 114] width 167 height 34
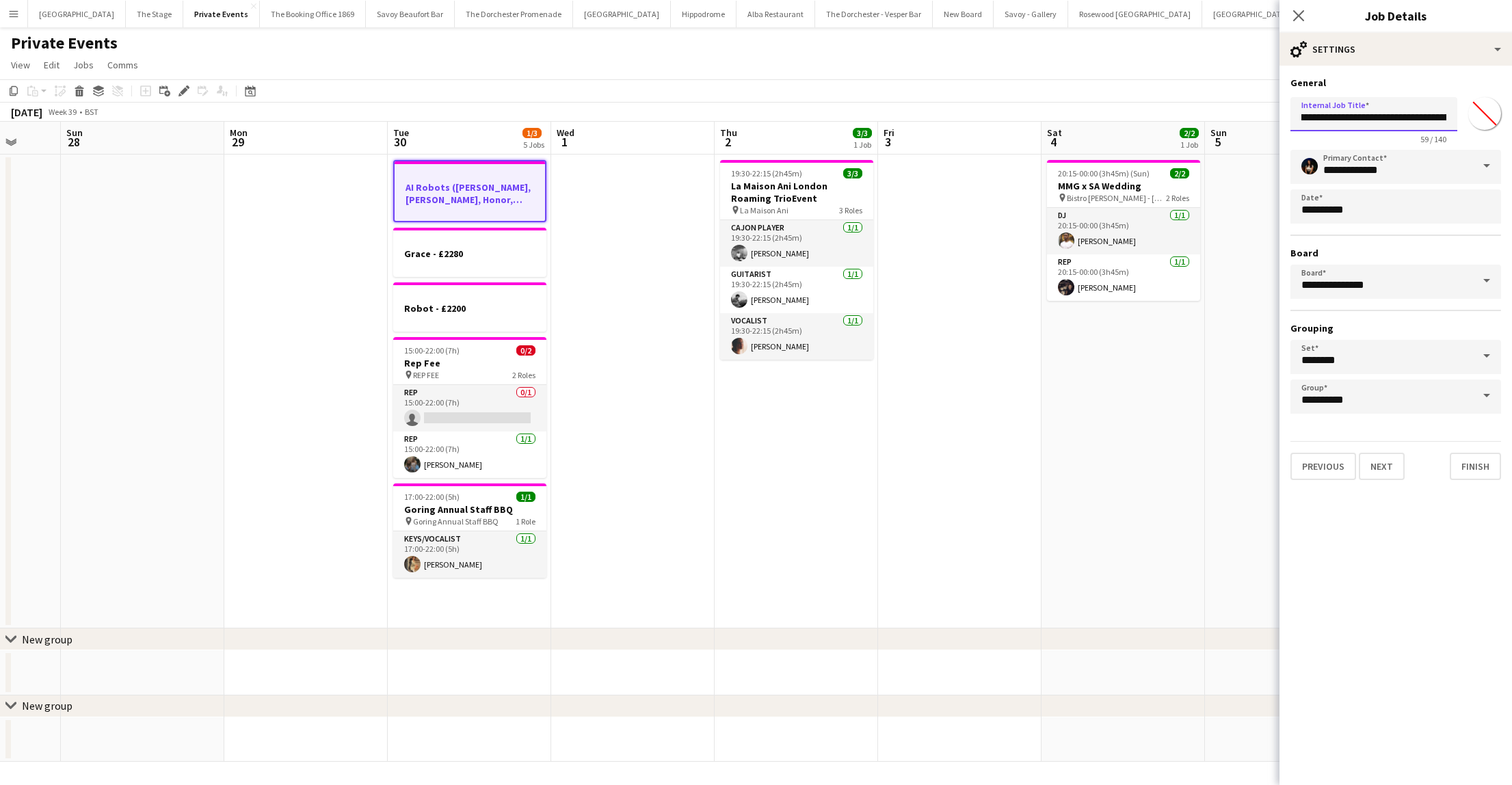
type input "**********"
click at [593, 340] on app-date-cell at bounding box center [633, 391] width 163 height 474
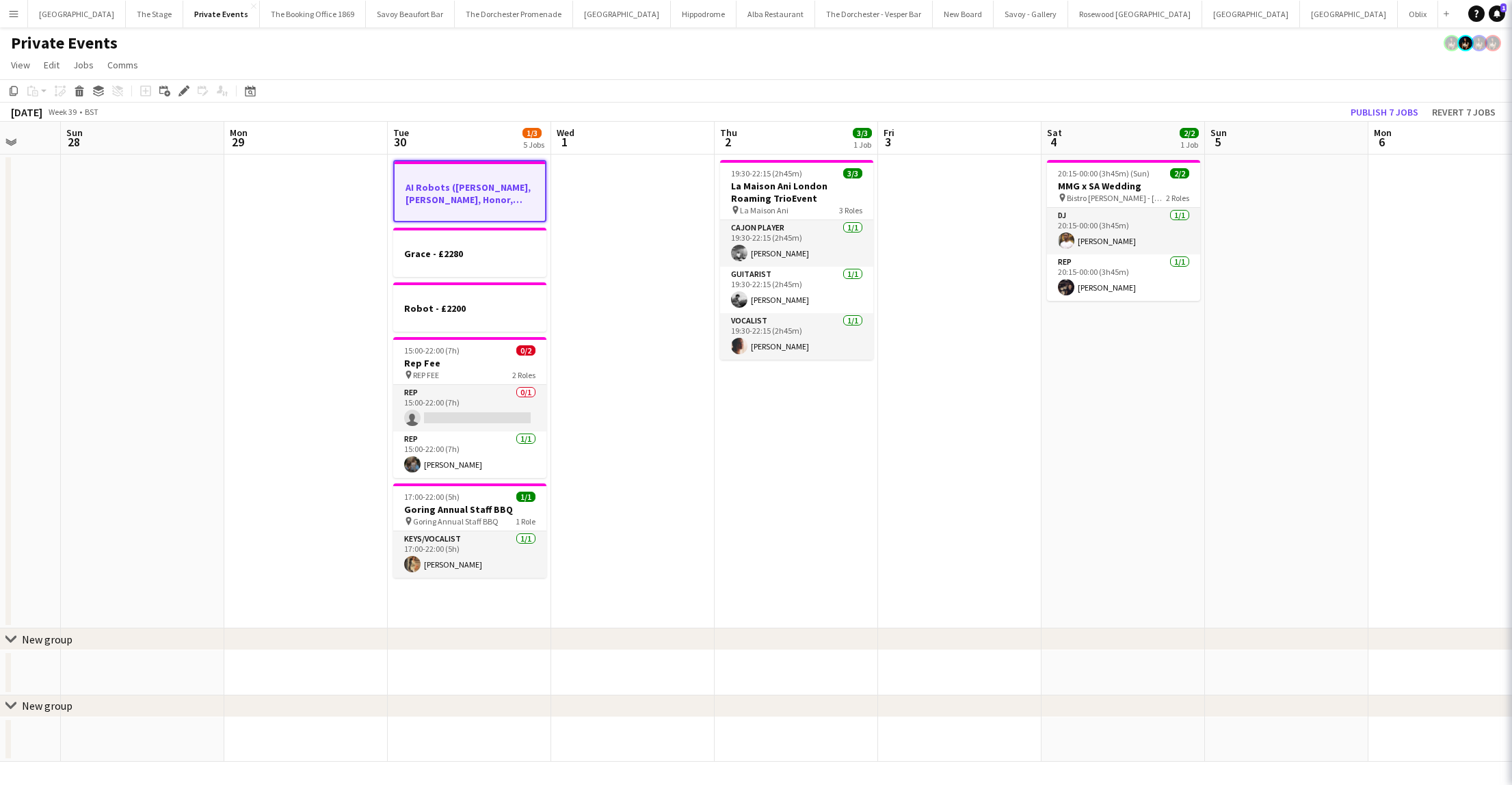
scroll to position [0, 0]
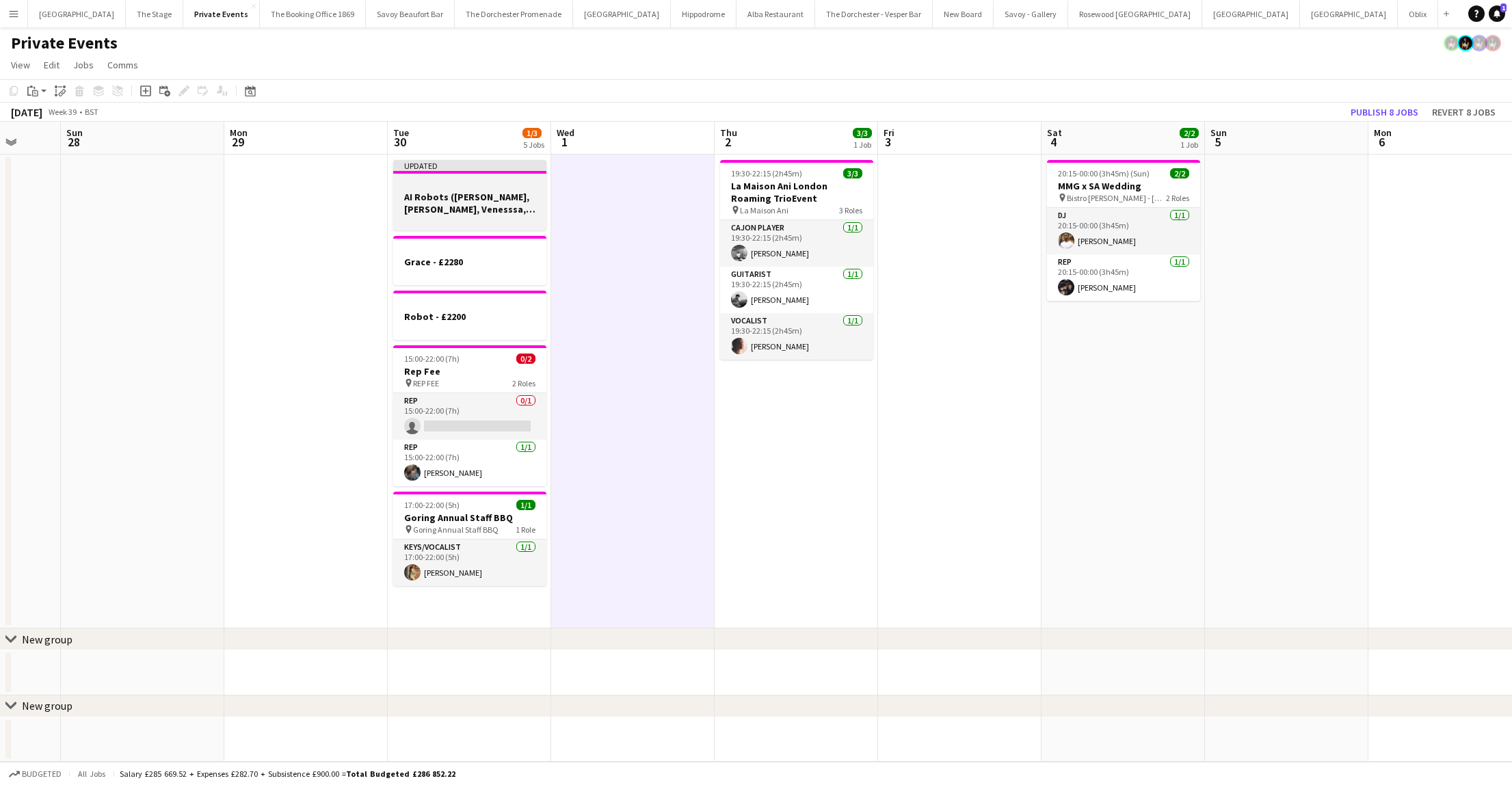
click at [485, 199] on h3 "AI Robots ([PERSON_NAME], [PERSON_NAME], Venesssa, [PERSON_NAME]) £300 per pers…" at bounding box center [469, 203] width 153 height 24
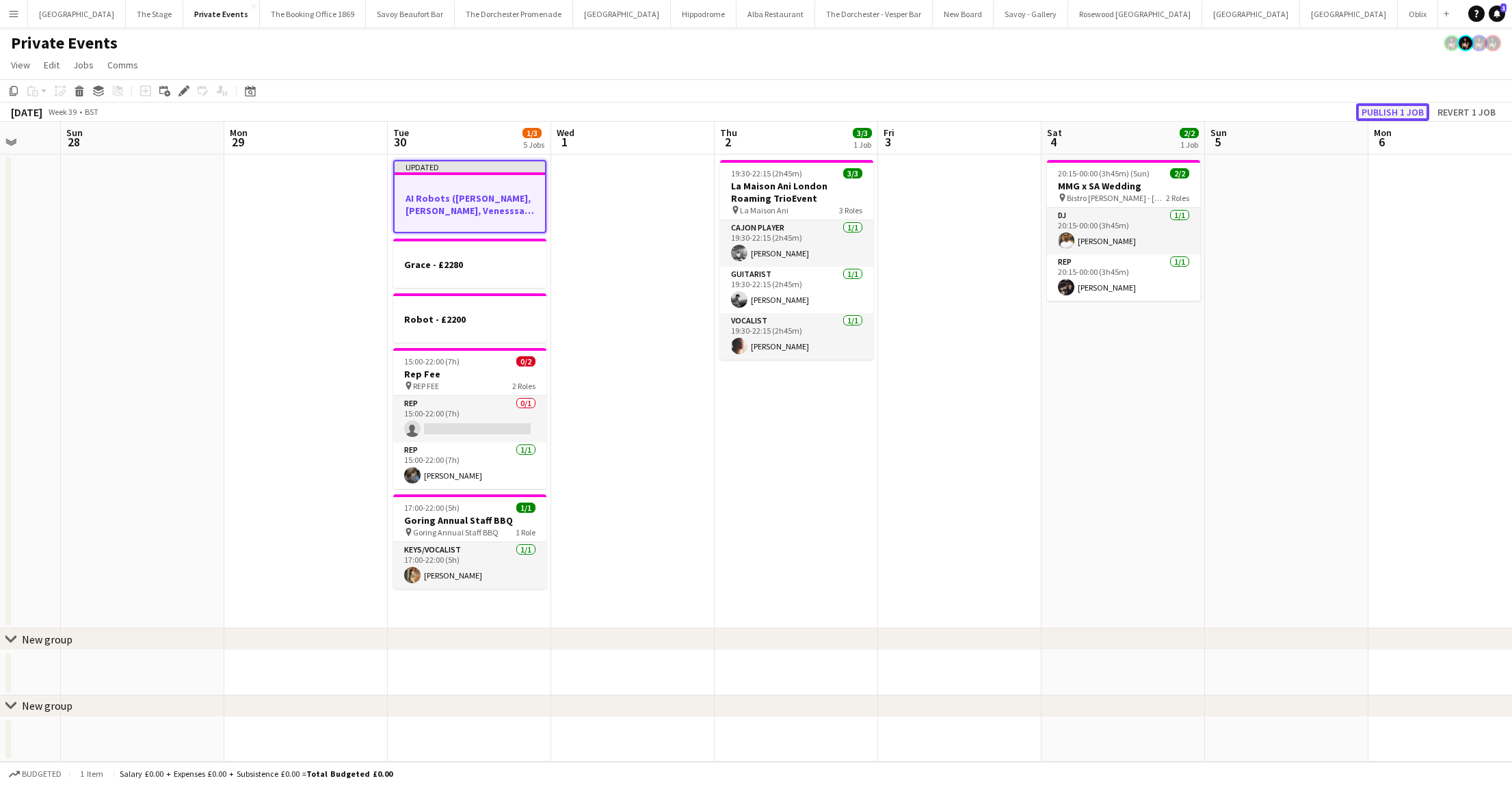
click at [1388, 112] on button "Publish 1 job" at bounding box center [1393, 112] width 74 height 18
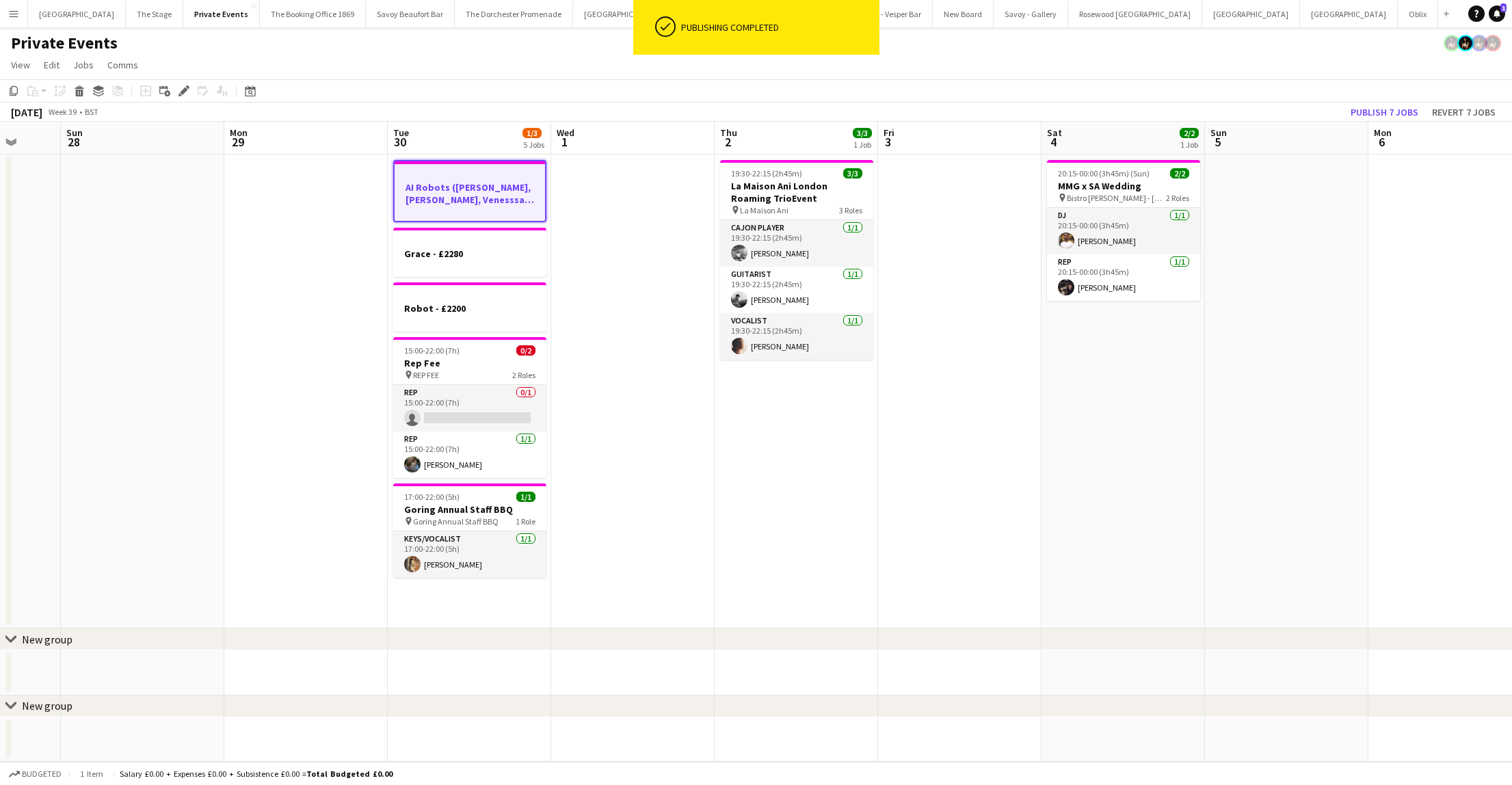
click at [448, 617] on app-date-cell "AI Robots ([PERSON_NAME], [PERSON_NAME], [PERSON_NAME], [PERSON_NAME]) £300 per…" at bounding box center [469, 391] width 163 height 474
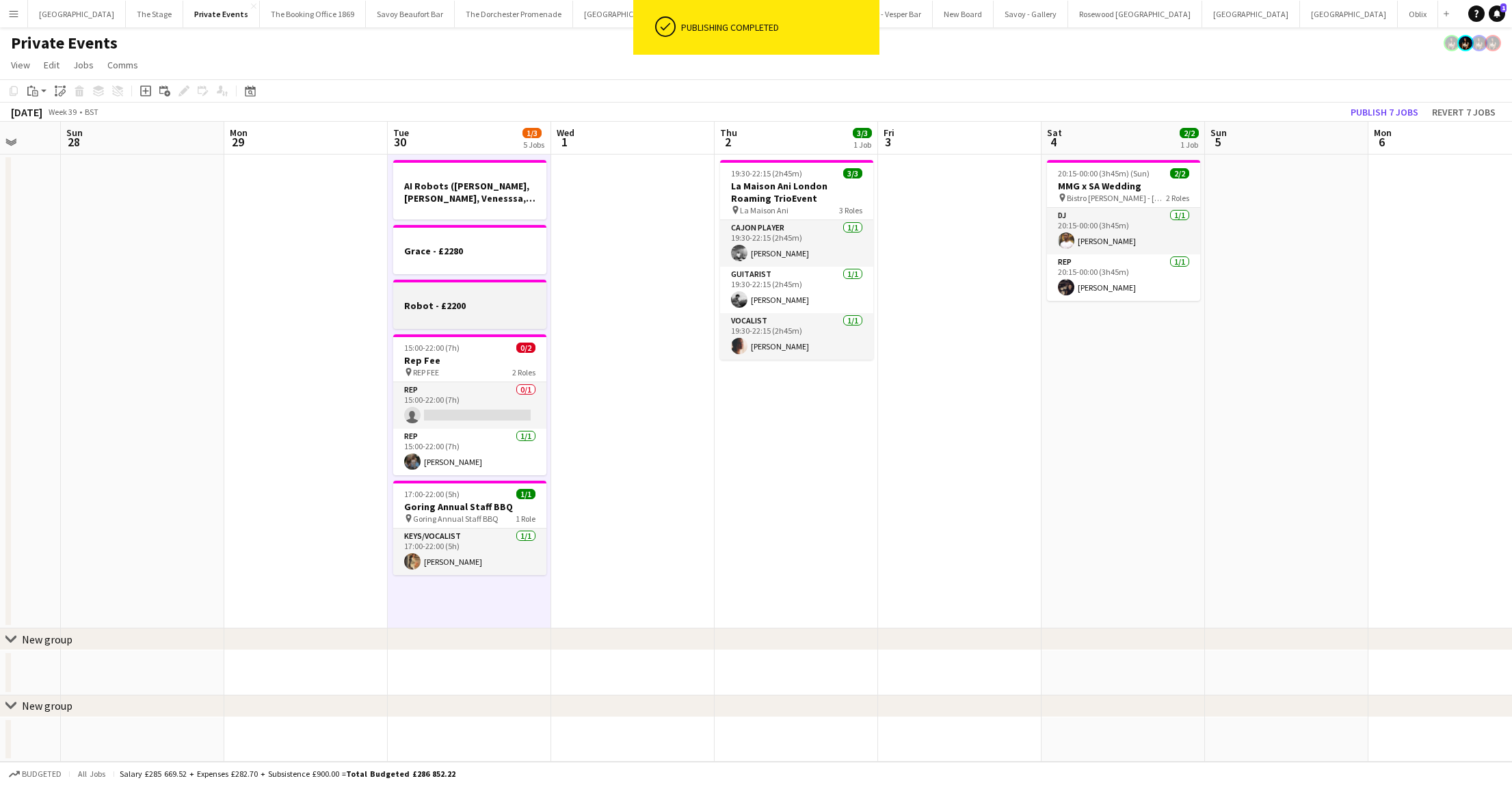
click at [401, 290] on div at bounding box center [469, 292] width 153 height 10
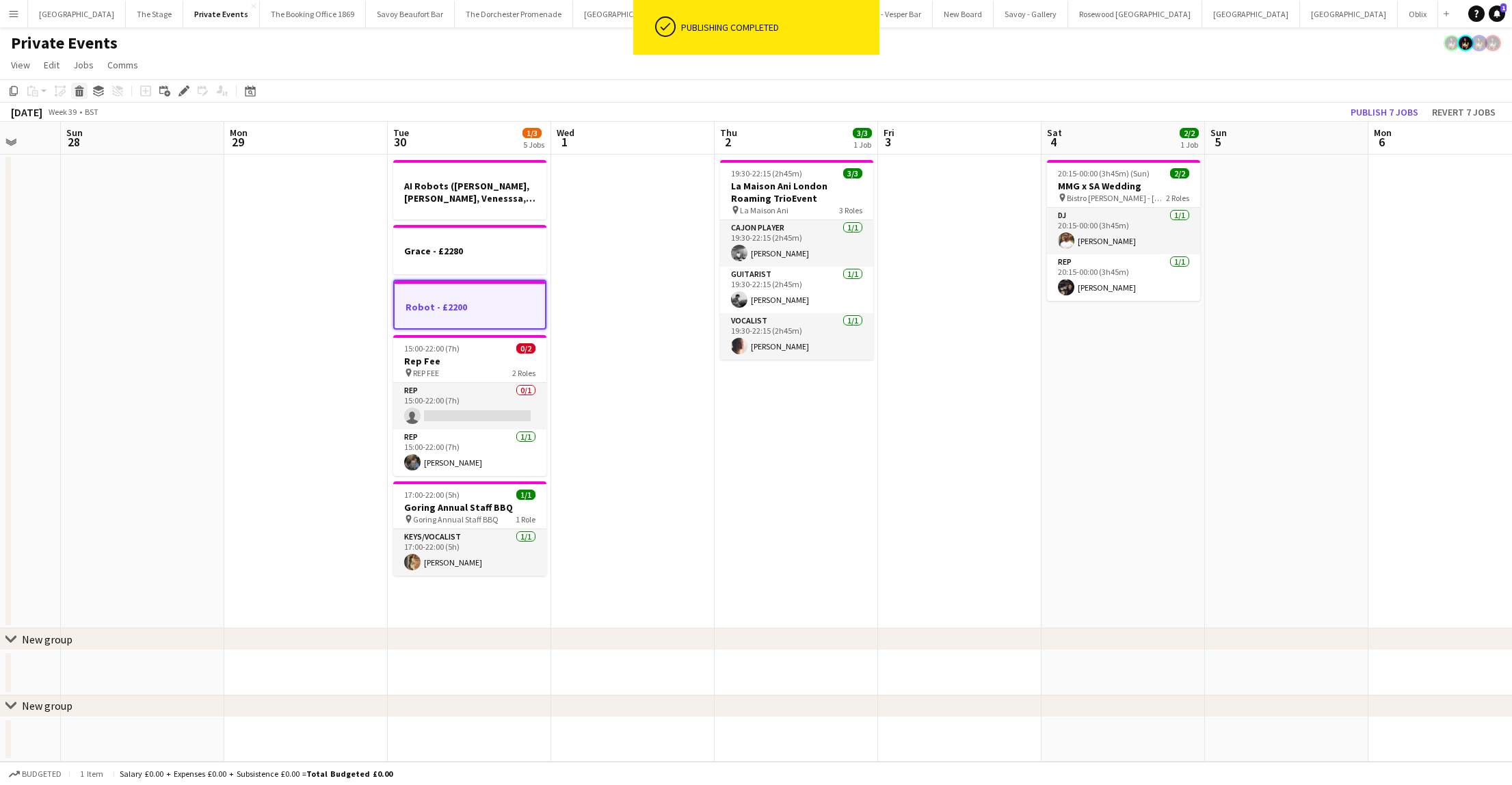
click at [76, 96] on div "Delete" at bounding box center [79, 91] width 16 height 16
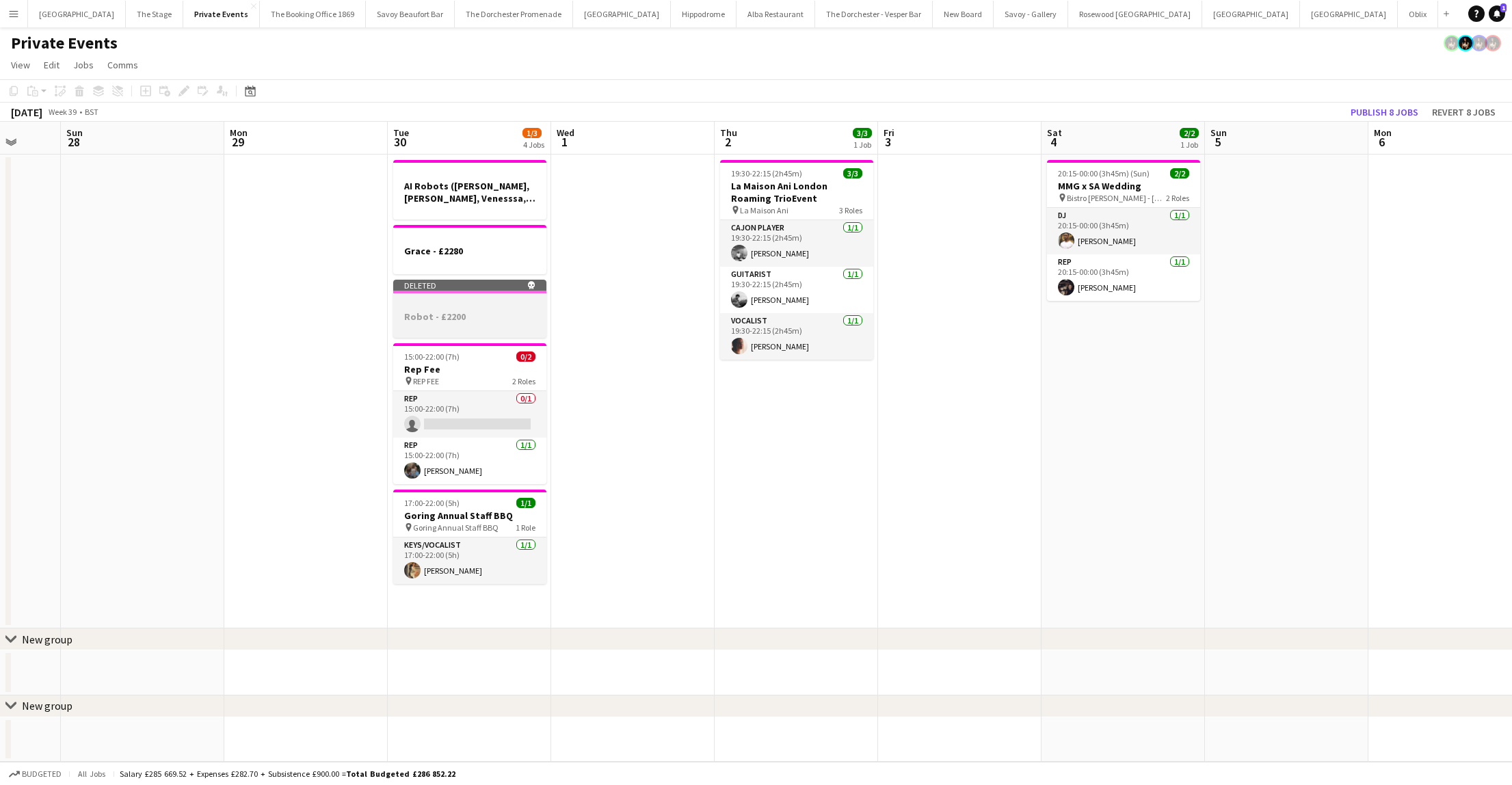
click at [461, 303] on div at bounding box center [469, 303] width 153 height 10
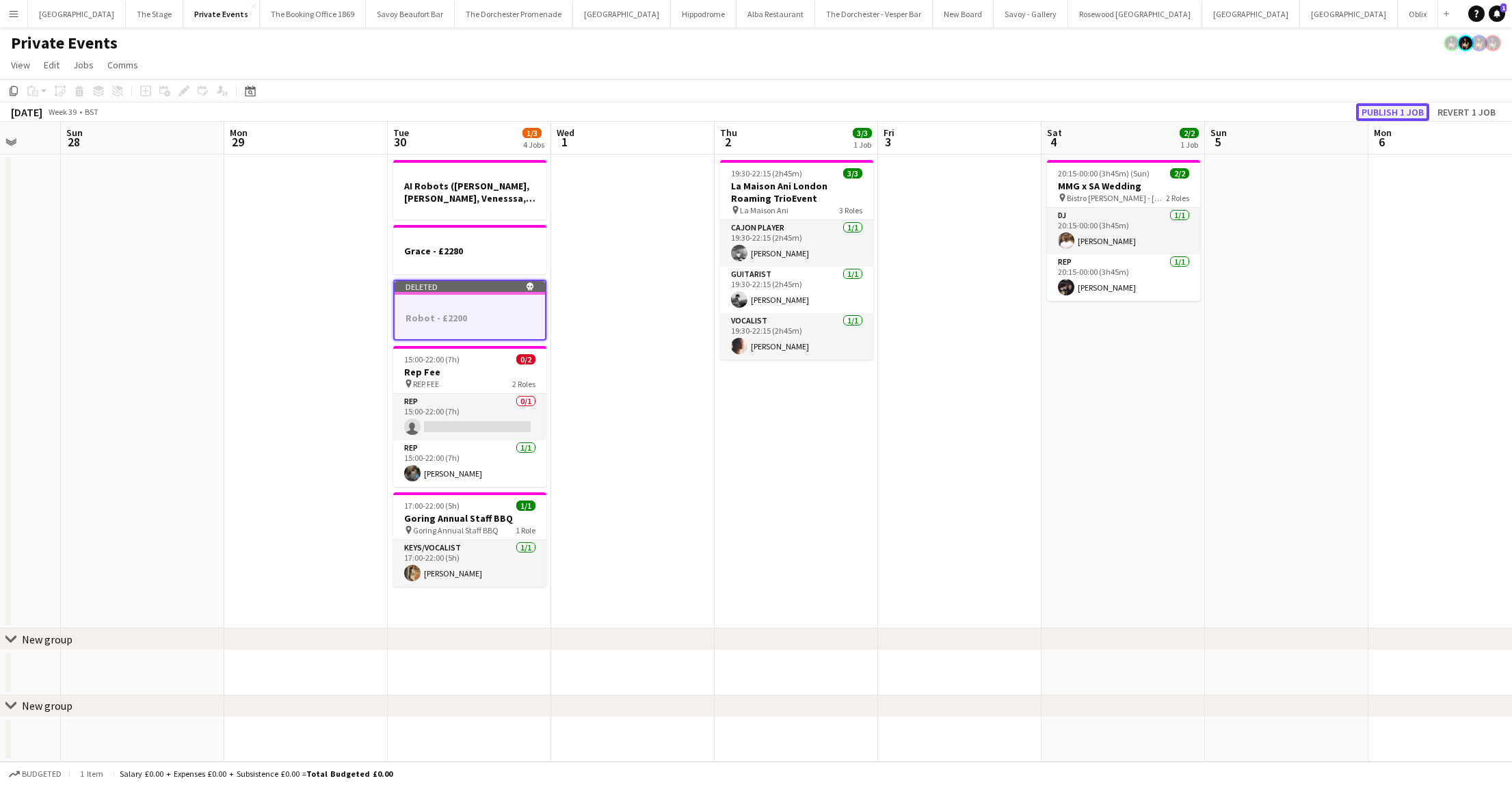
click at [1365, 111] on button "Publish 1 job" at bounding box center [1393, 112] width 74 height 18
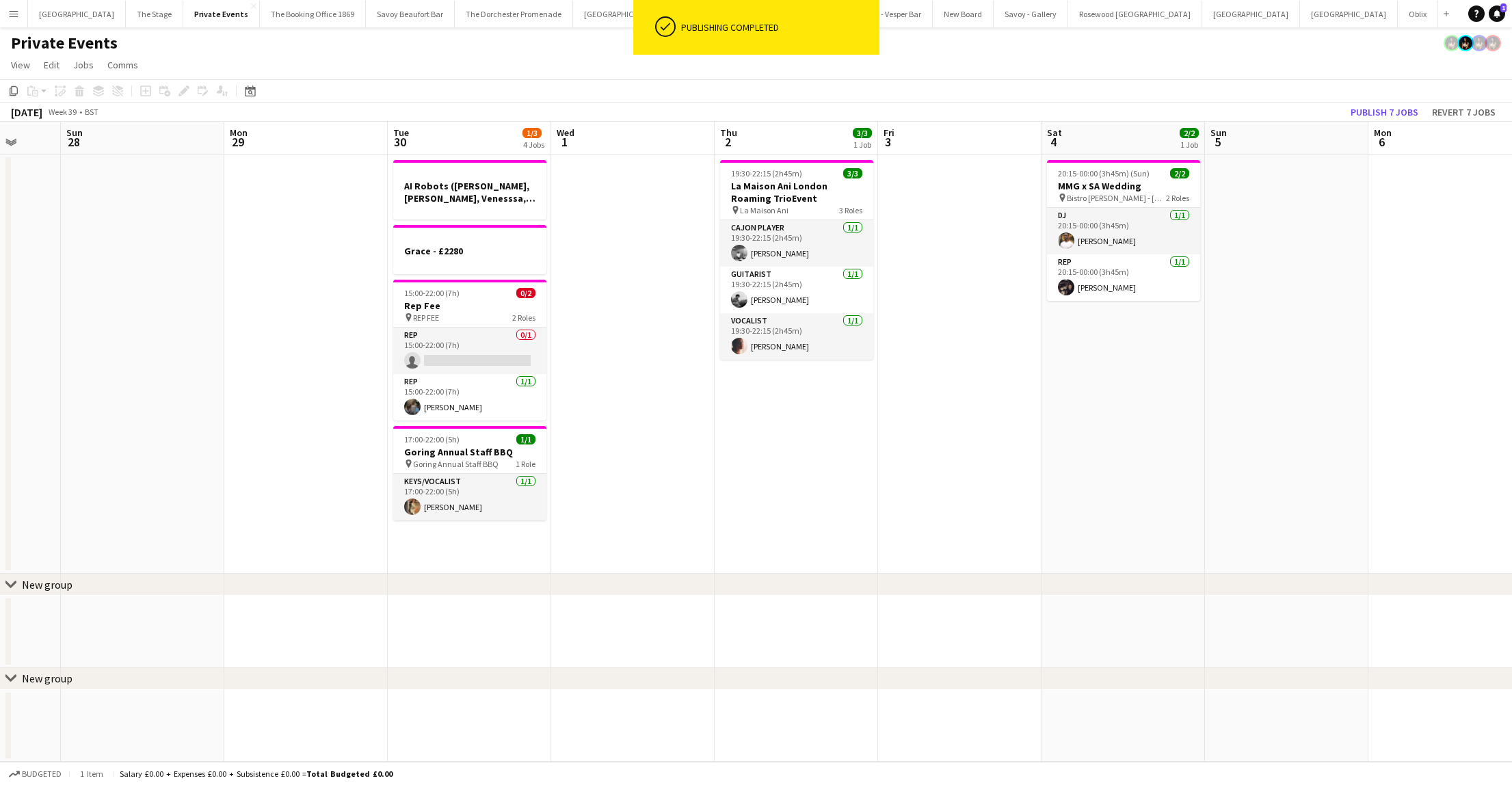
click at [486, 554] on app-date-cell "AI Robots ([PERSON_NAME], [PERSON_NAME], [PERSON_NAME], [PERSON_NAME]) £300 per…" at bounding box center [469, 363] width 163 height 419
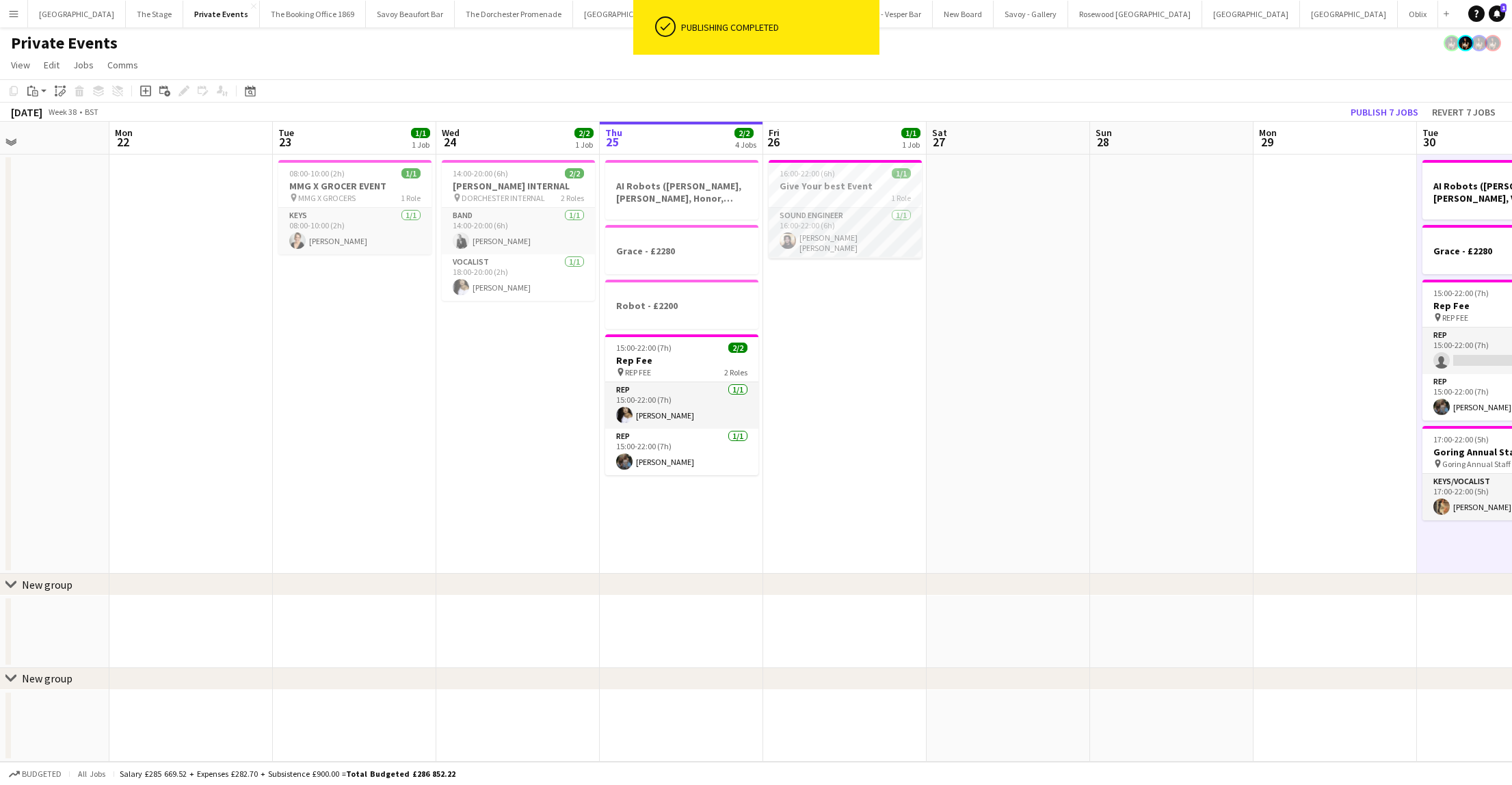
scroll to position [0, 383]
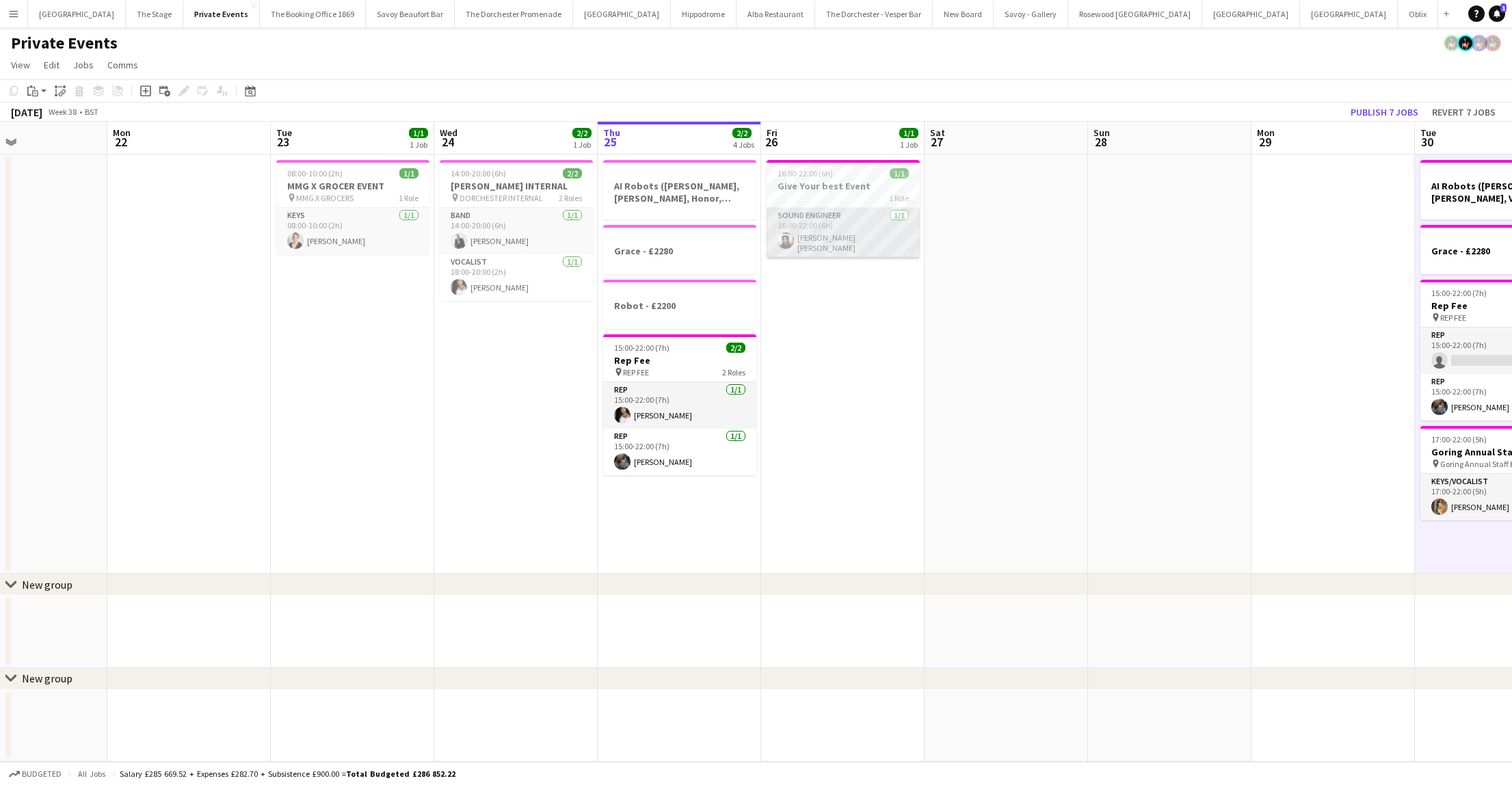
click at [836, 229] on app-card-role "Sound Engineer [DATE] 16:00-22:00 (6h) [PERSON_NAME] [PERSON_NAME]" at bounding box center [843, 233] width 153 height 50
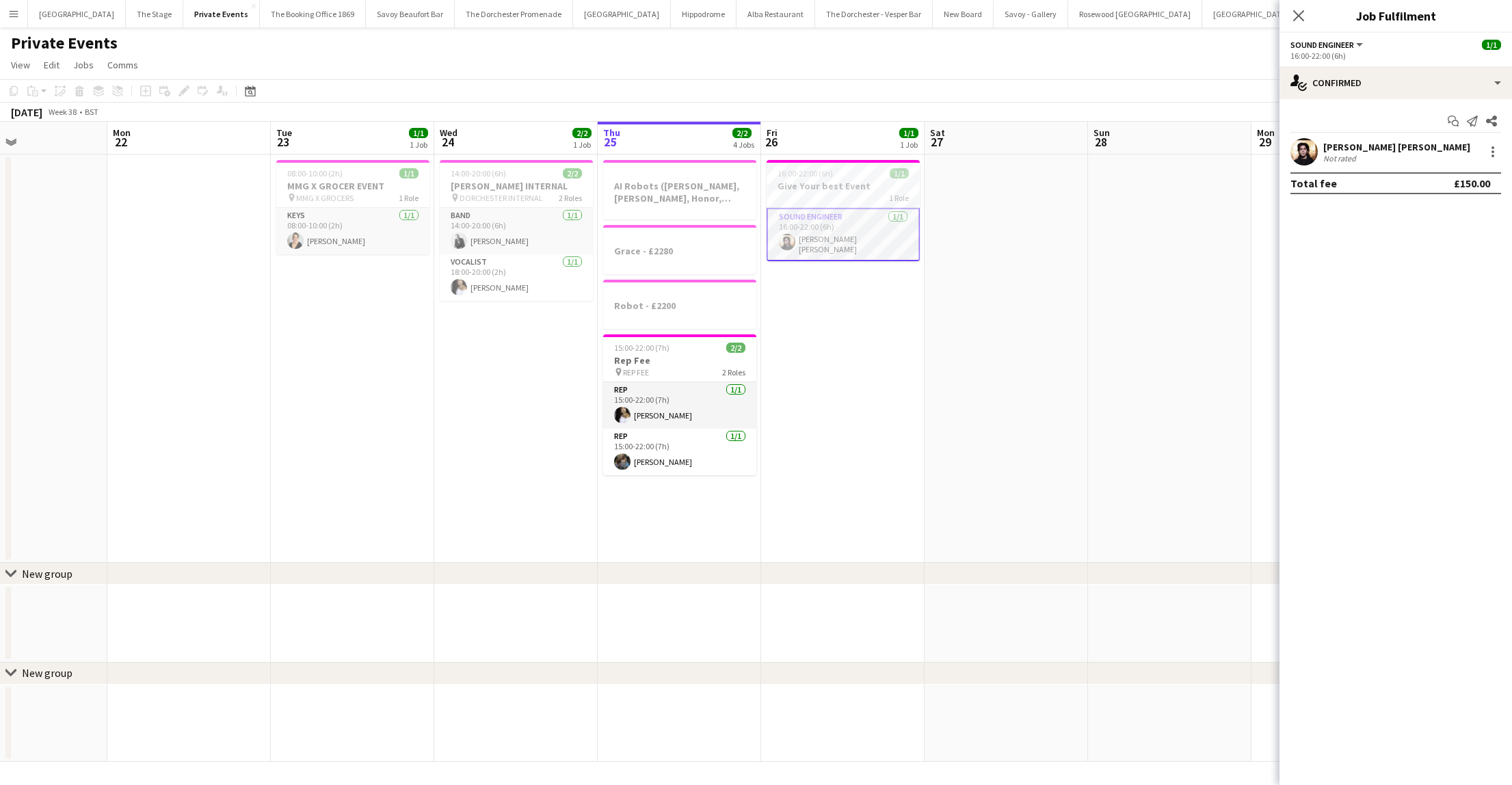
click at [1360, 139] on div "[PERSON_NAME] [PERSON_NAME] Not rated" at bounding box center [1395, 152] width 232 height 27
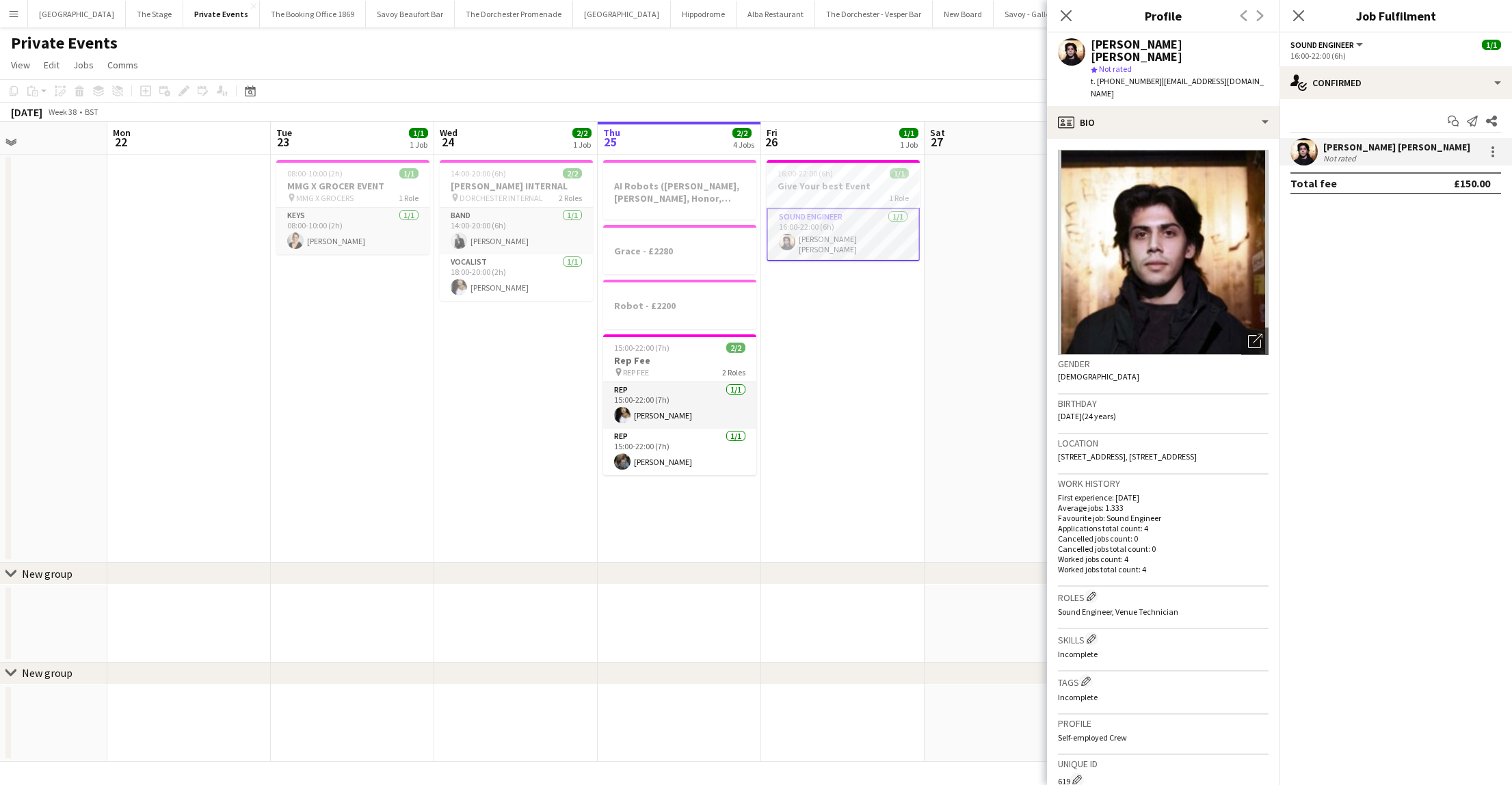
click at [859, 395] on app-date-cell "16:00-22:00 (6h) 1/1 Give Your best Event 1 Role Sound Engineer [DATE] 16:00-22…" at bounding box center [843, 358] width 163 height 408
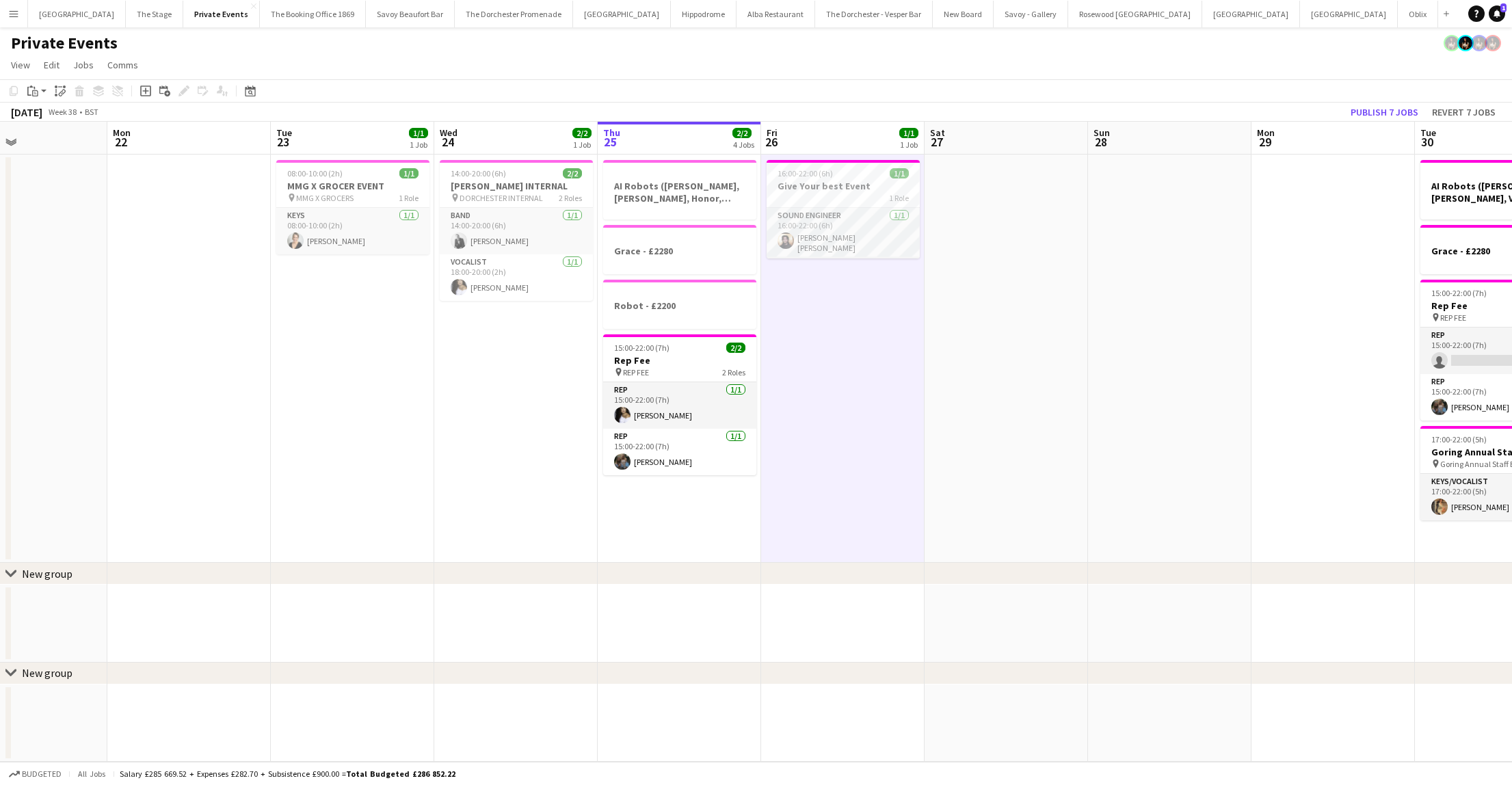
click at [517, 408] on app-date-cell "14:00-20:00 (6h) 2/2 [PERSON_NAME] INTERNAL pin DORCHESTER INTERNAL 2 Roles Ban…" at bounding box center [516, 358] width 163 height 408
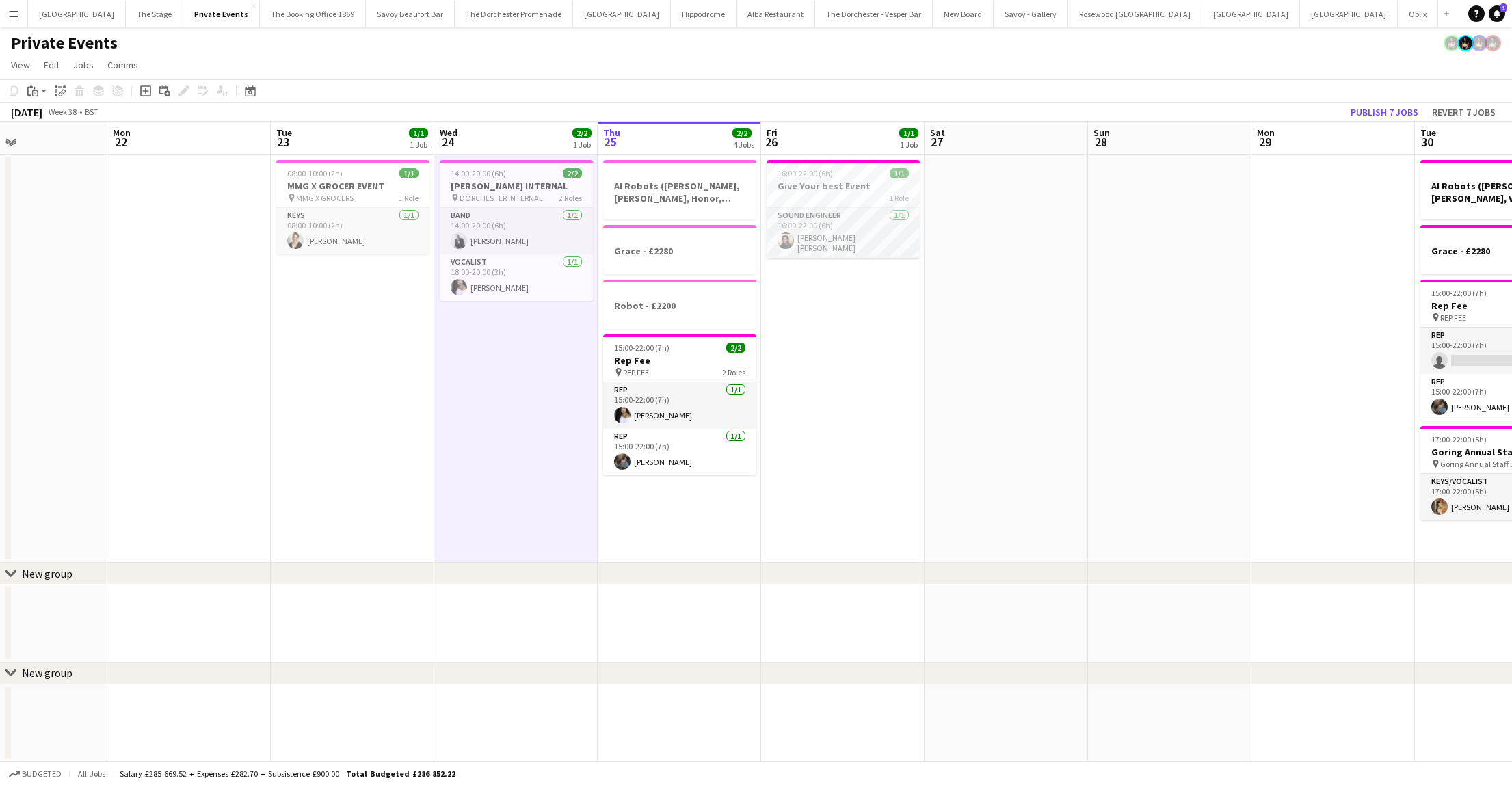
click at [670, 478] on app-date-cell "AI Robots ([PERSON_NAME], [PERSON_NAME], Honor, [PERSON_NAME]) £300 per person …" at bounding box center [679, 358] width 163 height 408
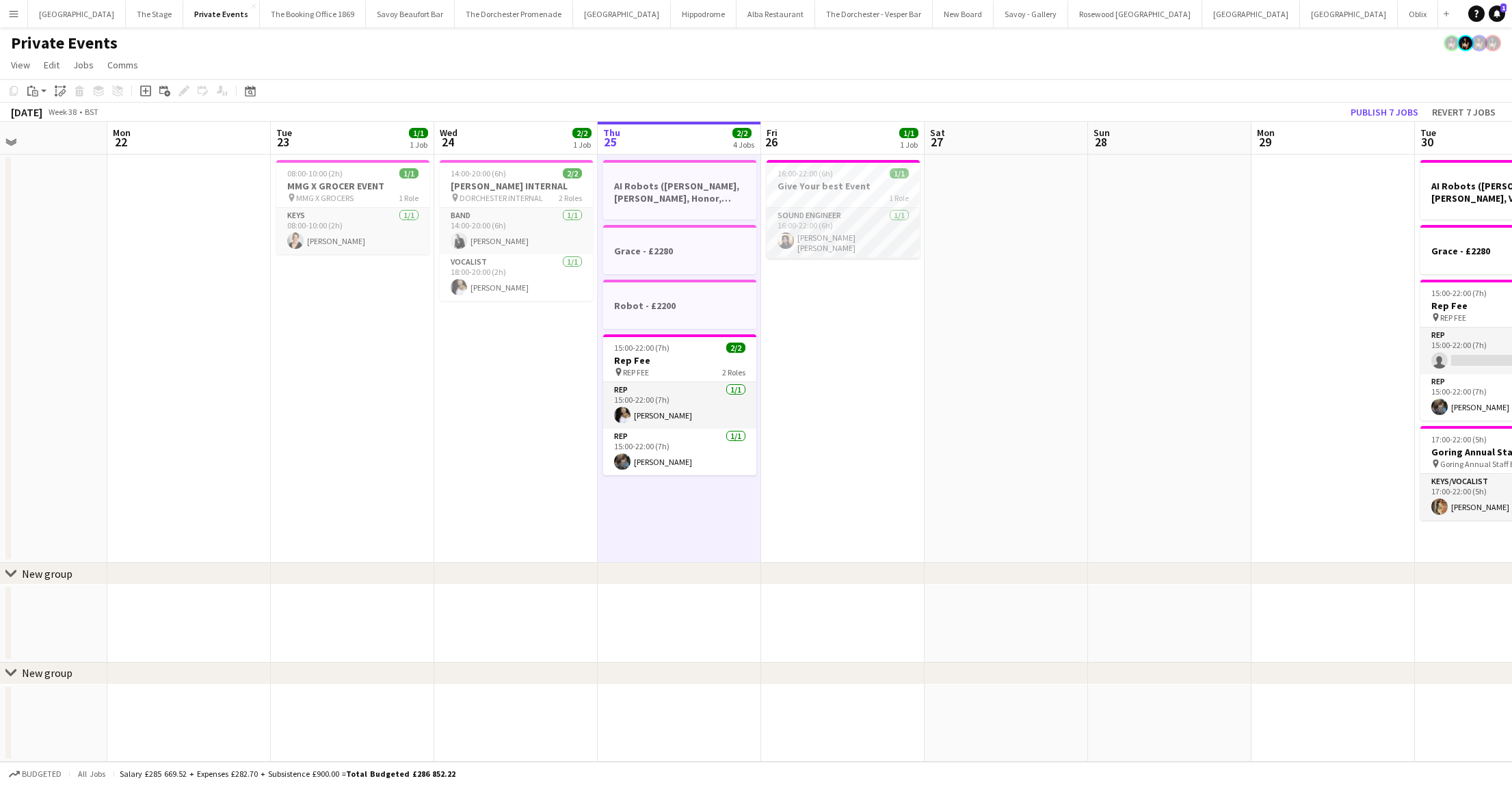
click at [464, 387] on app-date-cell "14:00-20:00 (6h) 2/2 [PERSON_NAME] INTERNAL pin DORCHESTER INTERNAL 2 Roles Ban…" at bounding box center [516, 358] width 163 height 408
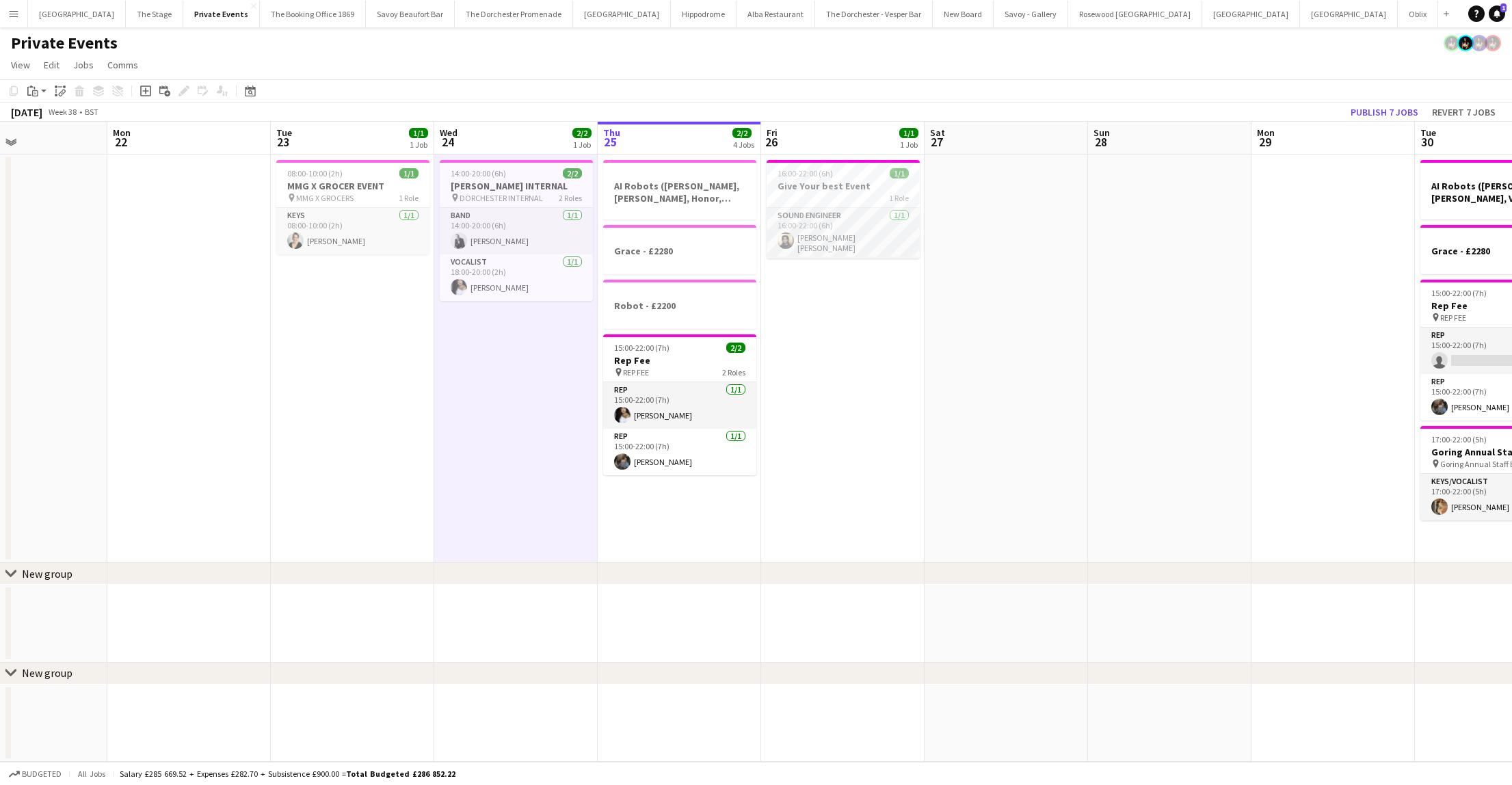
click at [370, 388] on app-date-cell "08:00-10:00 (2h) 1/1 MMG X GROCER EVENT pin MMG X GROCERS 1 Role Keys [DATE] 08…" at bounding box center [353, 358] width 163 height 408
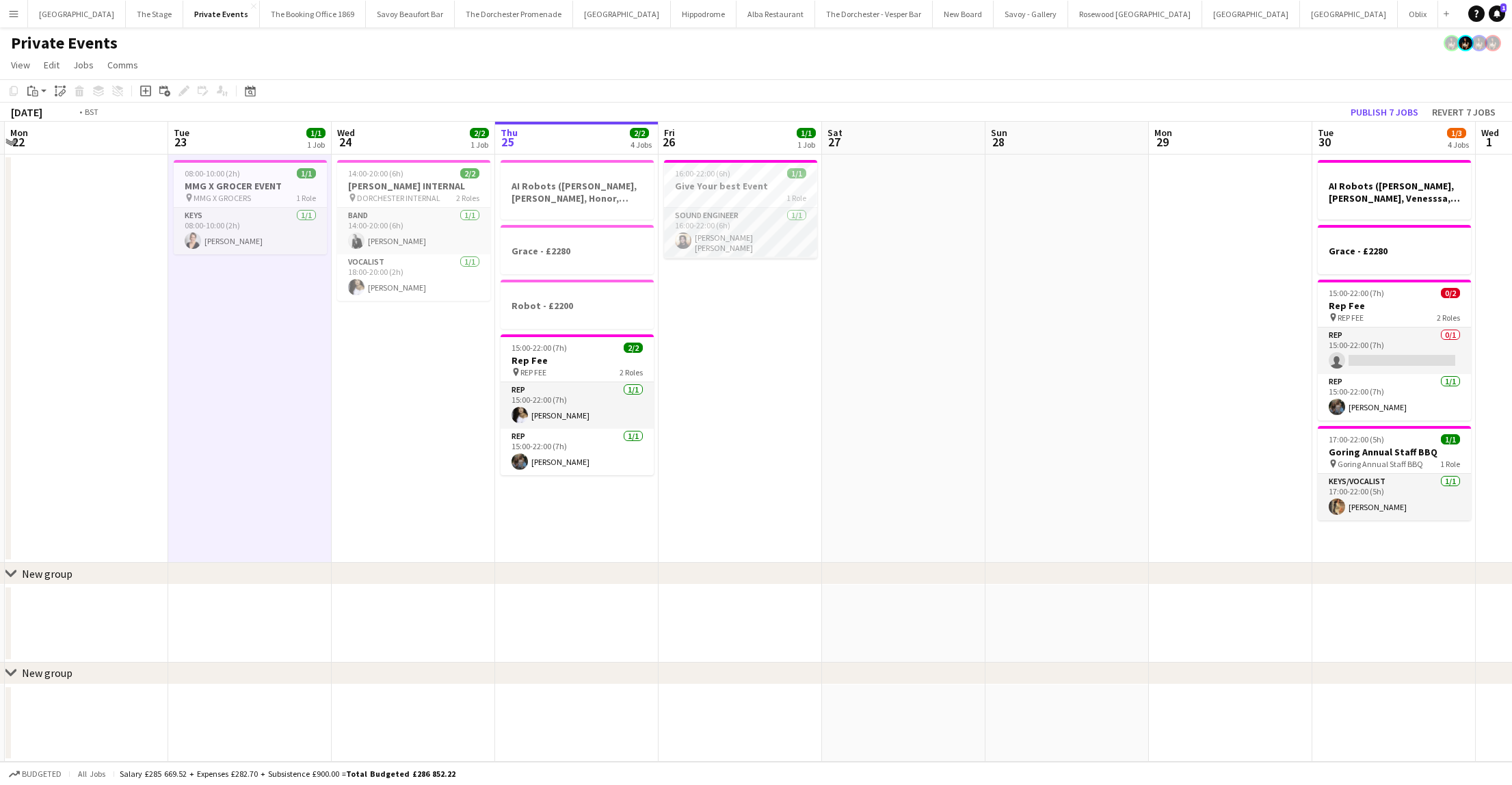
scroll to position [0, 323]
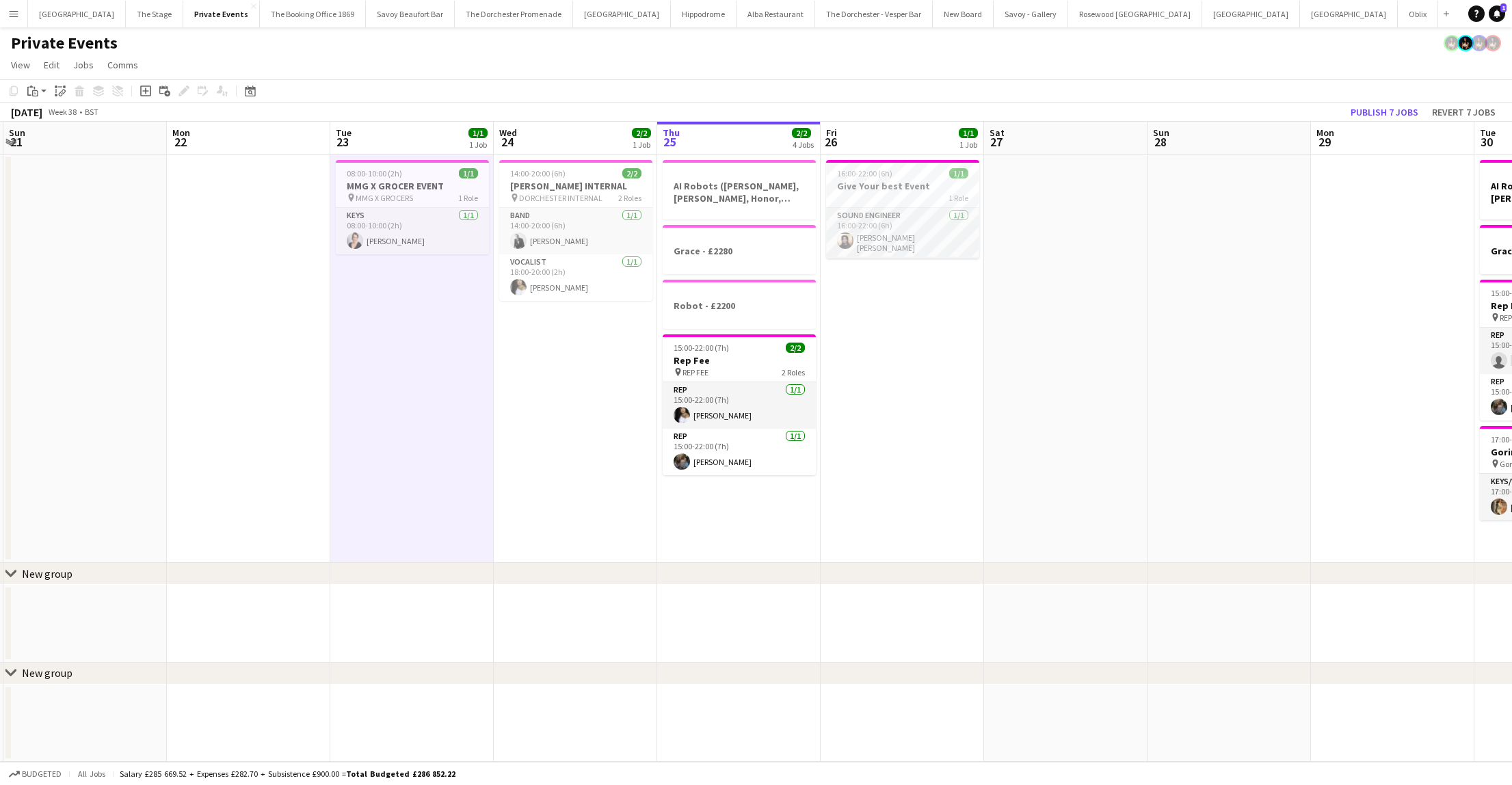
click at [707, 517] on app-date-cell "AI Robots ([PERSON_NAME], [PERSON_NAME], Honor, [PERSON_NAME]) £300 per person …" at bounding box center [739, 358] width 163 height 408
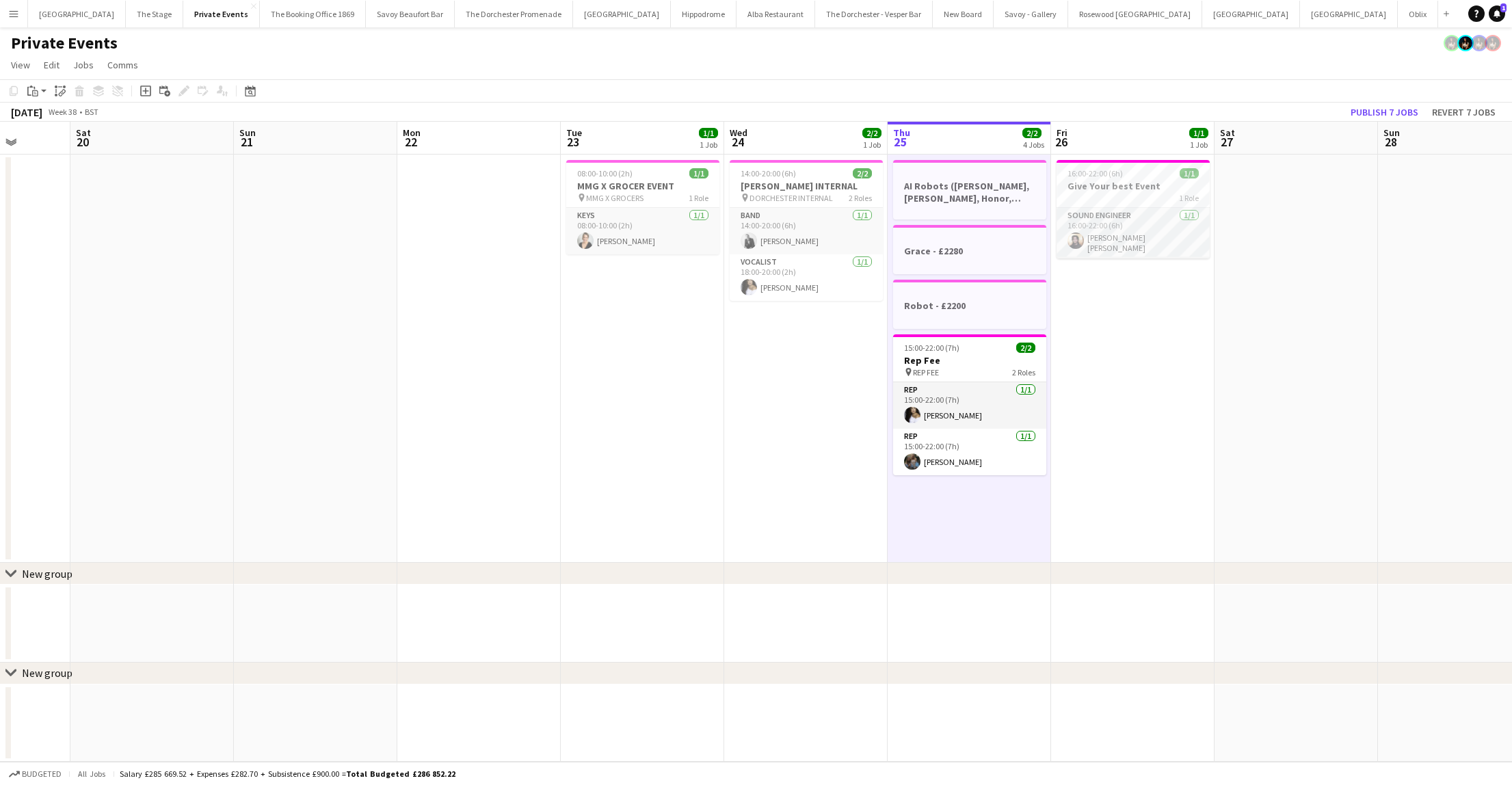
scroll to position [0, 402]
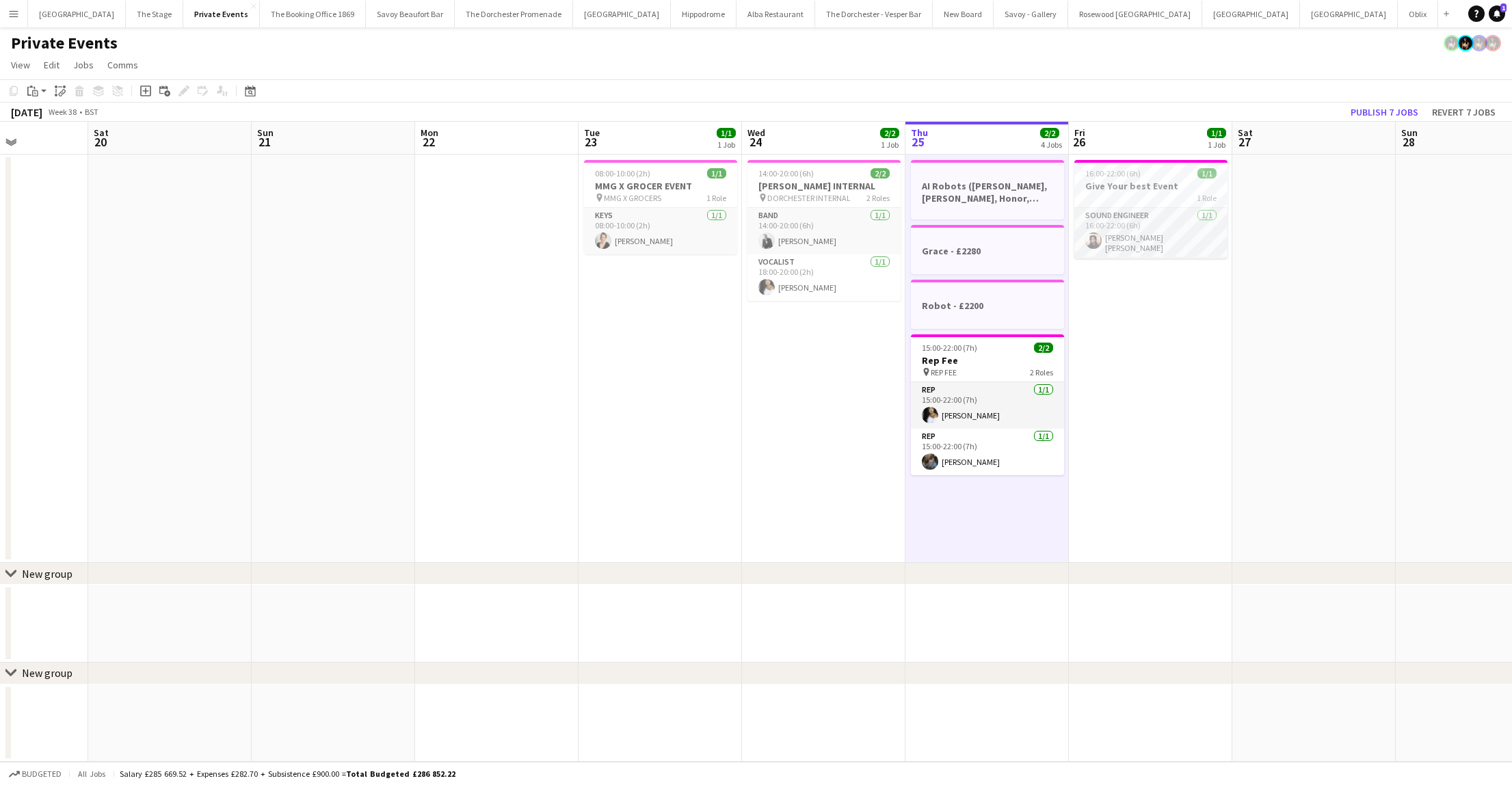
click at [745, 401] on app-date-cell "14:00-20:00 (6h) 2/2 [PERSON_NAME] INTERNAL pin DORCHESTER INTERNAL 2 Roles Ban…" at bounding box center [824, 358] width 163 height 408
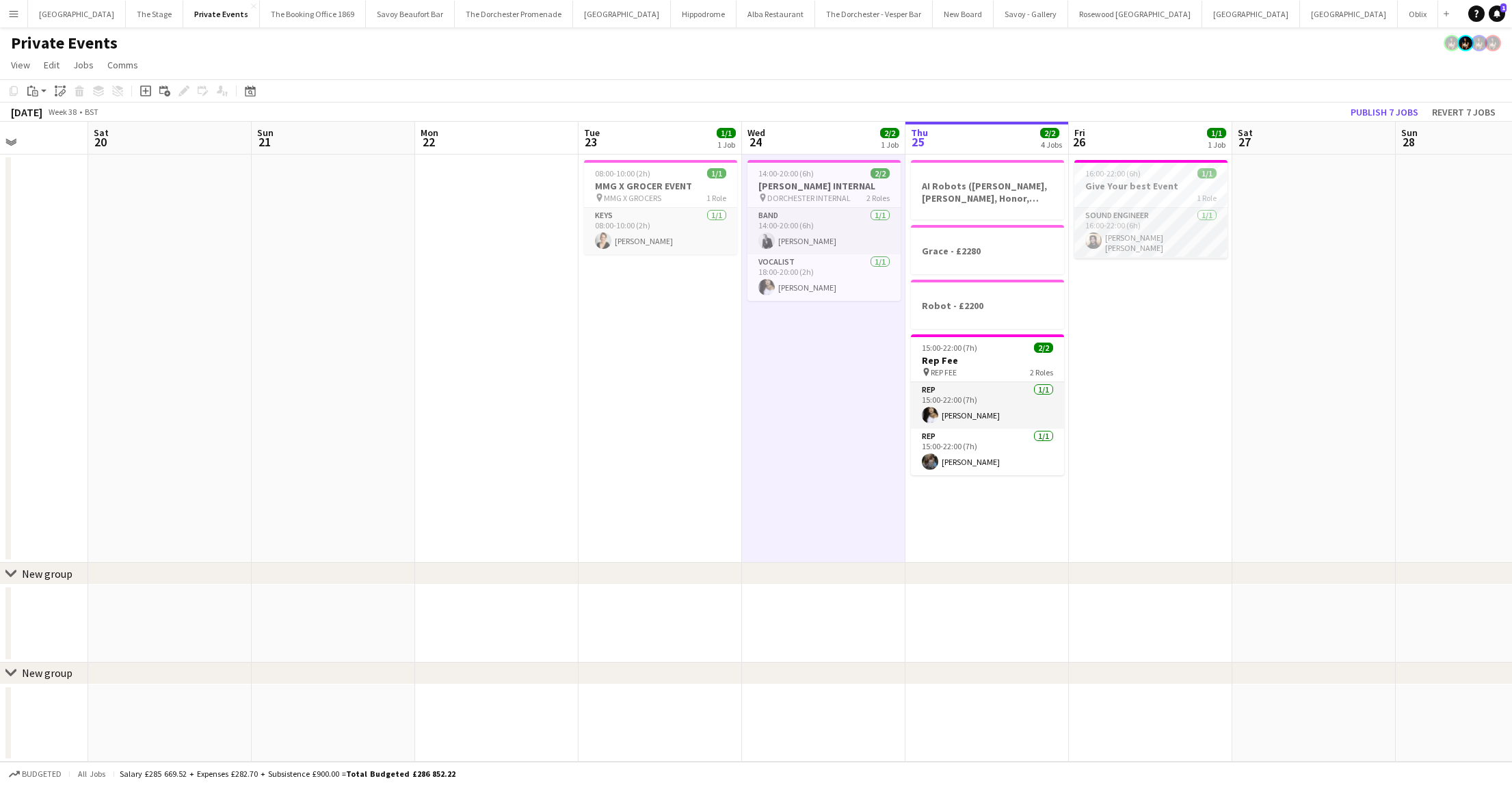
click at [616, 365] on app-date-cell "08:00-10:00 (2h) 1/1 MMG X GROCER EVENT pin MMG X GROCERS 1 Role Keys [DATE] 08…" at bounding box center [660, 358] width 163 height 408
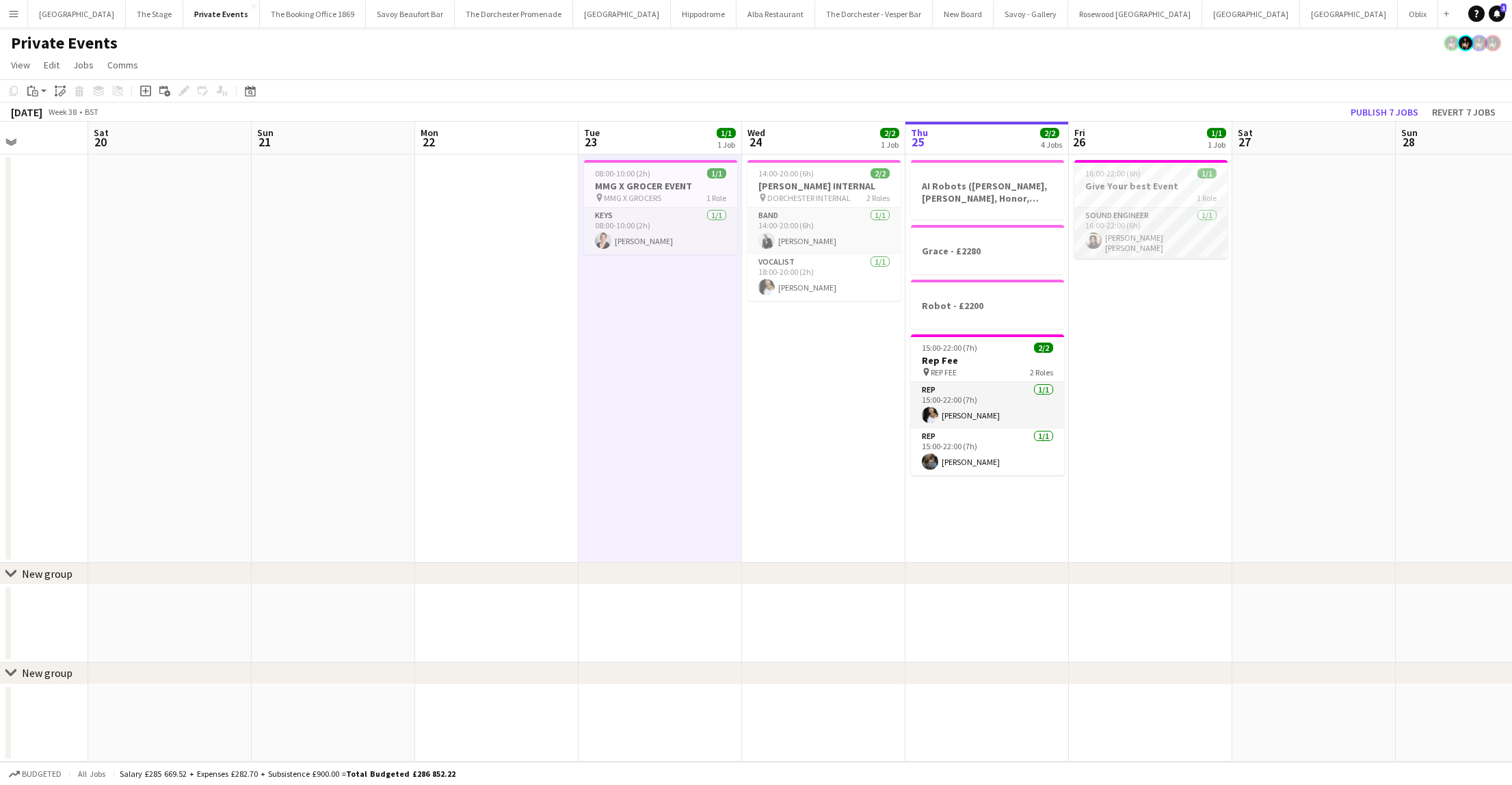
click at [212, 380] on app-date-cell at bounding box center [170, 358] width 163 height 408
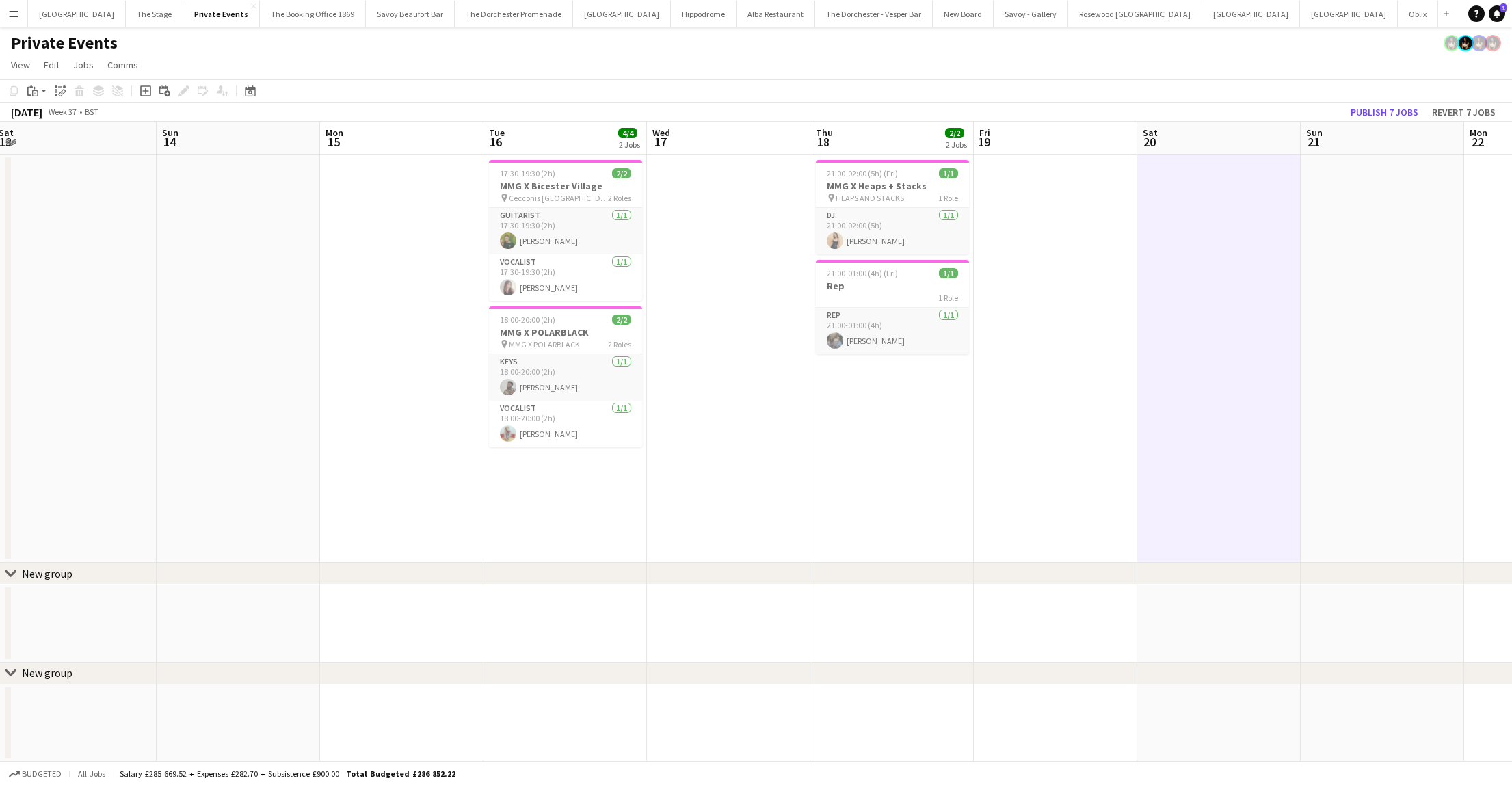
scroll to position [0, 313]
